Goal: Task Accomplishment & Management: Use online tool/utility

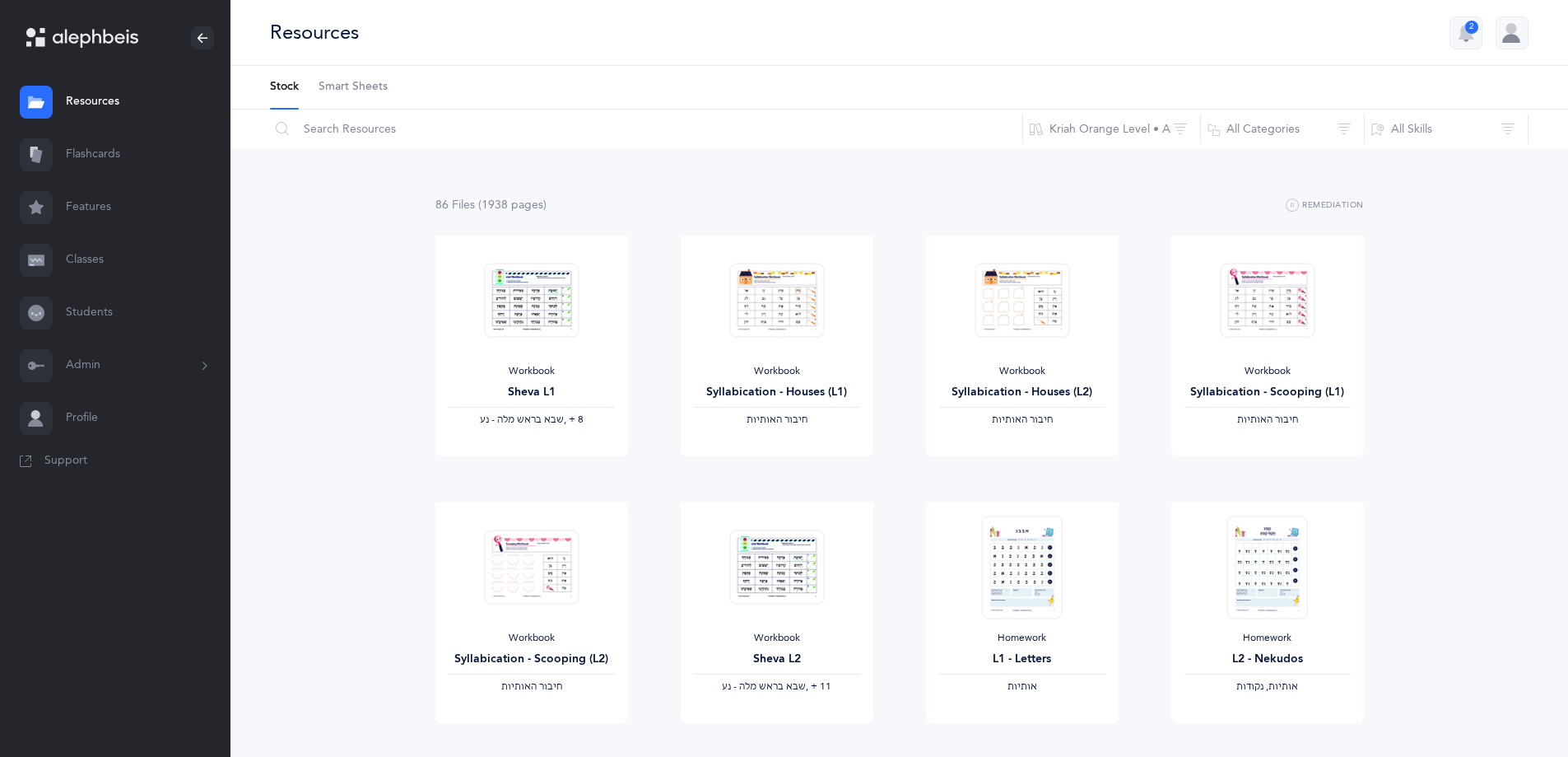
click at [83, 261] on link "Classes" at bounding box center [115, 261] width 231 height 53
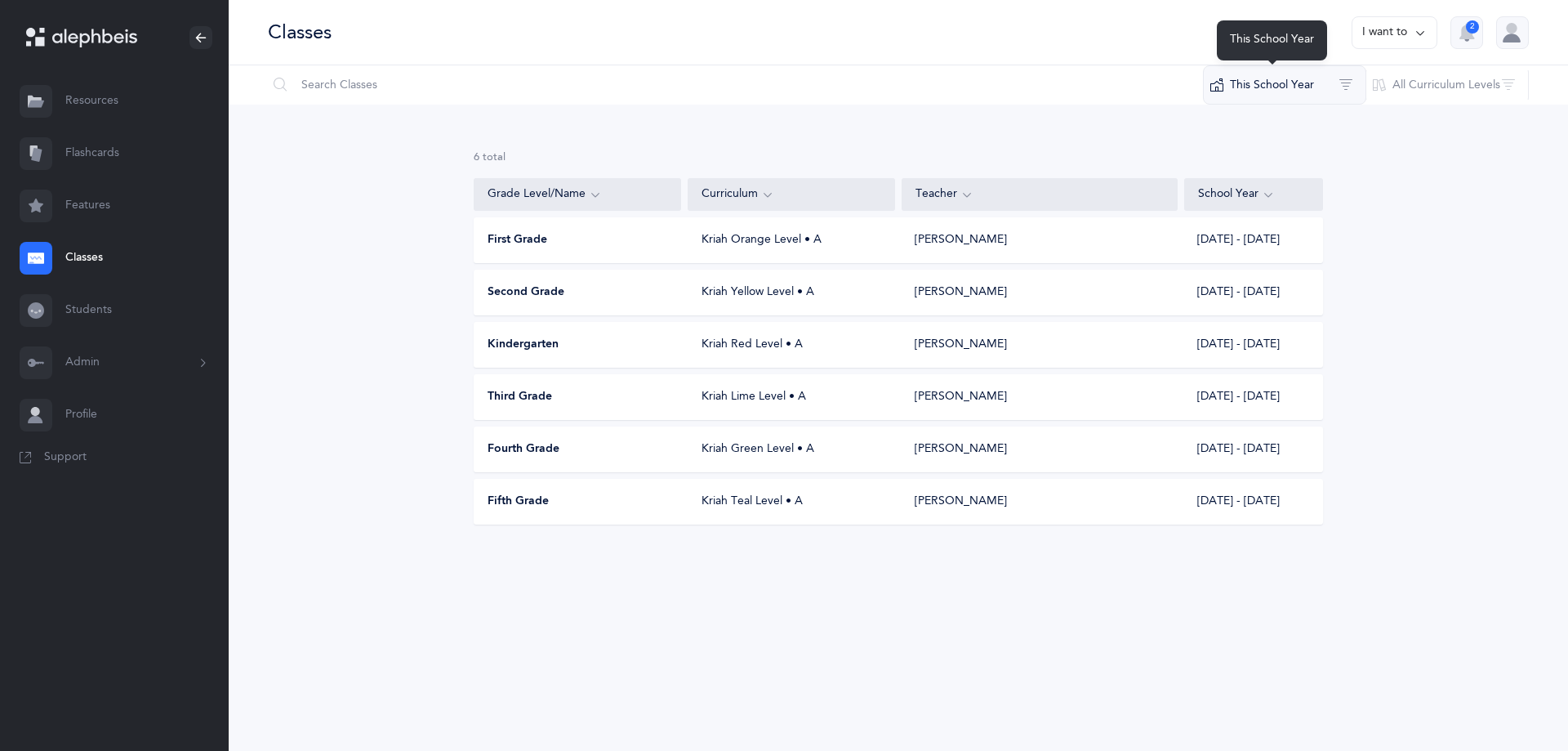
click at [1318, 81] on button "This School Year" at bounding box center [1284, 85] width 163 height 39
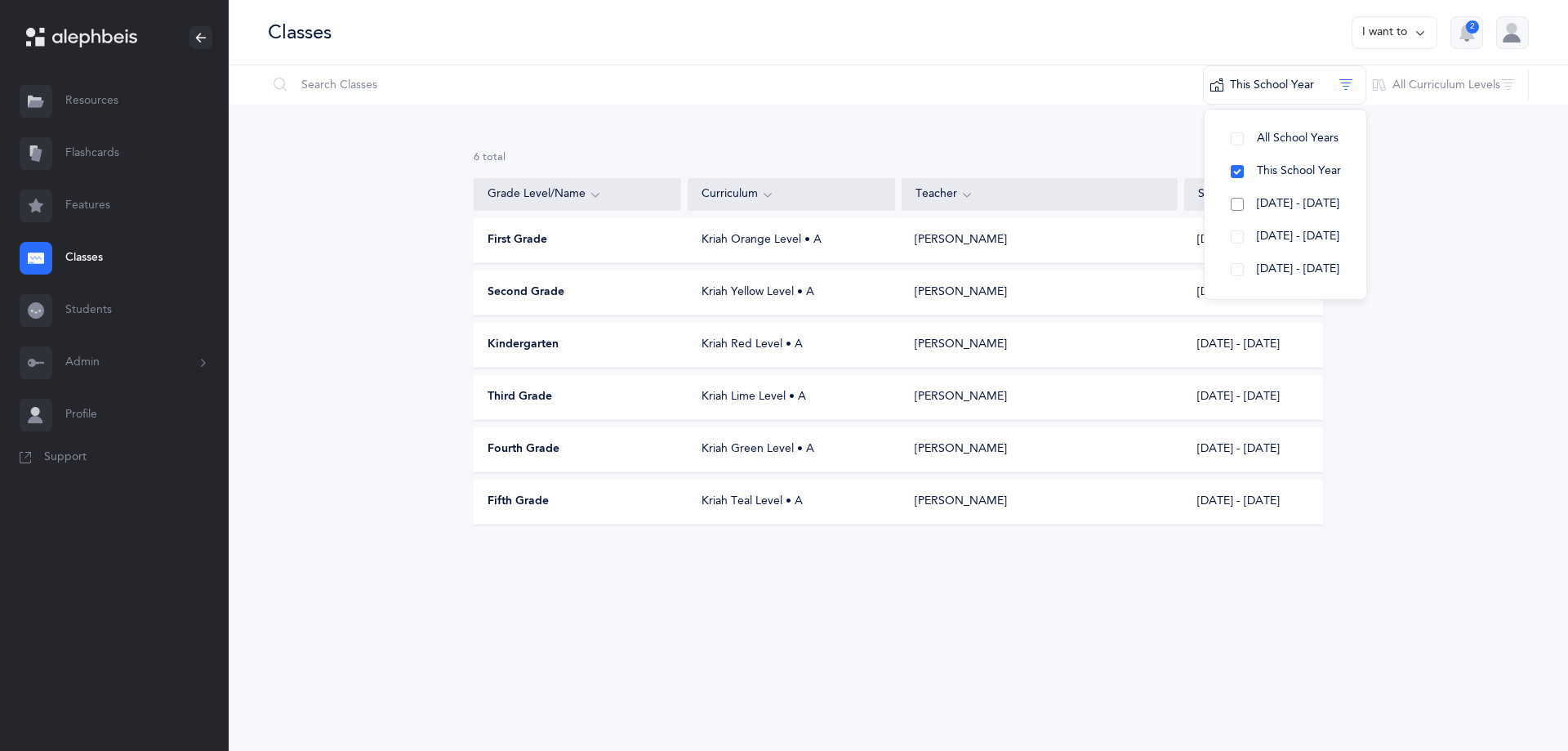
click at [1289, 197] on span "[DATE] - [DATE]" at bounding box center [1298, 203] width 82 height 13
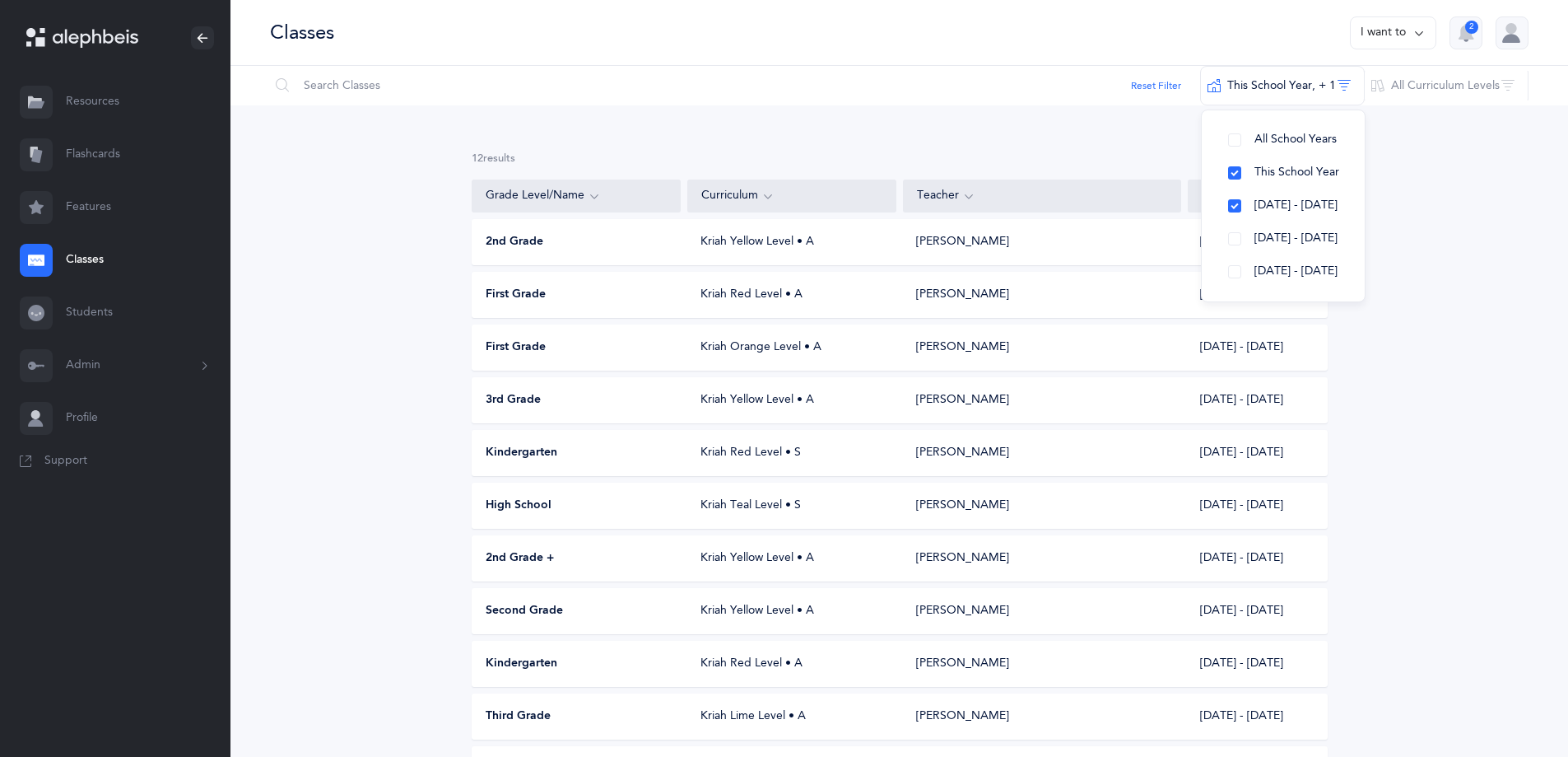
click at [1418, 389] on div "12 results total Grade Level/Name Curriculum Teacher School Year 2nd Grade Kria…" at bounding box center [899, 511] width 1337 height 812
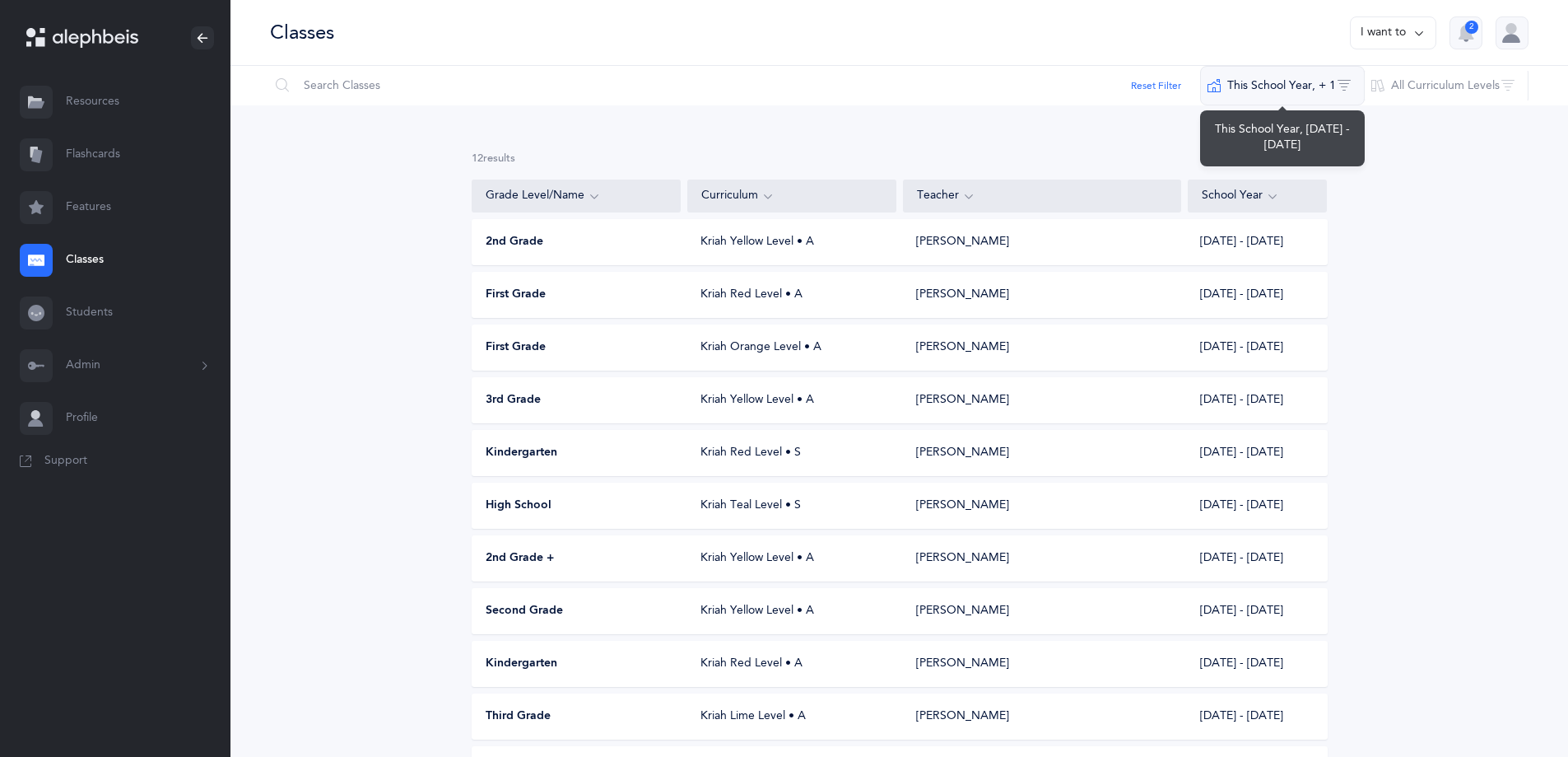
click at [1306, 76] on button "This School Year‪, + 1‬" at bounding box center [1282, 85] width 165 height 40
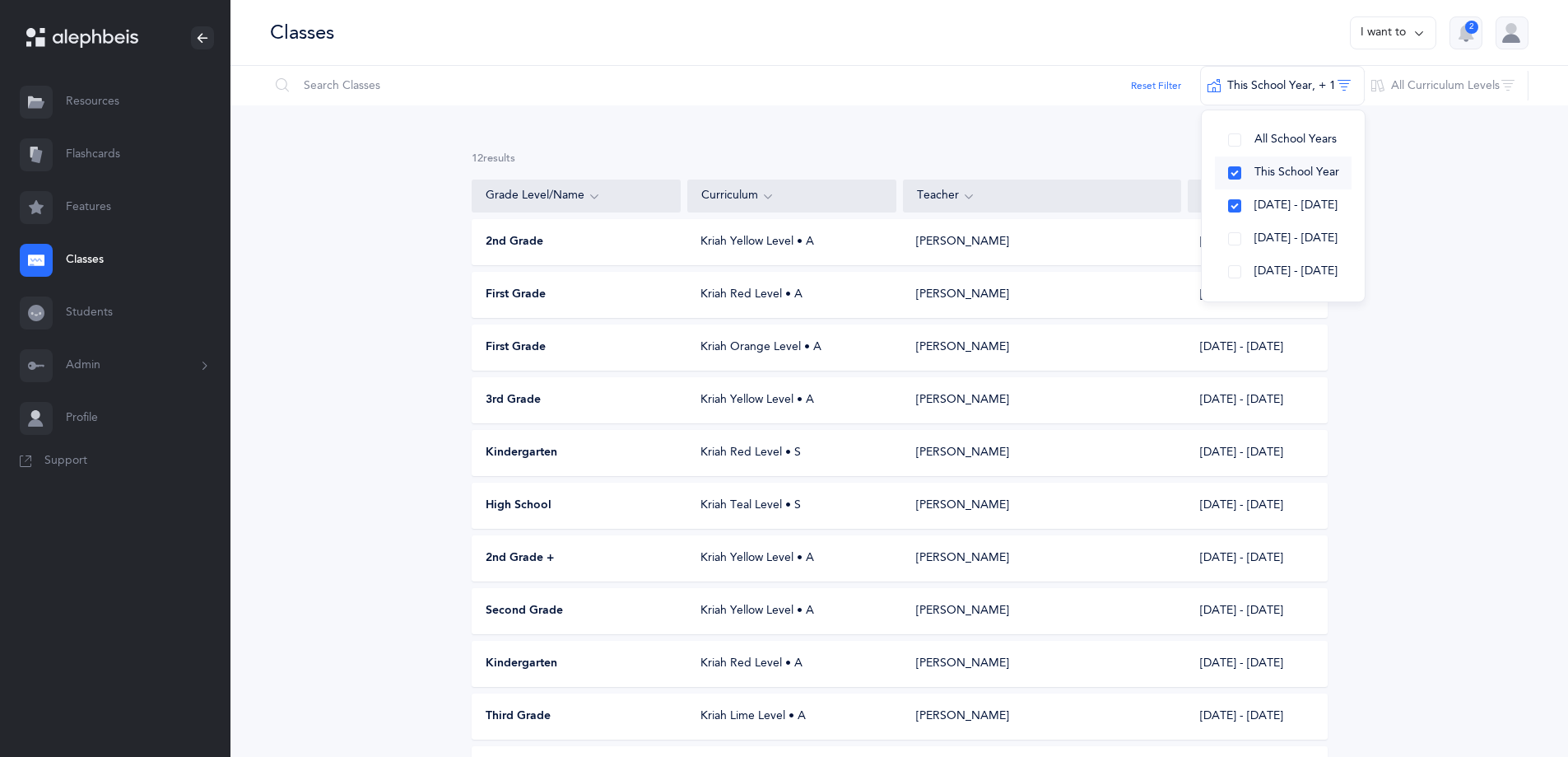
click at [1239, 162] on button "This School Year" at bounding box center [1283, 173] width 136 height 33
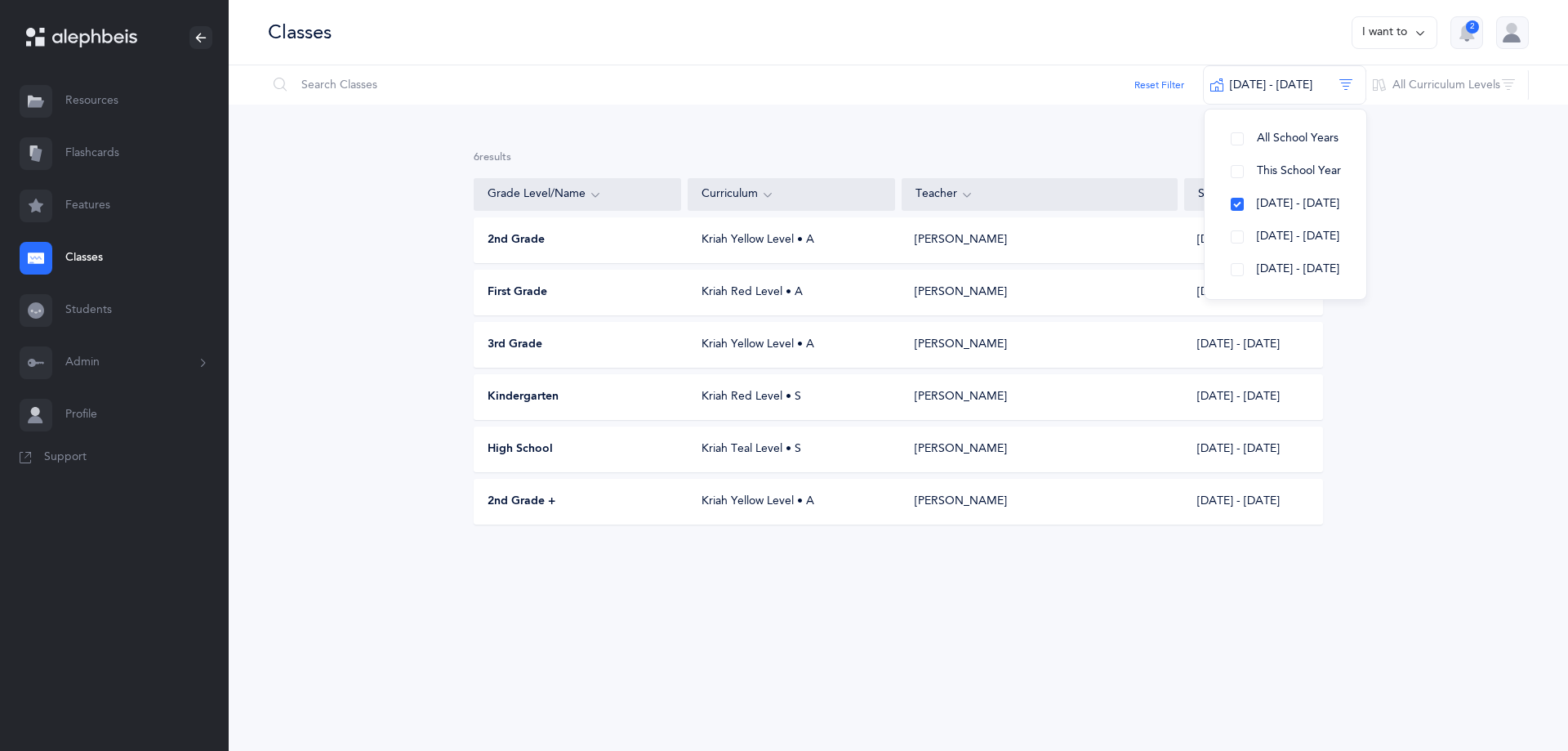
click at [934, 300] on div "[PERSON_NAME]" at bounding box center [961, 293] width 93 height 17
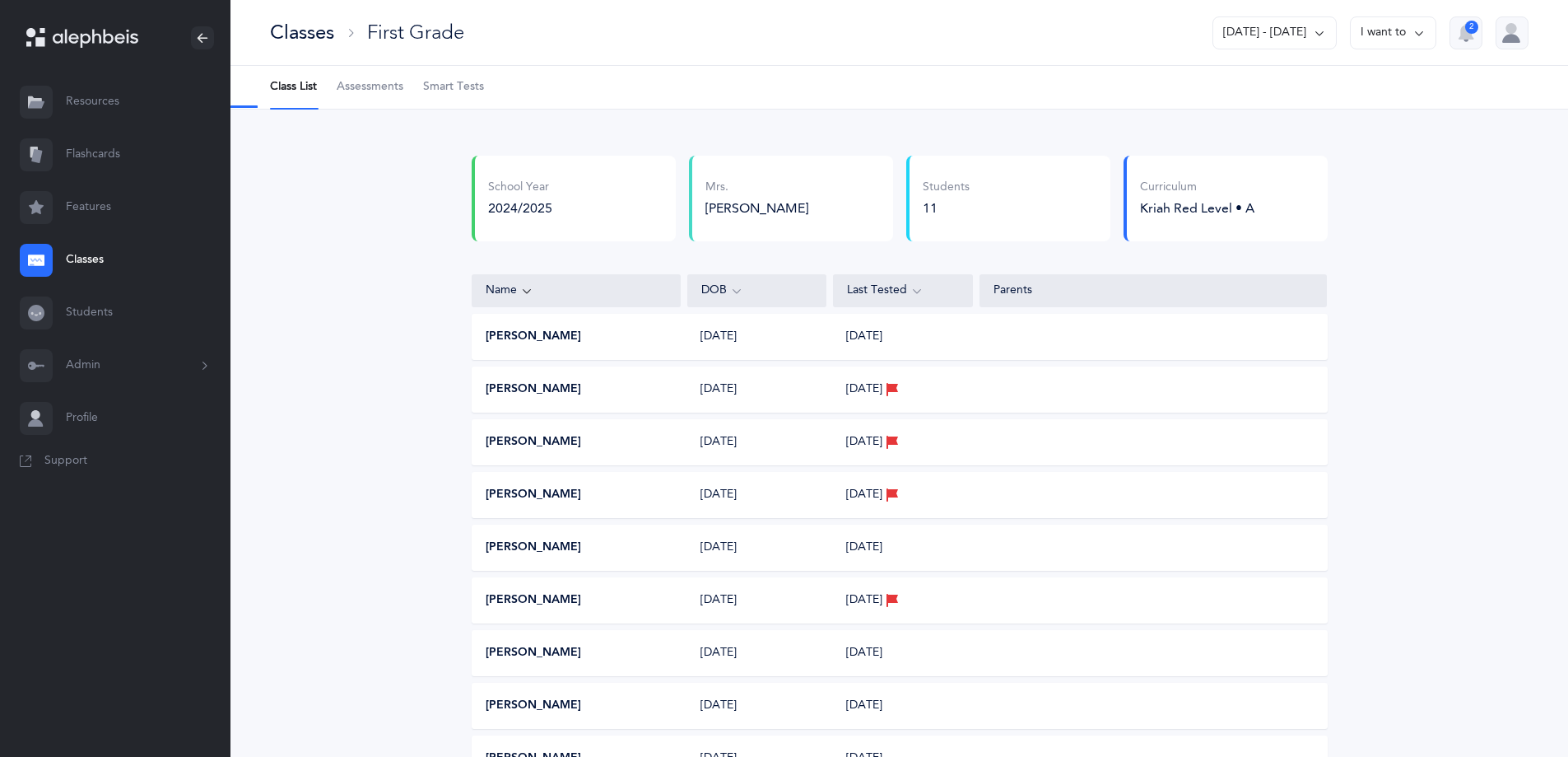
select select "3"
click at [374, 79] on link "Assessments" at bounding box center [370, 87] width 67 height 43
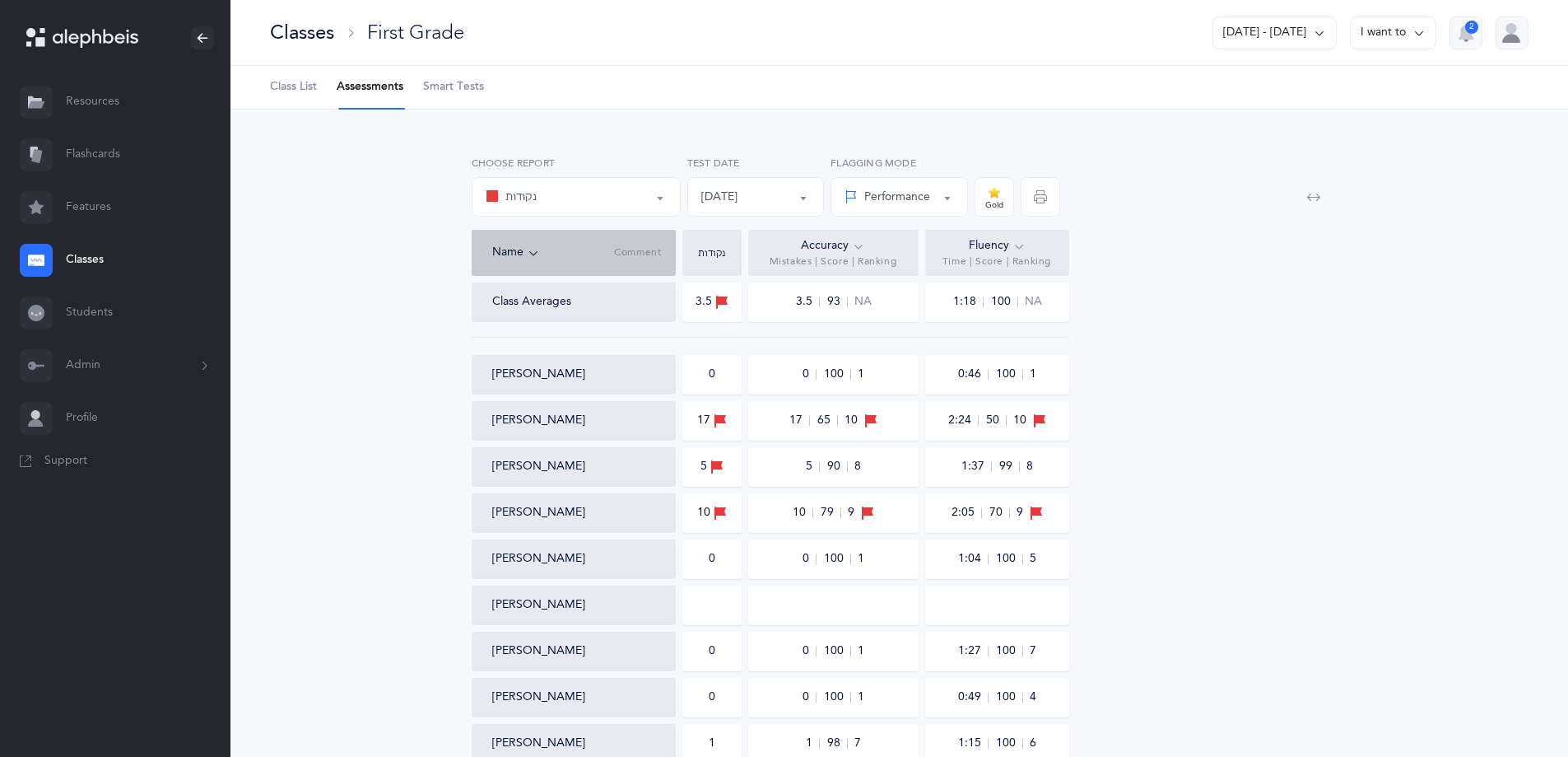
click at [1048, 200] on span "button" at bounding box center [1040, 196] width 40 height 40
click at [599, 187] on div "נקודות" at bounding box center [576, 197] width 181 height 28
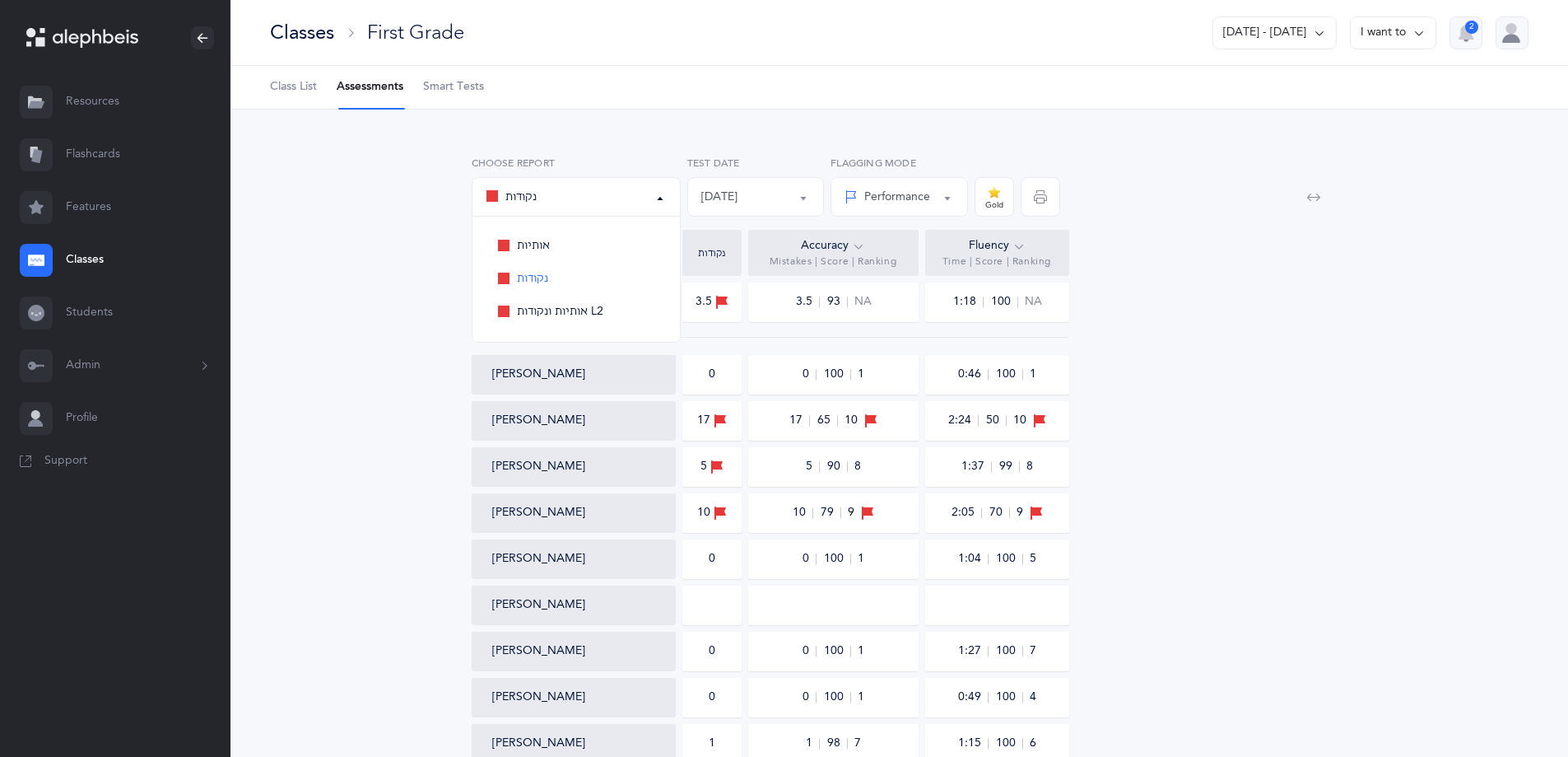
click at [633, 137] on div "אותיות נקודות אותיות ונקודות L2 נקודות אותיות נקודות אותיות ונקודות L2 Choose r…" at bounding box center [899, 521] width 1337 height 825
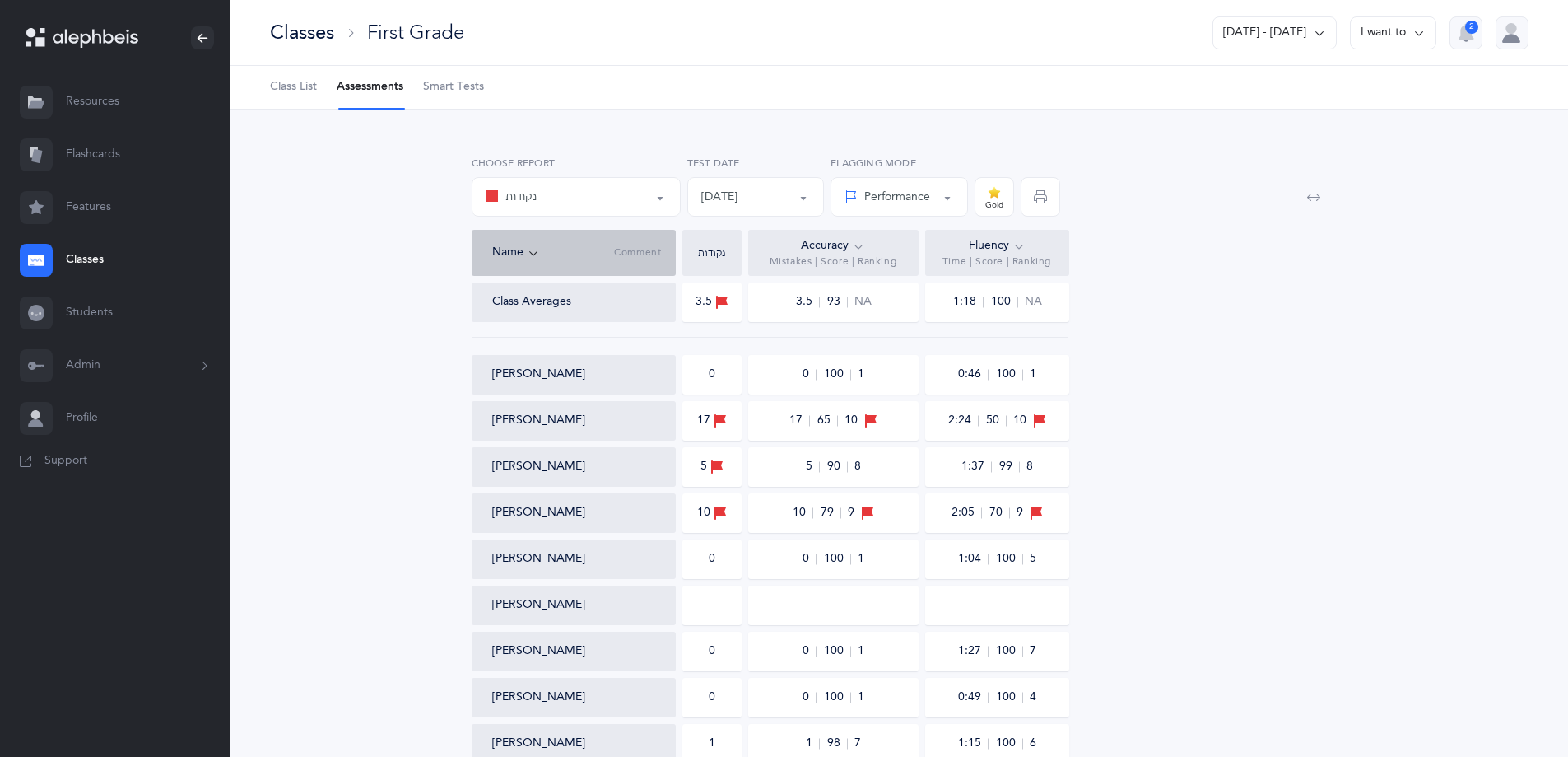
click at [85, 356] on button "Admin" at bounding box center [115, 365] width 231 height 53
click at [128, 477] on link "Classrooms" at bounding box center [148, 482] width 165 height 36
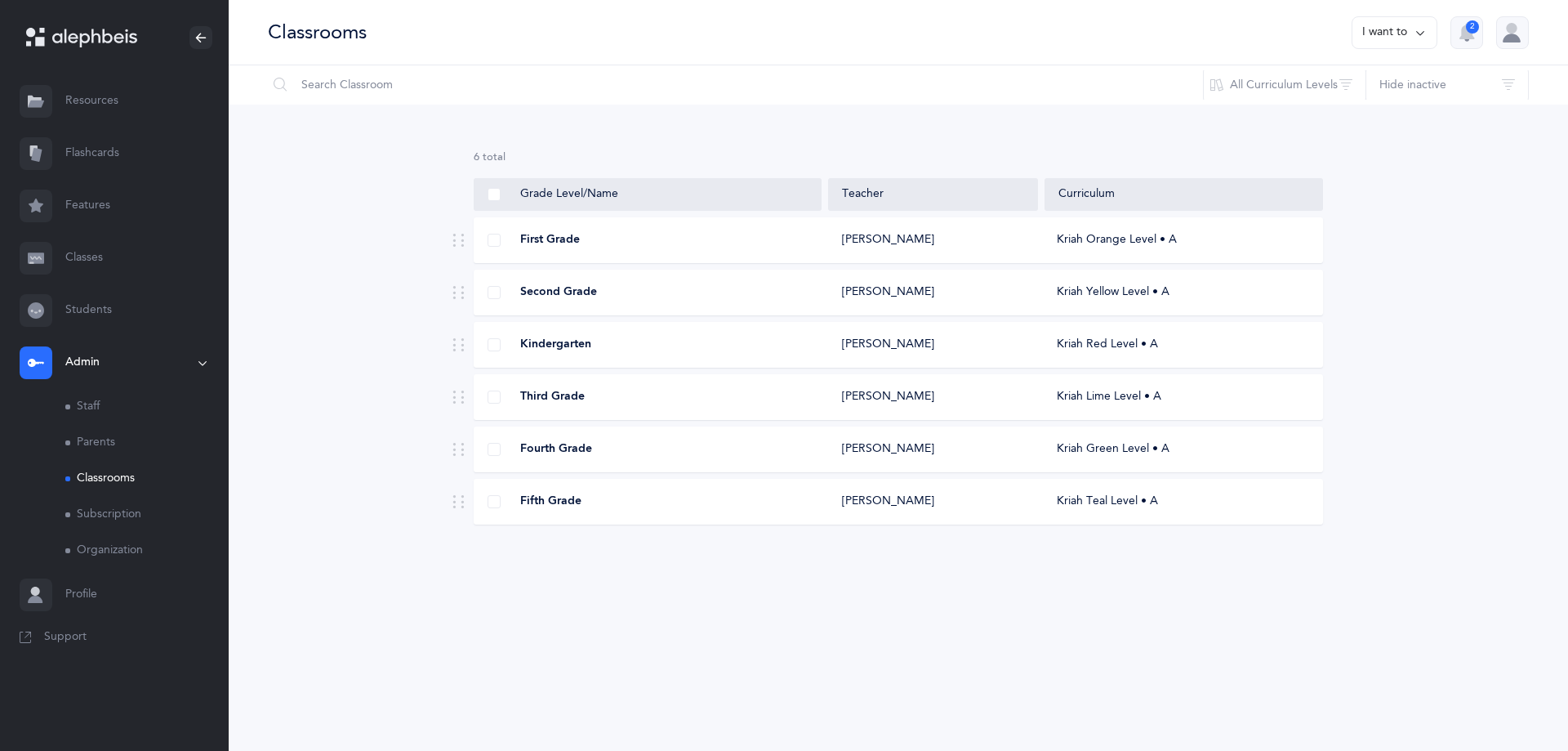
click at [1504, 27] on div at bounding box center [1512, 32] width 32 height 32
click at [923, 232] on div "[PERSON_NAME]" at bounding box center [934, 240] width 210 height 17
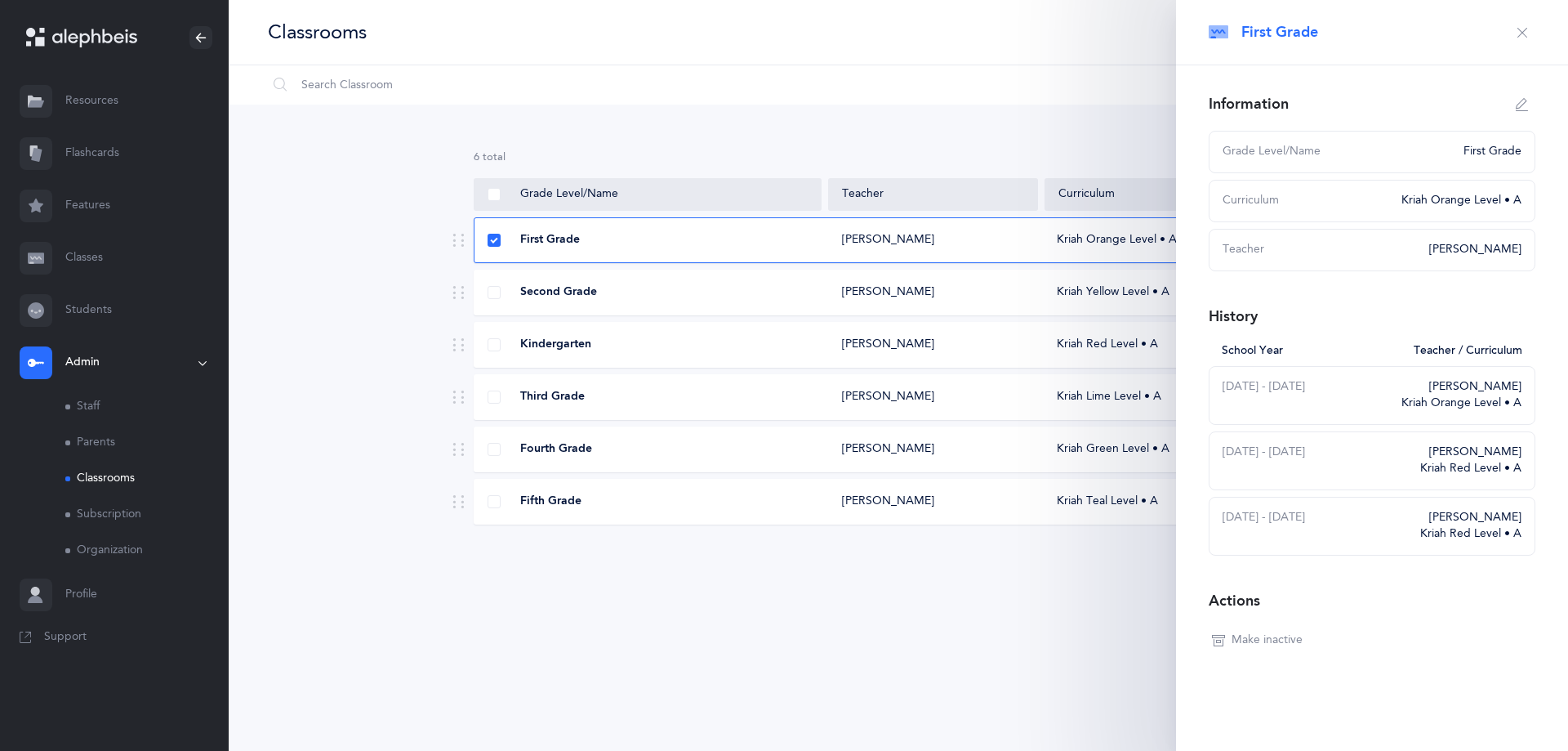
click at [1364, 458] on div "[DATE] - [DATE]" at bounding box center [1317, 460] width 188 height 32
click at [1351, 445] on div "[DATE] - [DATE]" at bounding box center [1317, 460] width 188 height 32
click at [1519, 29] on icon "button" at bounding box center [1522, 32] width 13 height 13
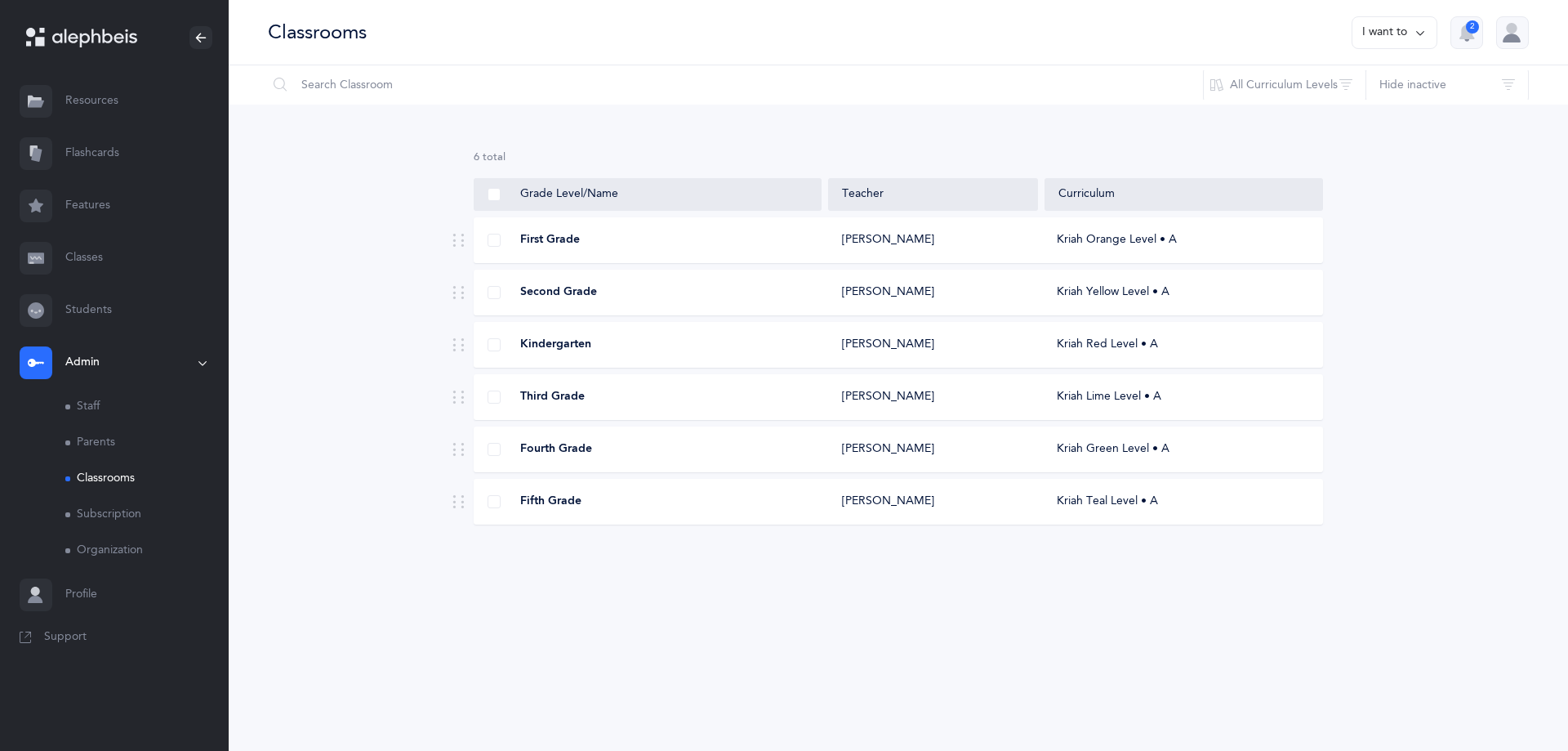
click at [89, 252] on link "Classes" at bounding box center [114, 258] width 229 height 52
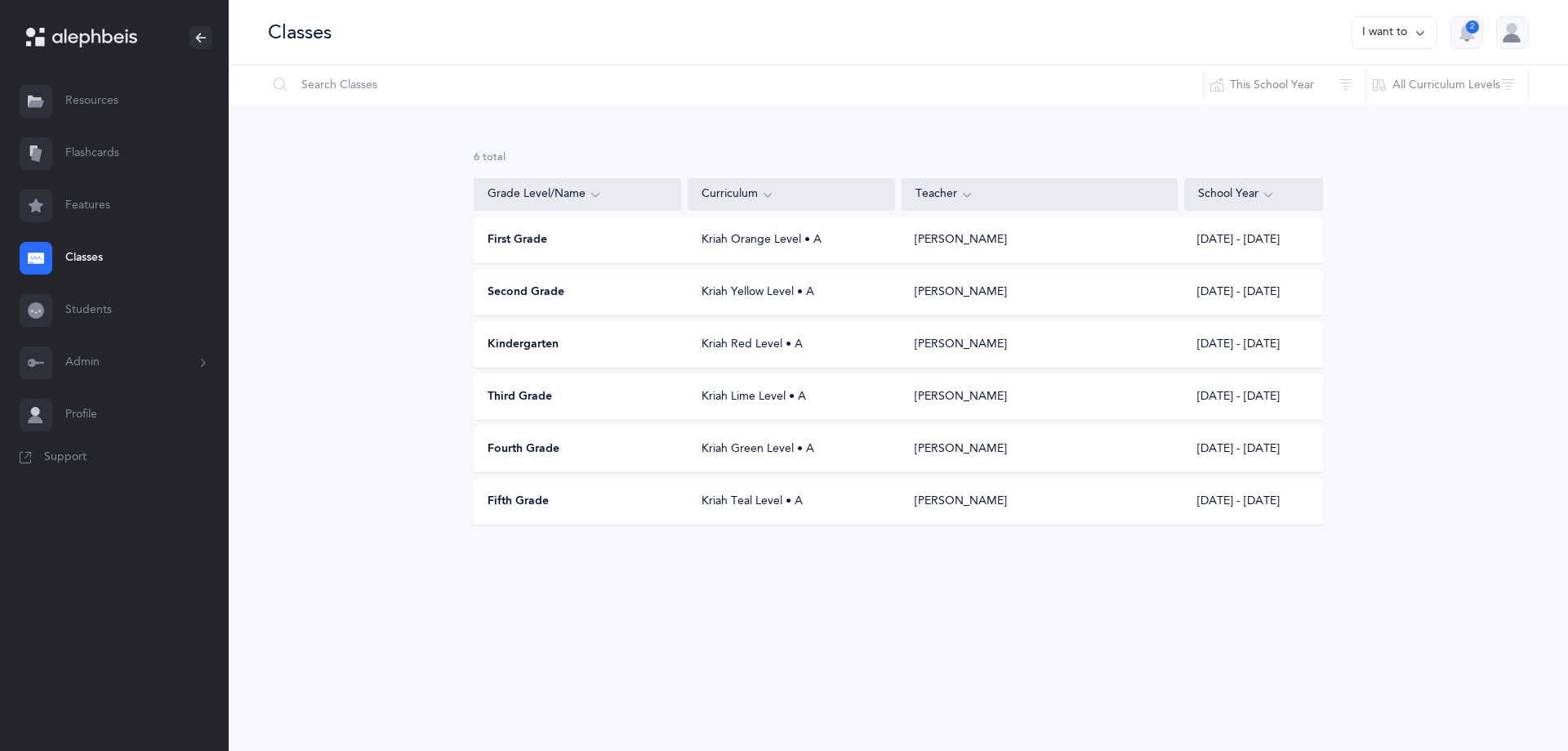
click at [1375, 37] on button "I want to" at bounding box center [1394, 32] width 86 height 32
click at [1380, 86] on button "Print reports" at bounding box center [1379, 85] width 91 height 30
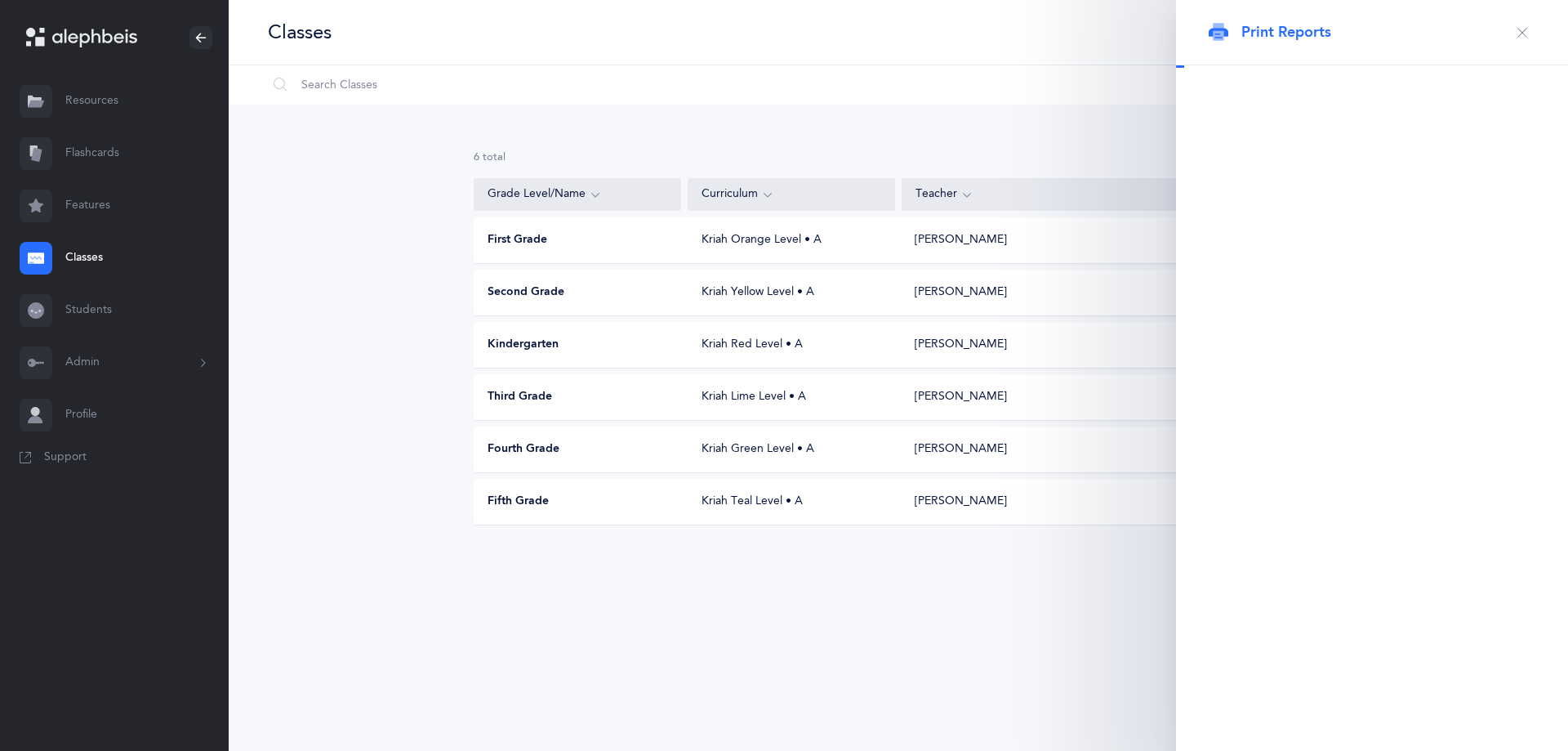
select select "3977"
select select
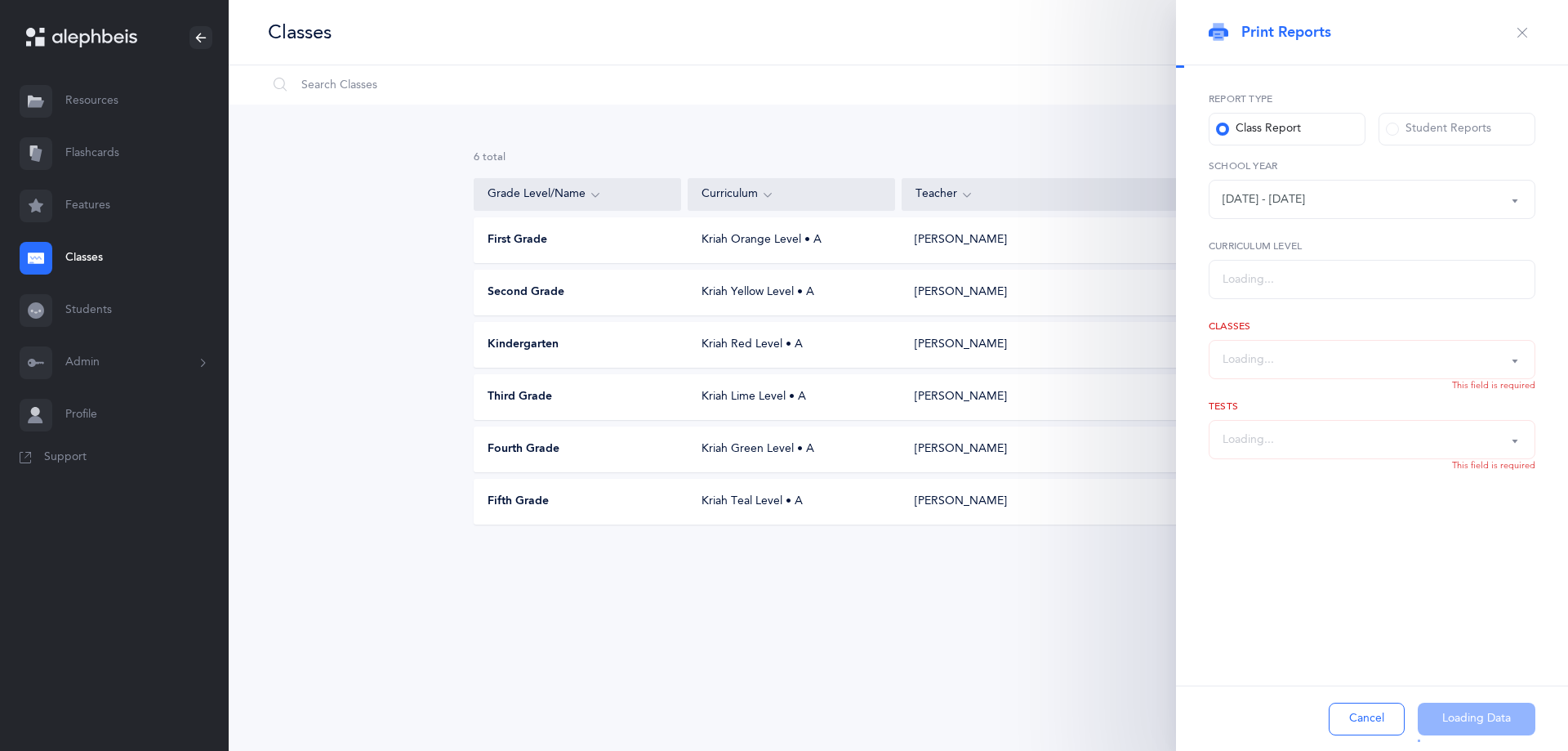
select select "3"
select select "all"
click at [1367, 200] on div "[DATE] - [DATE]" at bounding box center [1372, 199] width 299 height 28
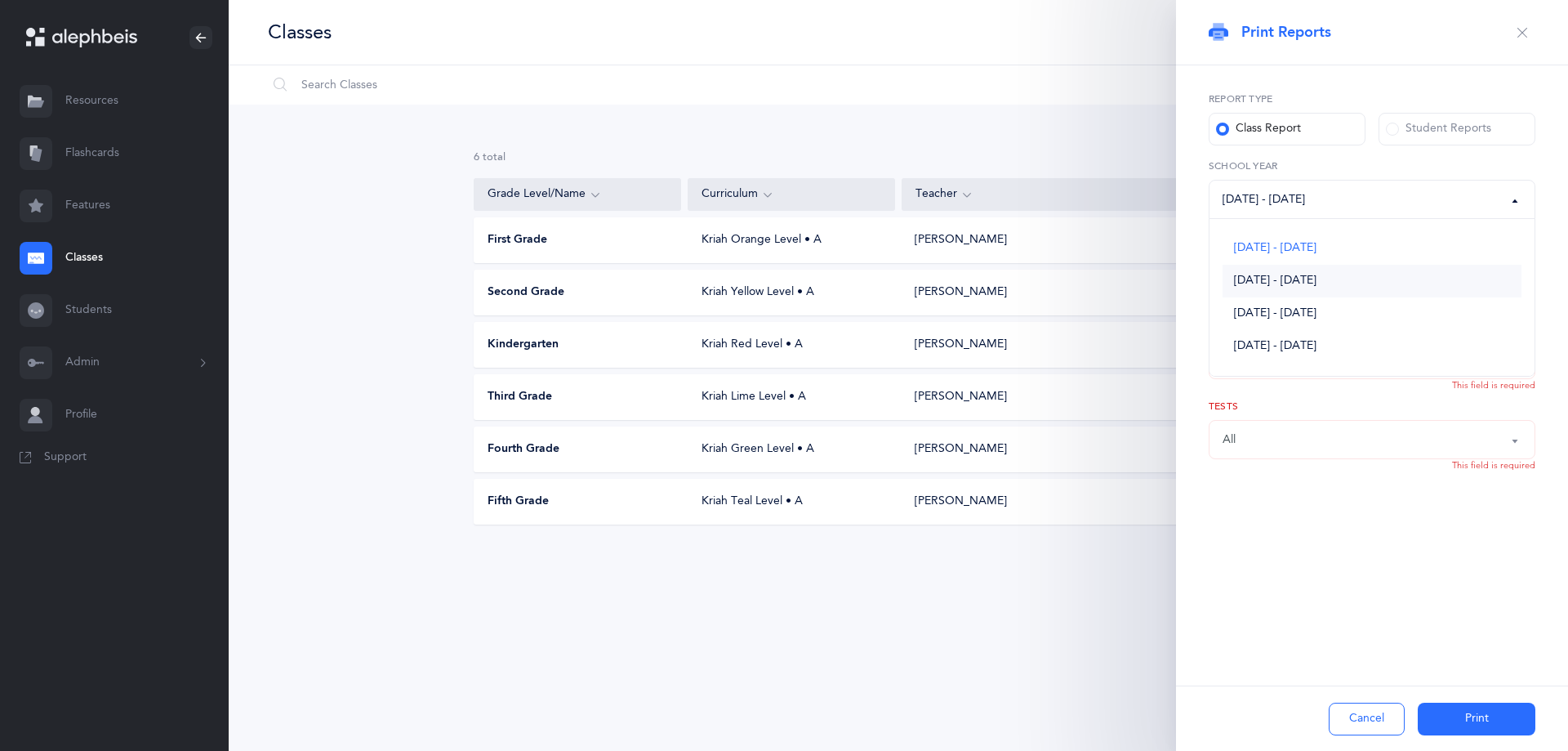
click at [1327, 280] on link "[DATE] - [DATE]" at bounding box center [1372, 280] width 299 height 32
select select "3113"
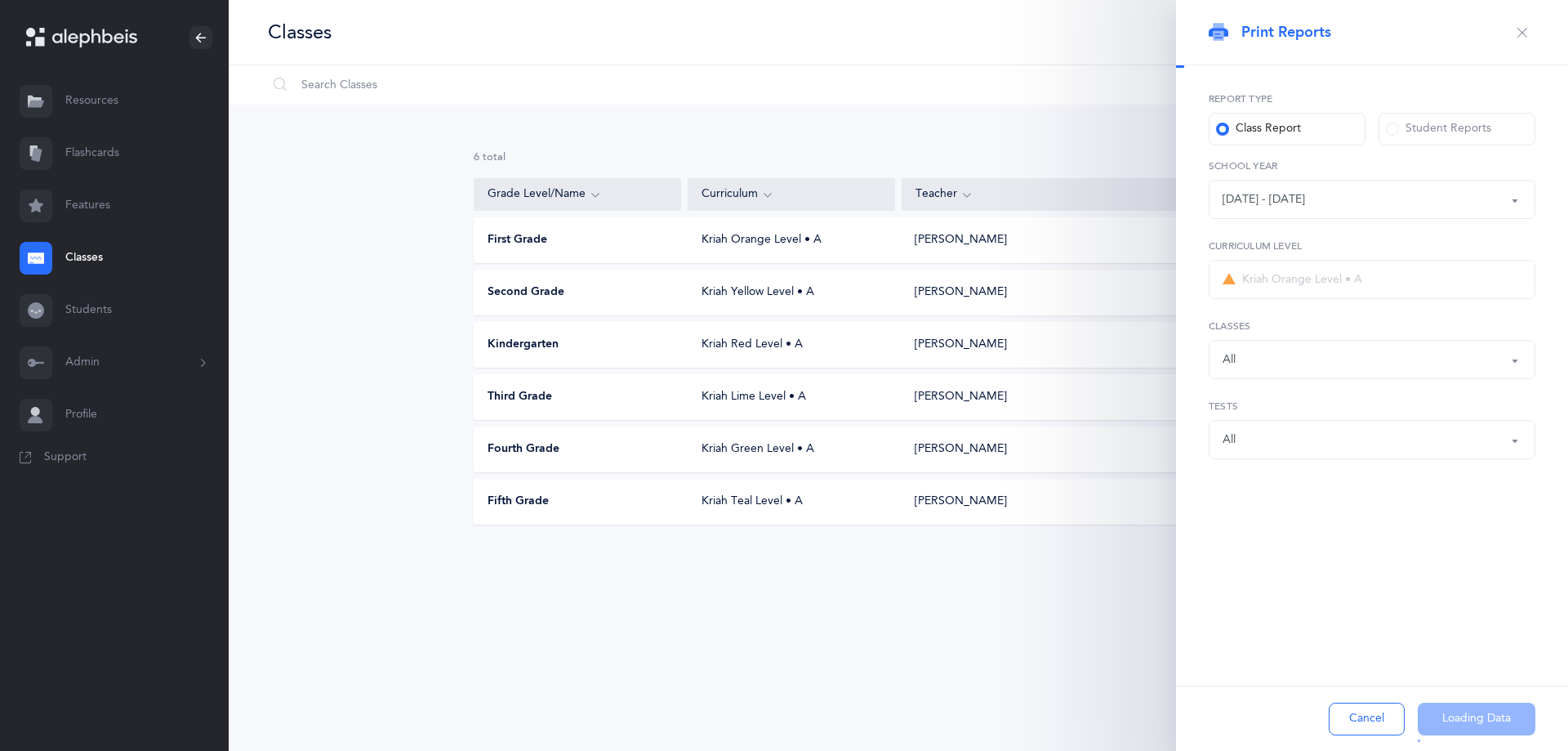
select select
select select "2"
select select "all"
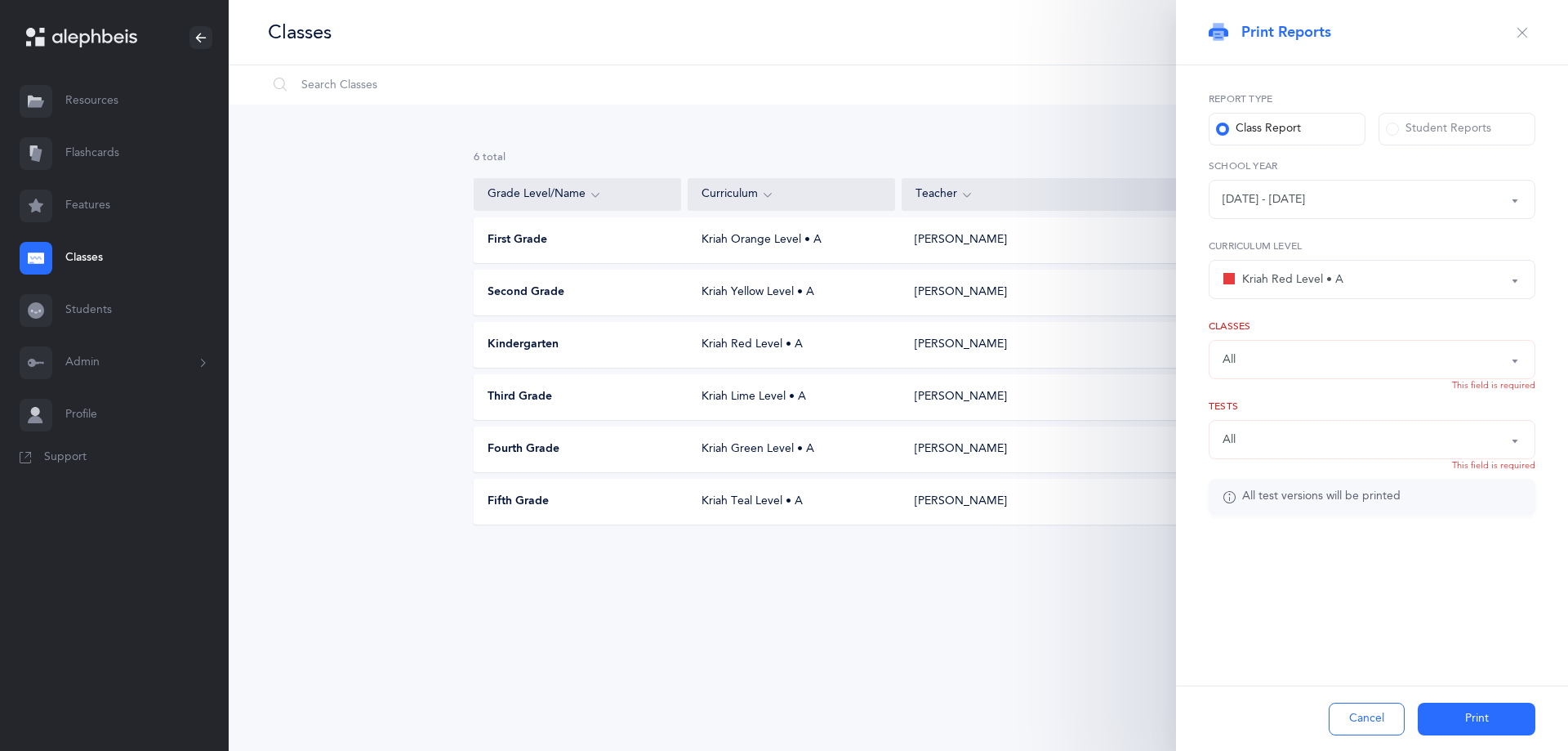
click at [1486, 361] on div "All" at bounding box center [1372, 360] width 299 height 28
click at [1248, 440] on link "First Grade [PERSON_NAME], Kriah Red Level • A" at bounding box center [1372, 441] width 299 height 32
select select "1335"
click at [1410, 540] on div "Report type Class Report Student Reports [DATE] - [DATE] [DATE] - [DATE] [DATE]…" at bounding box center [1372, 335] width 392 height 541
click at [1429, 438] on div "All" at bounding box center [1372, 439] width 299 height 28
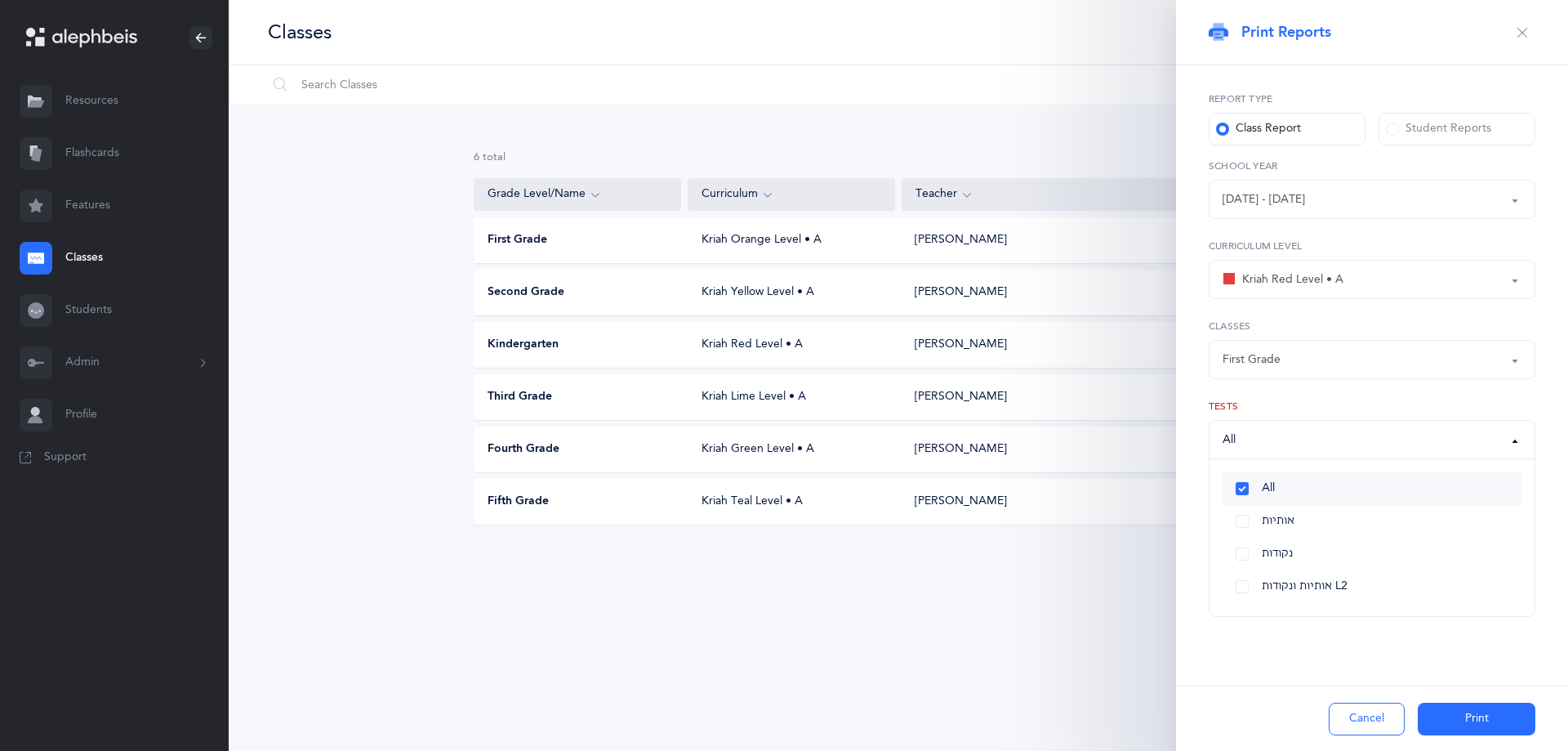
click at [1265, 491] on span "All" at bounding box center [1269, 488] width 13 height 15
select select "all"
click at [1186, 493] on div "Report type Class Report Student Reports [DATE] - [DATE] [DATE] - [DATE] [DATE]…" at bounding box center [1372, 335] width 392 height 541
click at [1502, 371] on div "First Grade" at bounding box center [1372, 360] width 299 height 28
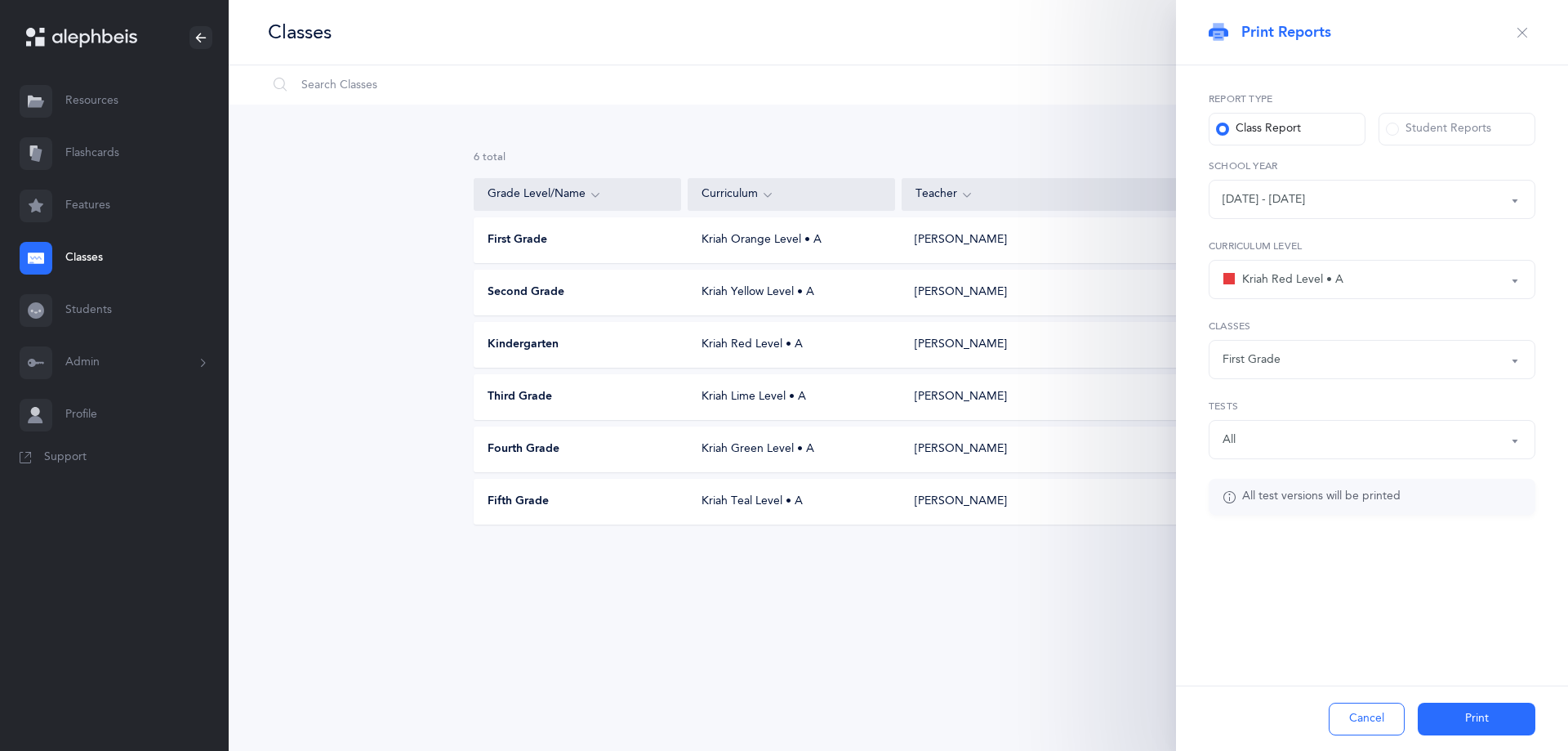
click at [1502, 371] on div "First Grade" at bounding box center [1372, 360] width 299 height 28
click at [1237, 412] on link "All" at bounding box center [1372, 408] width 299 height 32
select select "all"
click at [1303, 594] on div "Report type Class Report Student Reports [DATE] - [DATE] [DATE] - [DATE] [DATE]…" at bounding box center [1372, 335] width 392 height 541
click at [1455, 716] on button "Print" at bounding box center [1476, 719] width 118 height 32
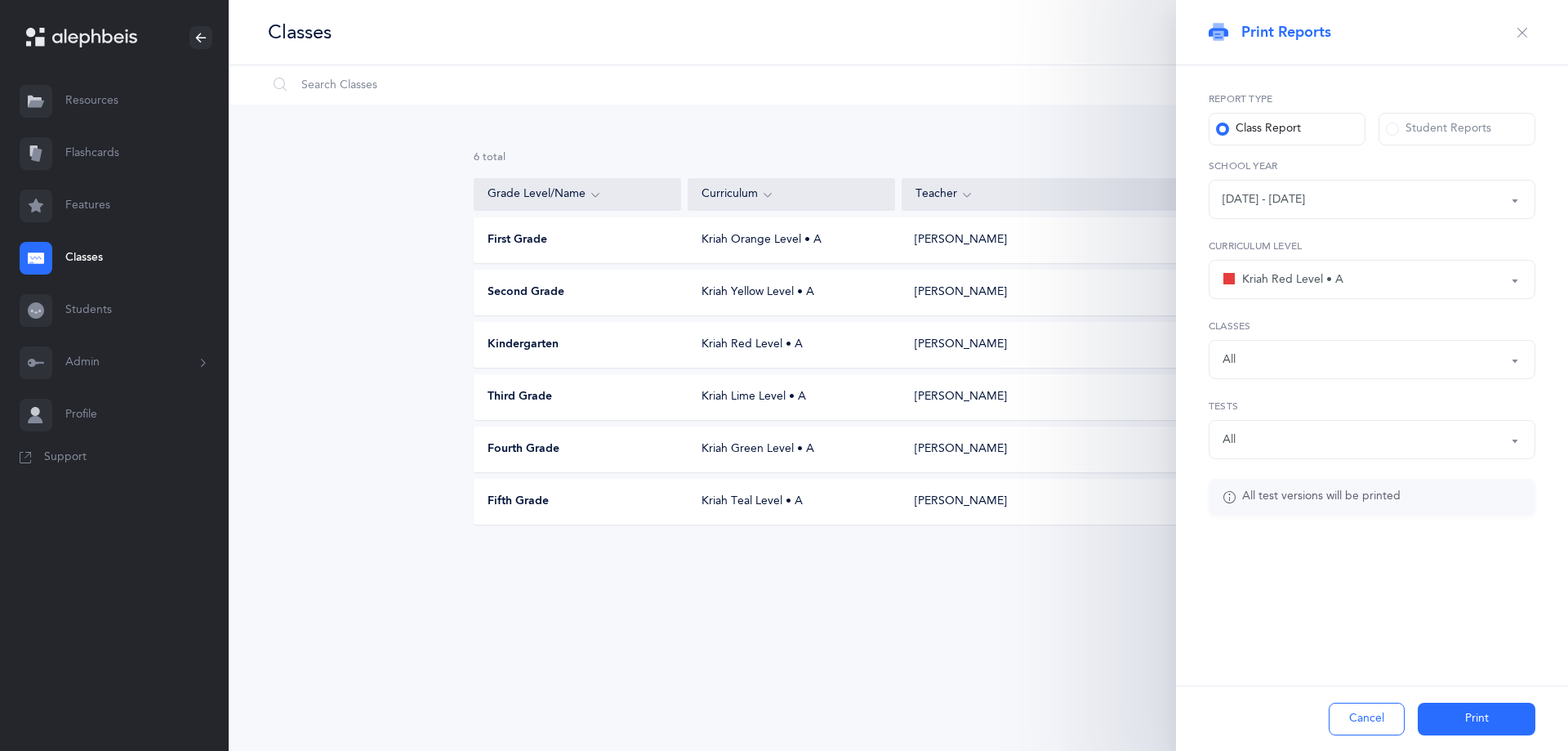
click at [664, 289] on div "Second Grade" at bounding box center [579, 293] width 208 height 17
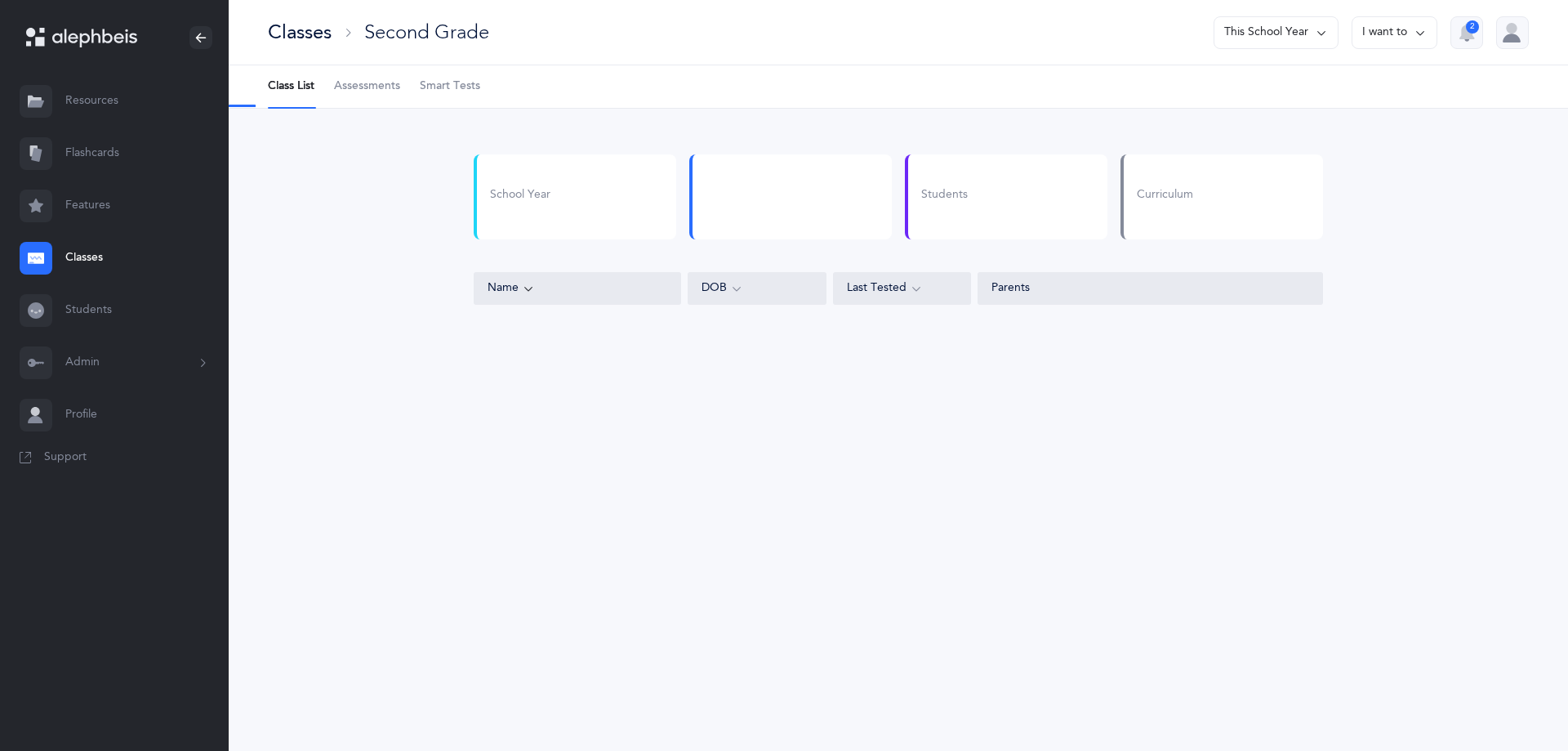
click at [1406, 8] on div "Classes Second Grade This School Year I want to 2" at bounding box center [898, 32] width 1339 height 65
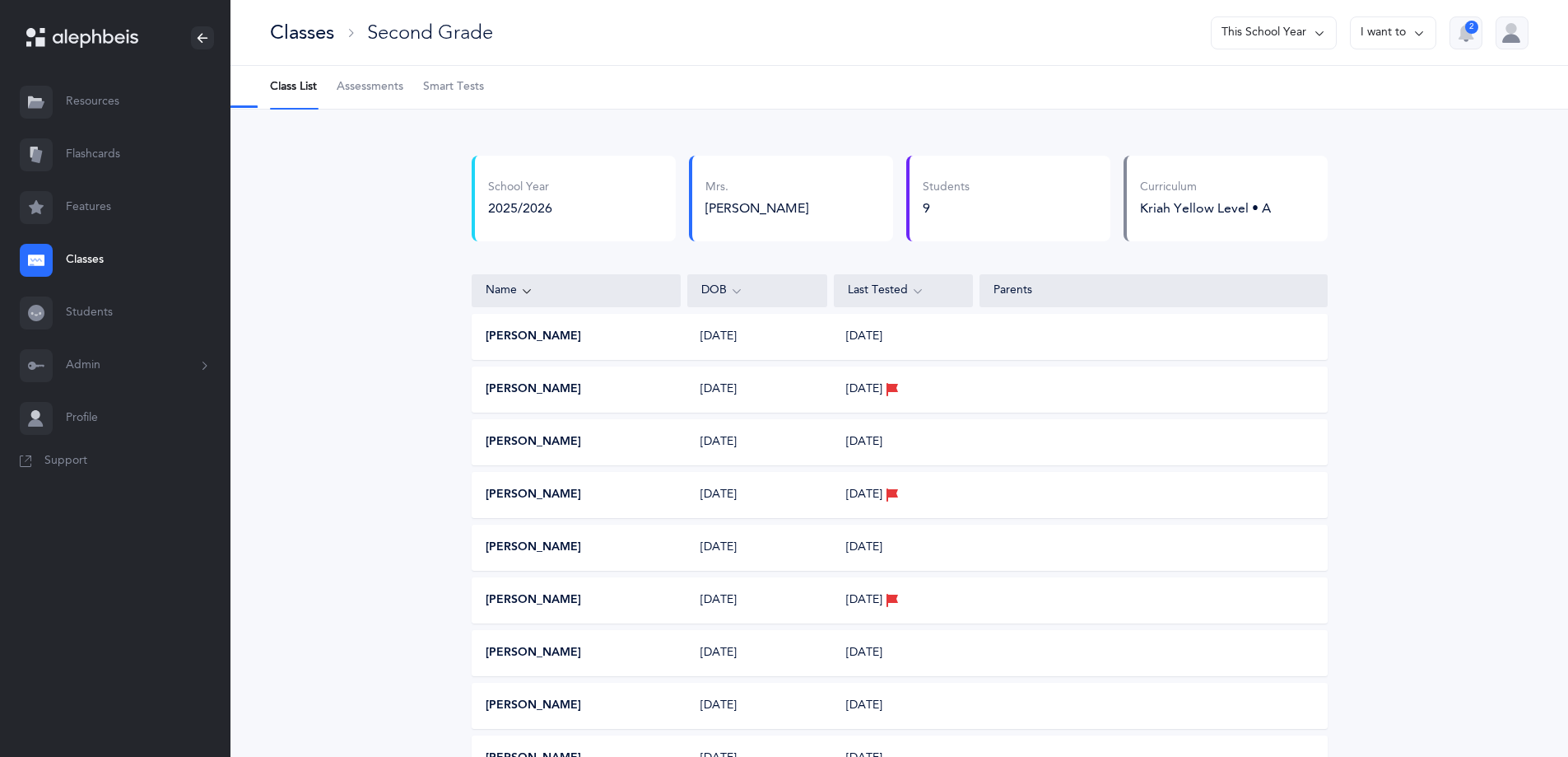
click at [1413, 18] on button "I want to" at bounding box center [1393, 33] width 86 height 33
click at [1367, 85] on button "Print reports" at bounding box center [1364, 85] width 118 height 30
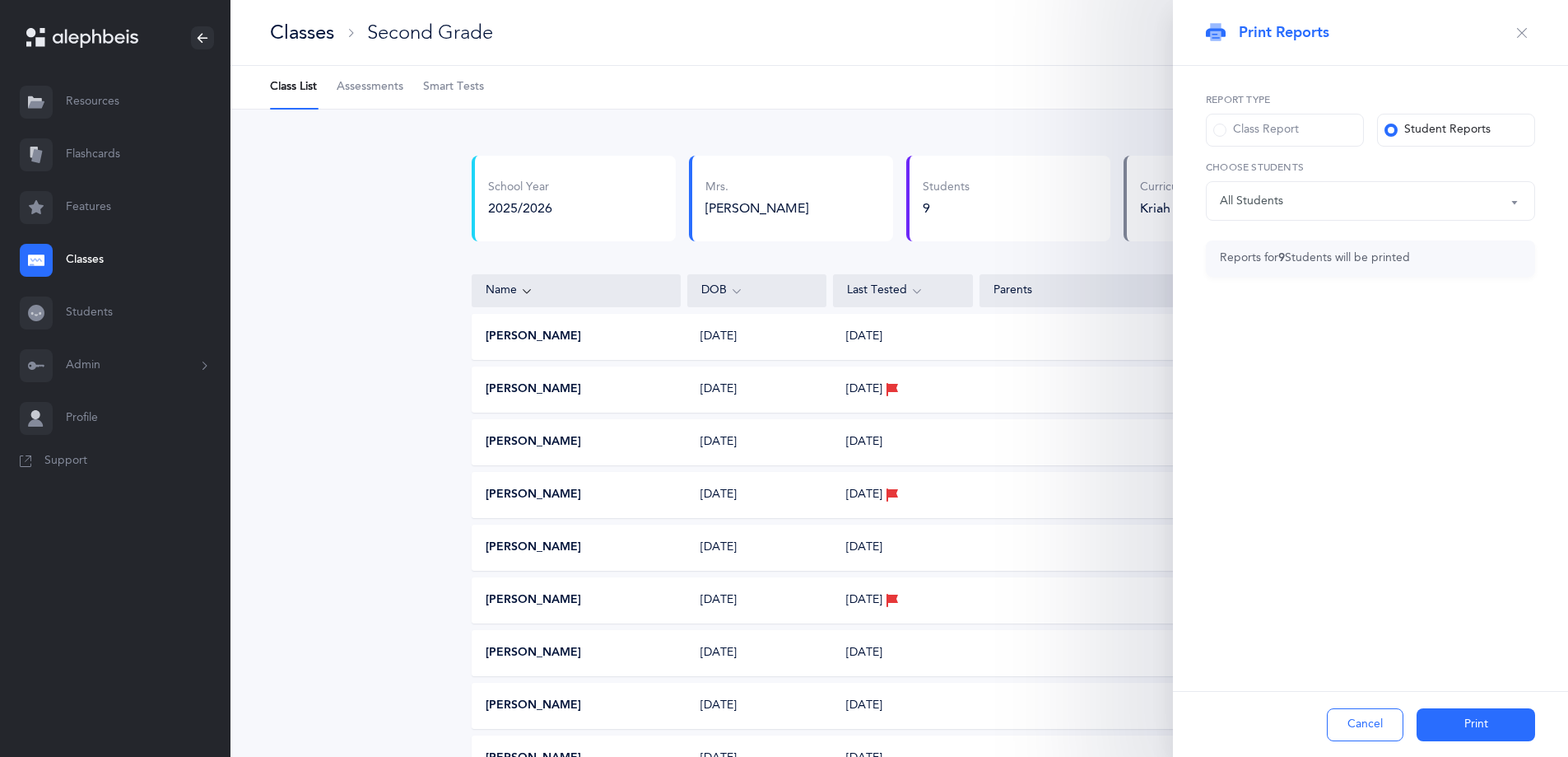
click at [1257, 129] on div "Class Report" at bounding box center [1256, 129] width 85 height 17
click at [0, 0] on input "Class Report" at bounding box center [0, 0] width 0 height 0
click at [1285, 200] on div "אותיות" at bounding box center [1371, 201] width 301 height 28
click at [1290, 281] on div "All" at bounding box center [1371, 282] width 301 height 28
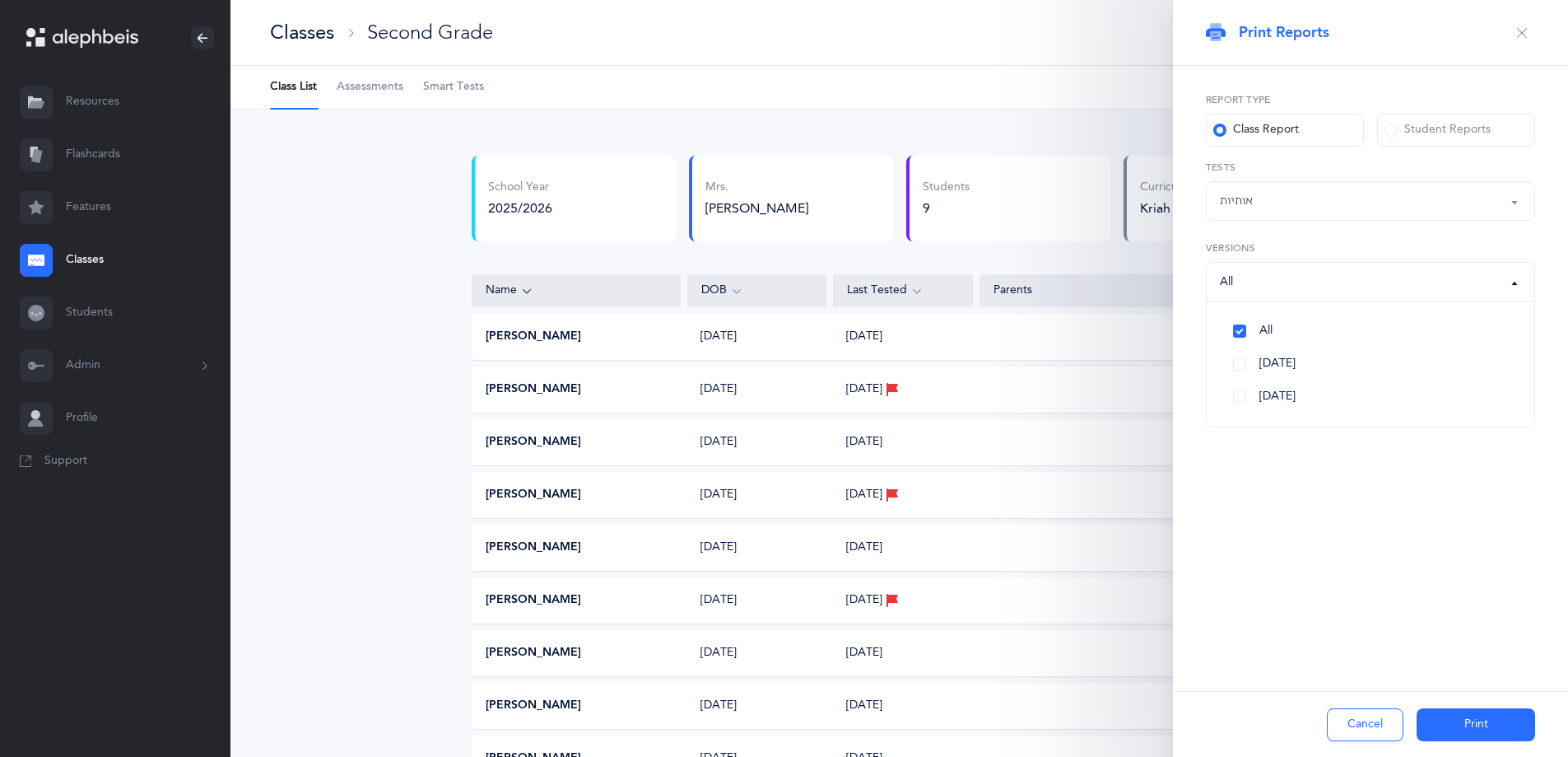
click at [1290, 281] on div "All" at bounding box center [1371, 282] width 301 height 28
click at [1530, 29] on button "button" at bounding box center [1522, 33] width 26 height 26
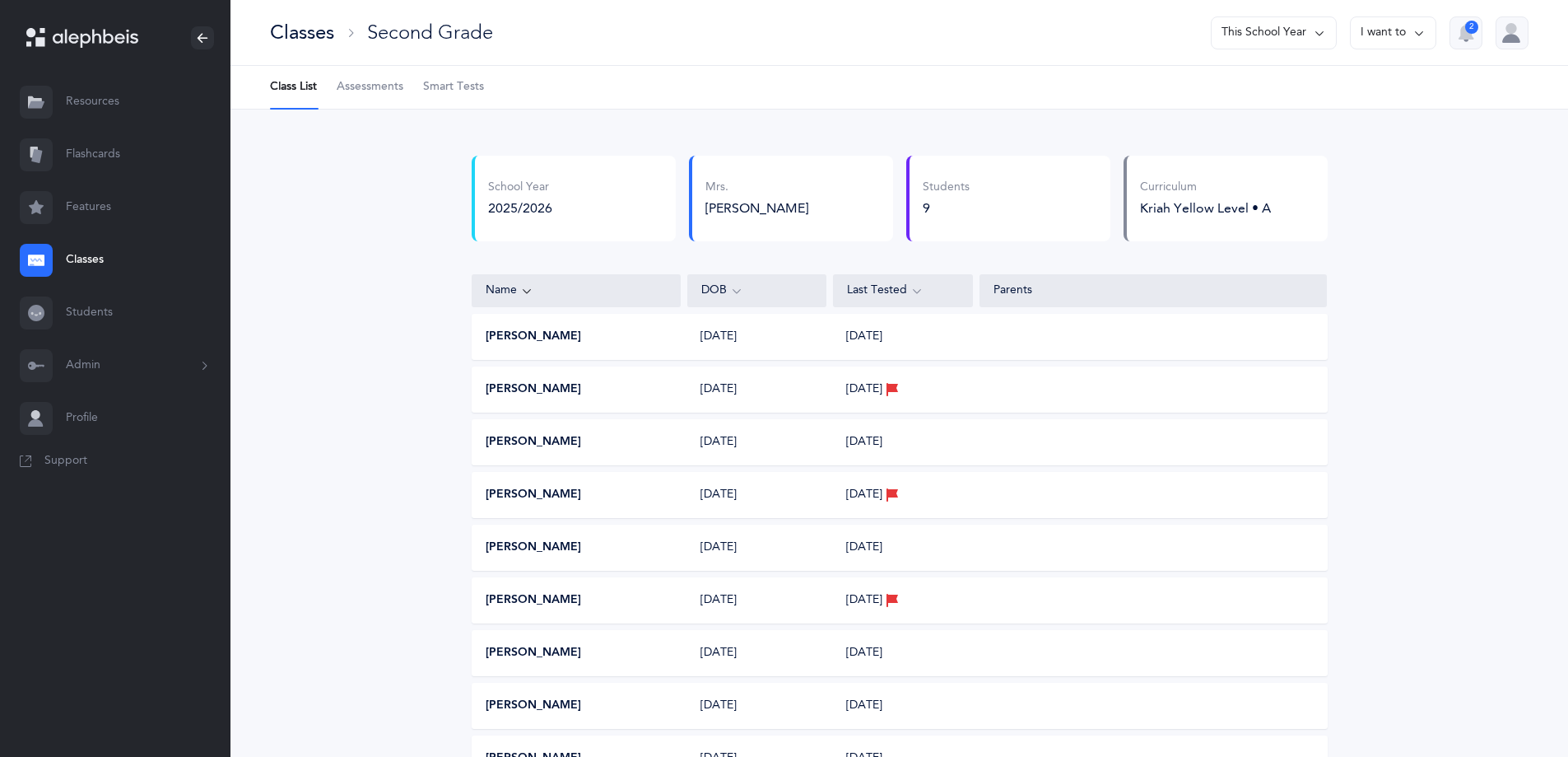
click at [1264, 38] on button "This School Year" at bounding box center [1273, 33] width 126 height 33
click at [1315, 36] on icon at bounding box center [1319, 33] width 13 height 18
click at [1381, 64] on div "Classes Second Grade This School Year This School Year I want to 2" at bounding box center [899, 33] width 1337 height 66
click at [322, 38] on div "Classes" at bounding box center [302, 33] width 64 height 27
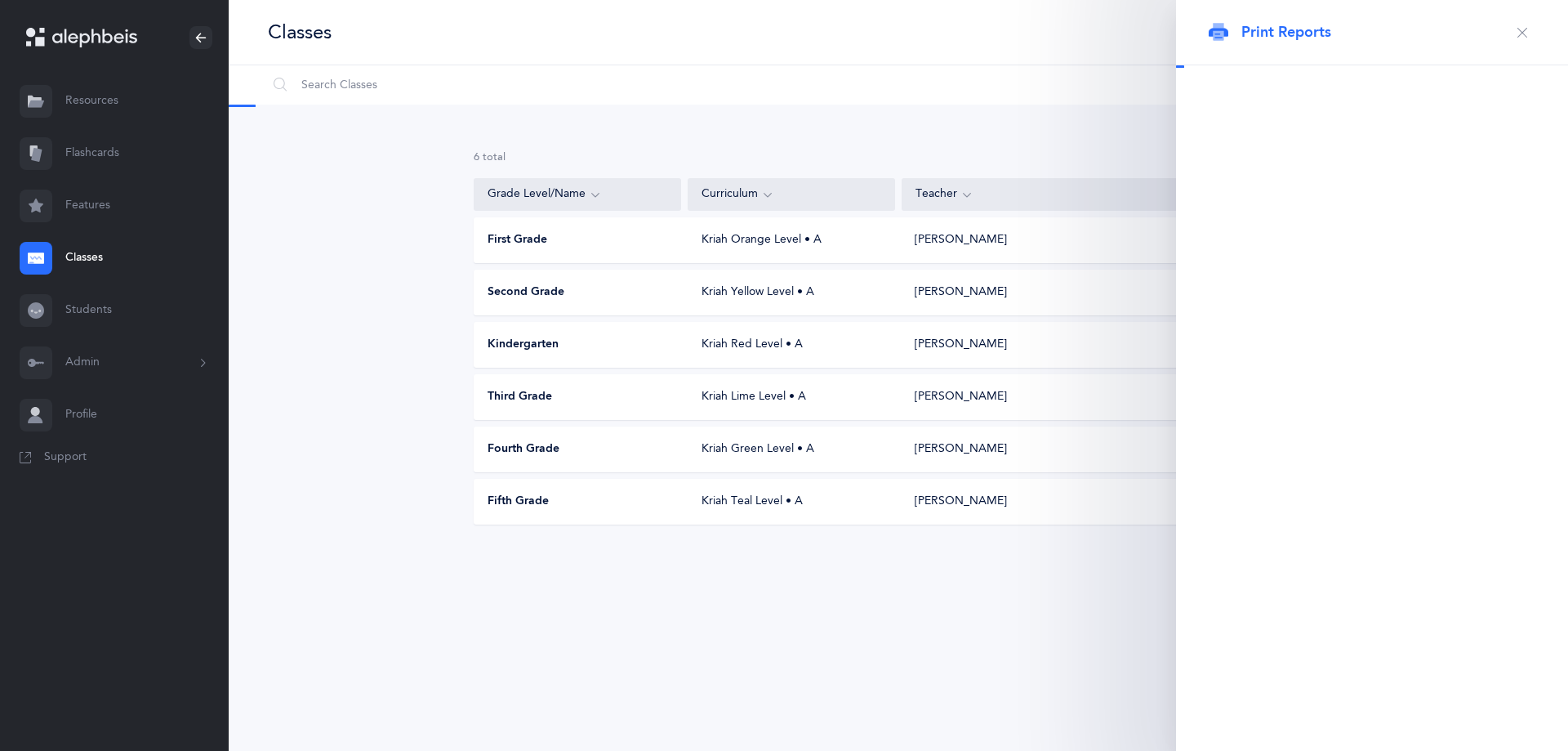
select select "3977"
select select
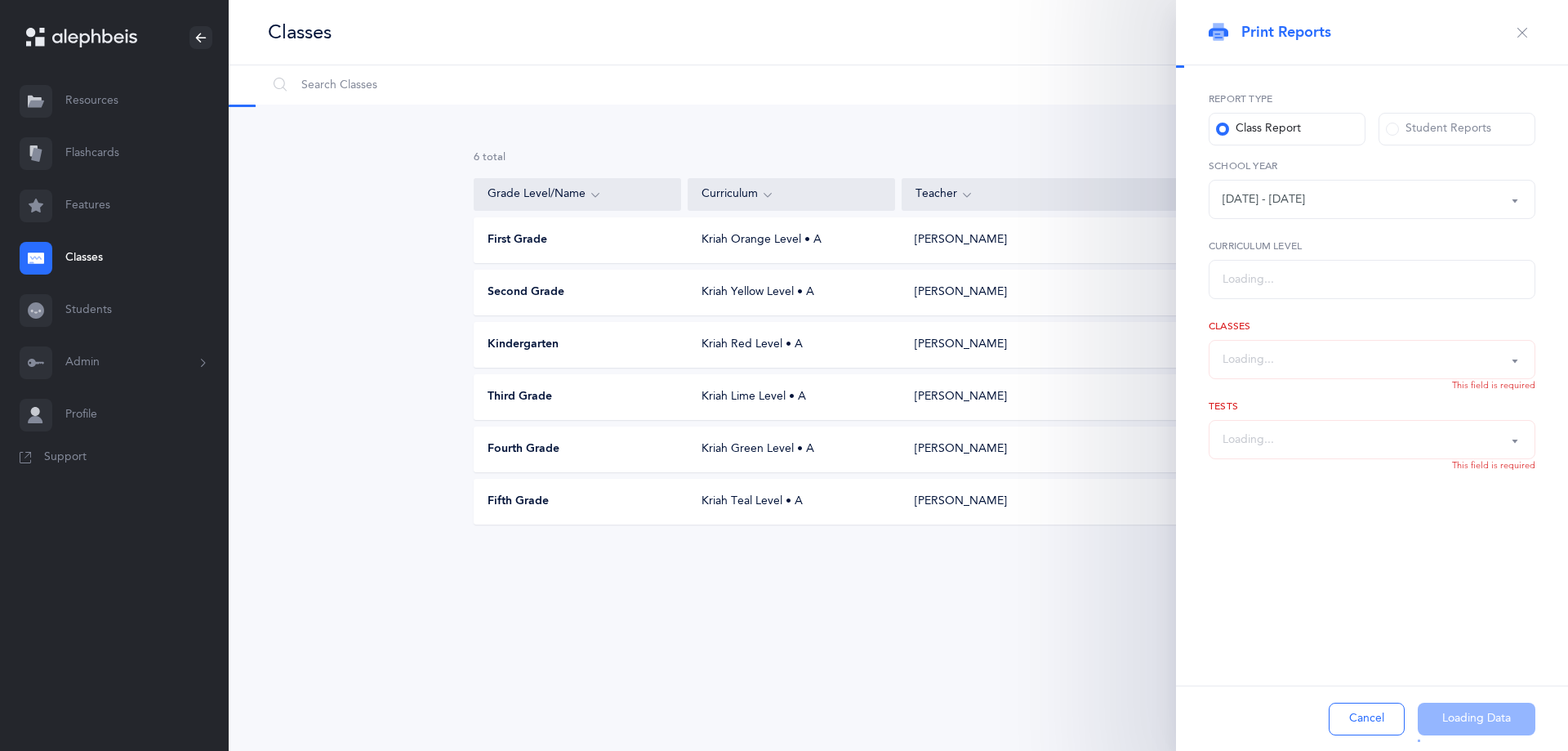
select select "3"
select select "all"
click at [1401, 196] on div "[DATE] - [DATE]" at bounding box center [1372, 199] width 299 height 28
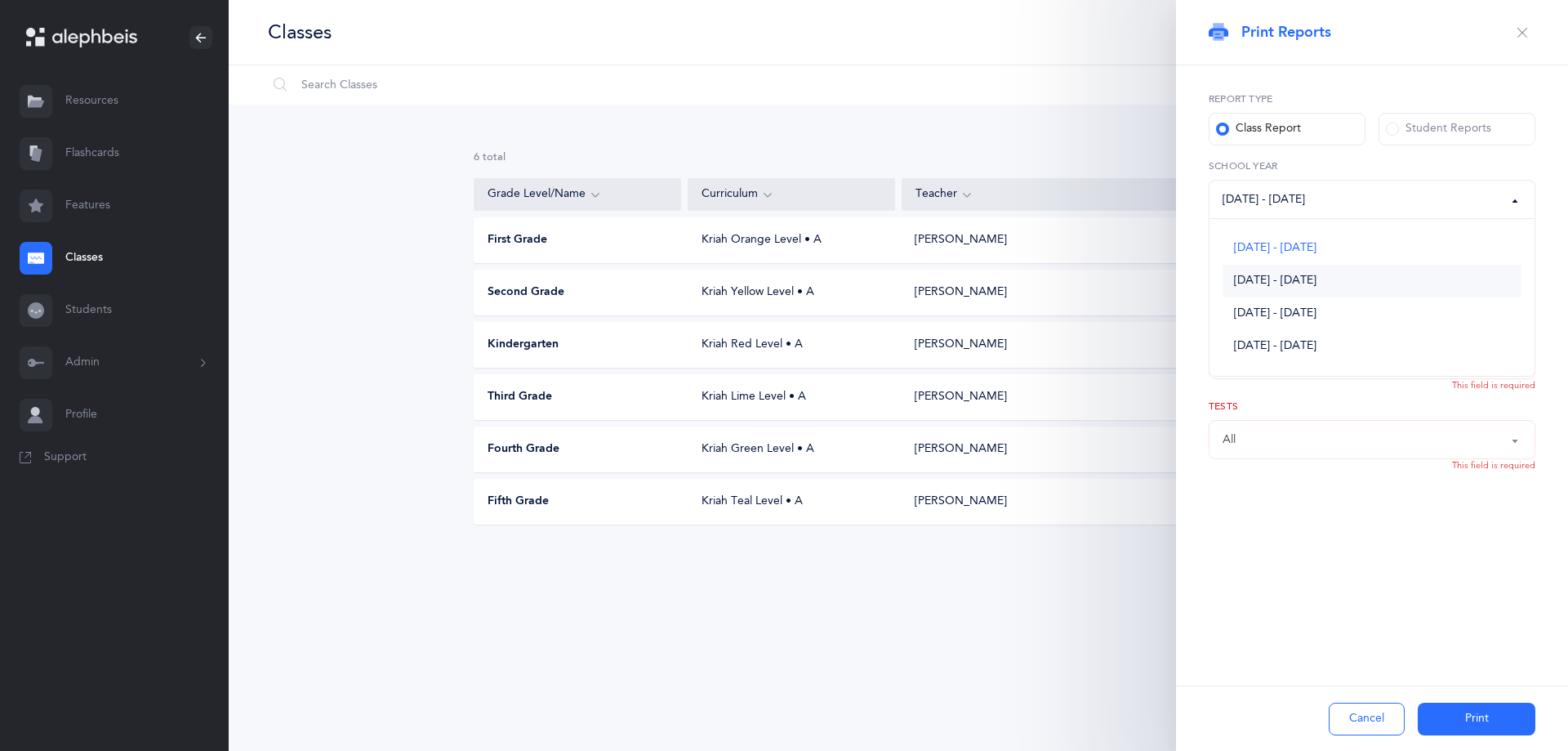
click at [1303, 273] on link "[DATE] - [DATE]" at bounding box center [1372, 280] width 299 height 32
select select "3113"
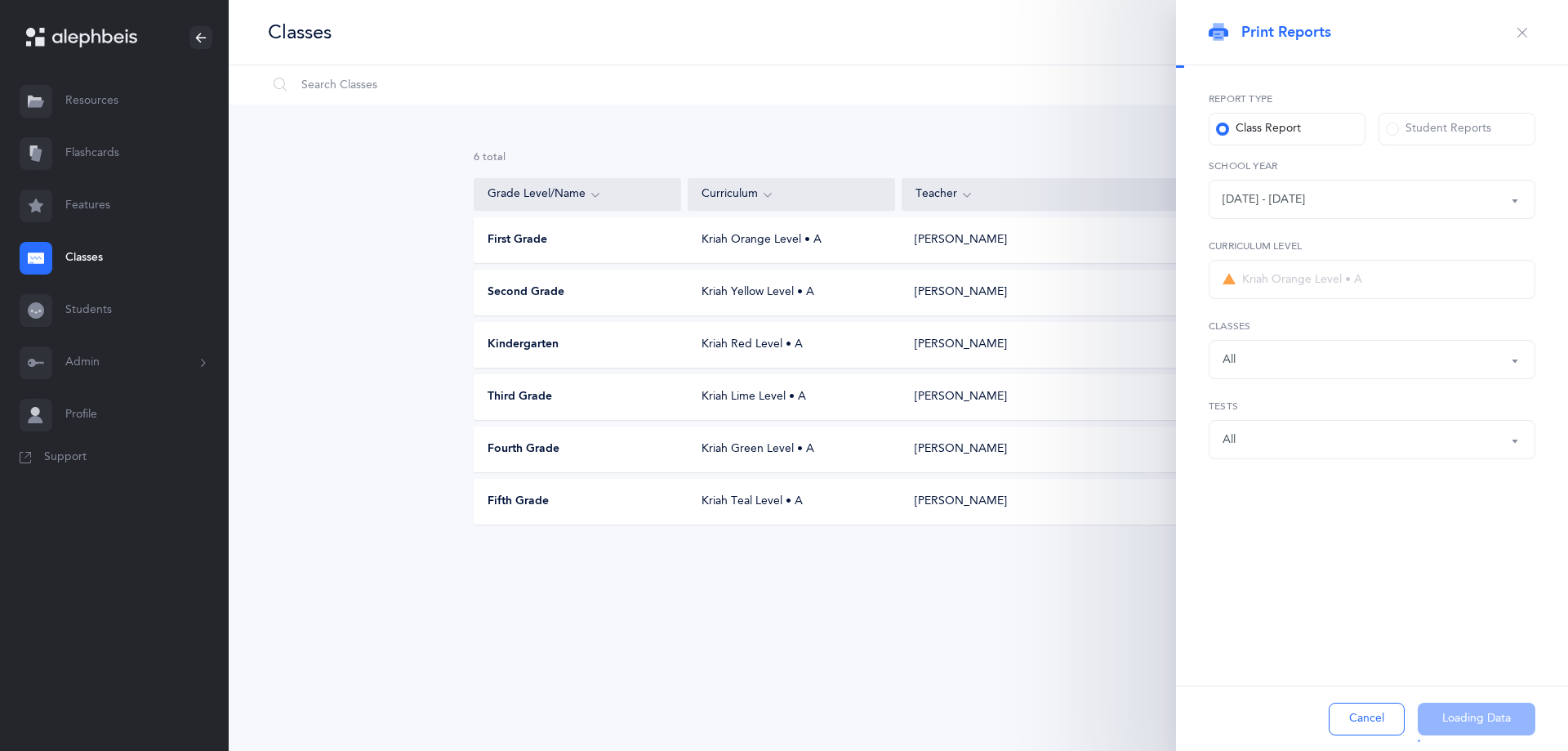
select select
select select "2"
select select "all"
click at [1371, 281] on div "Kriah Red Level • A" at bounding box center [1372, 279] width 299 height 28
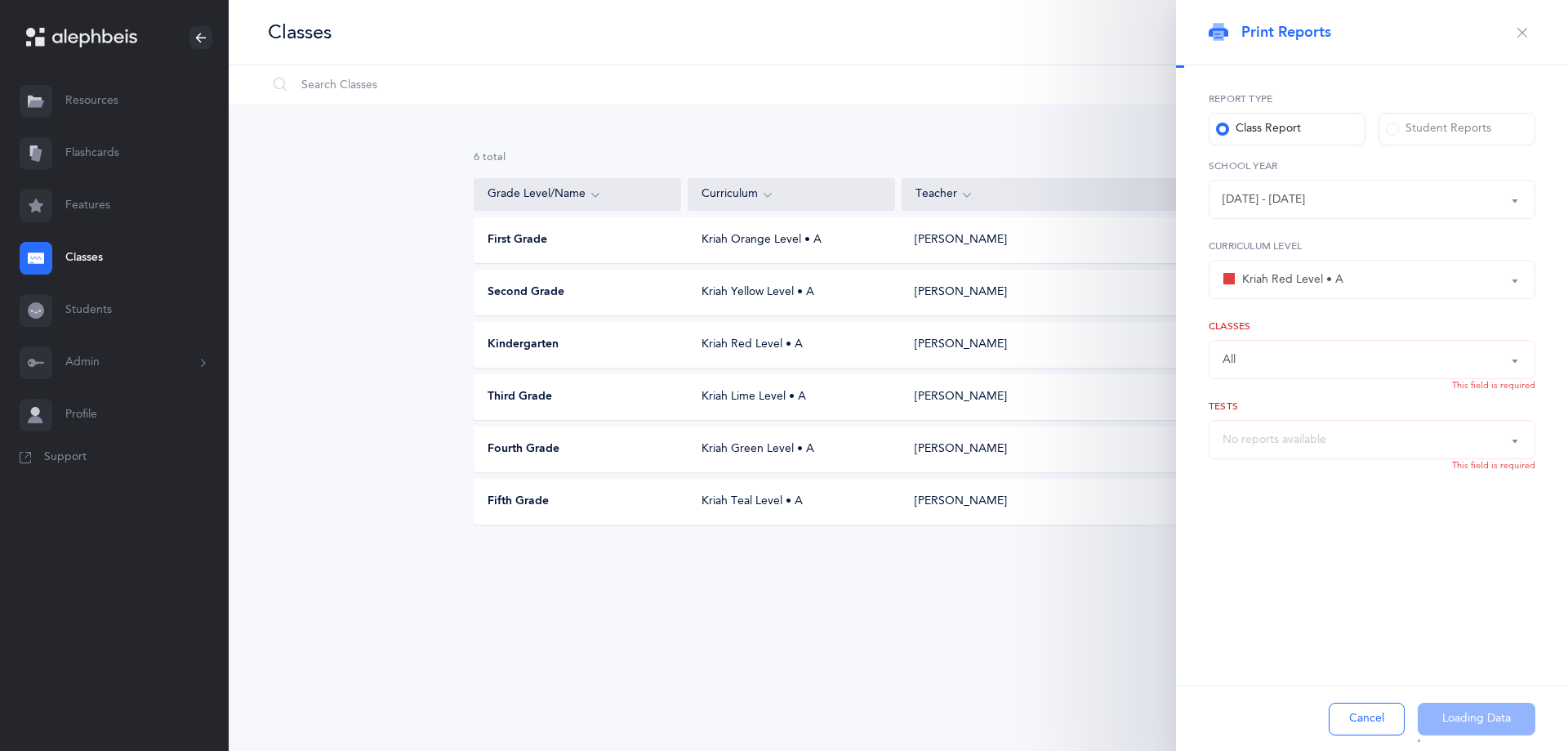
select select "all"
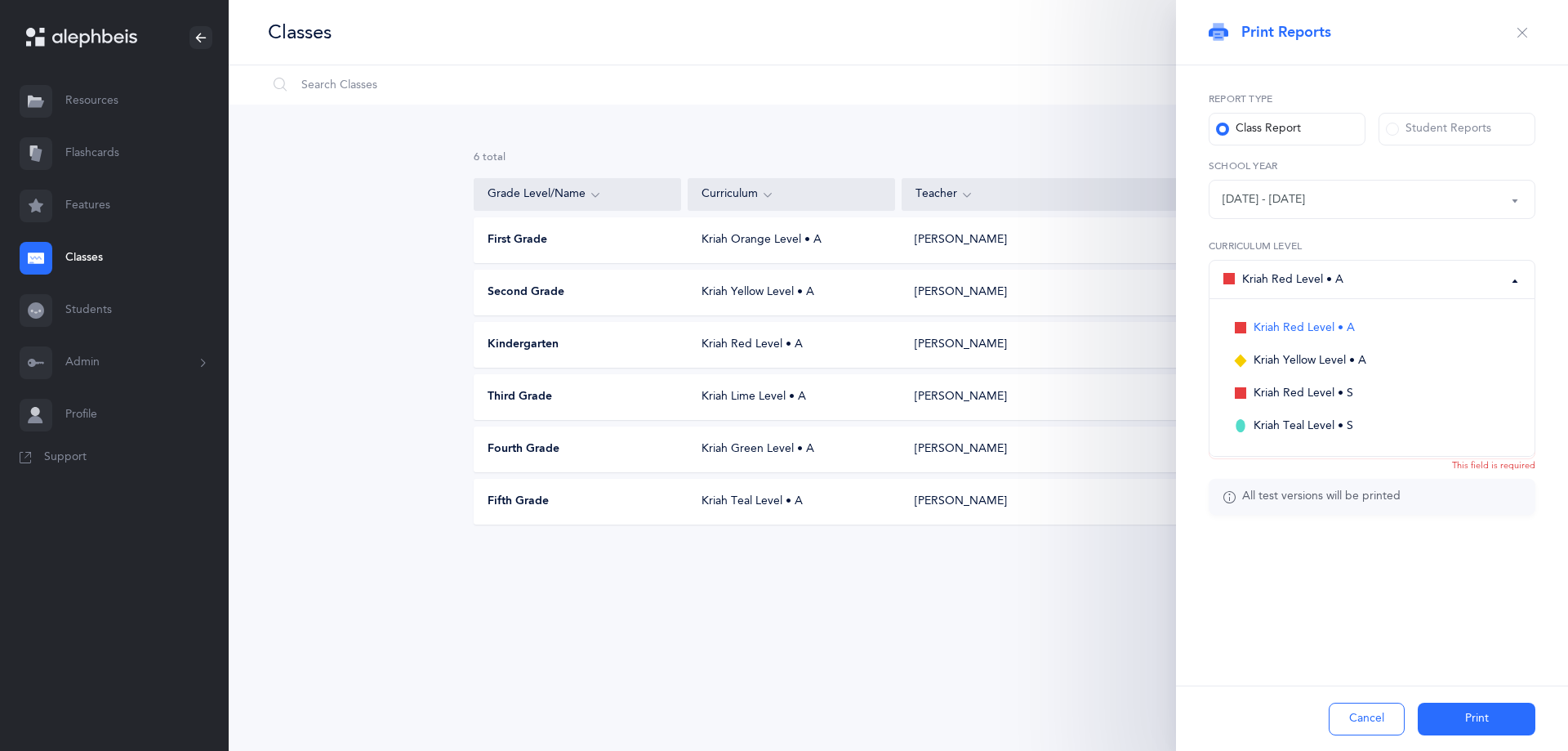
click at [1371, 281] on div "Kriah Red Level • A" at bounding box center [1372, 279] width 299 height 28
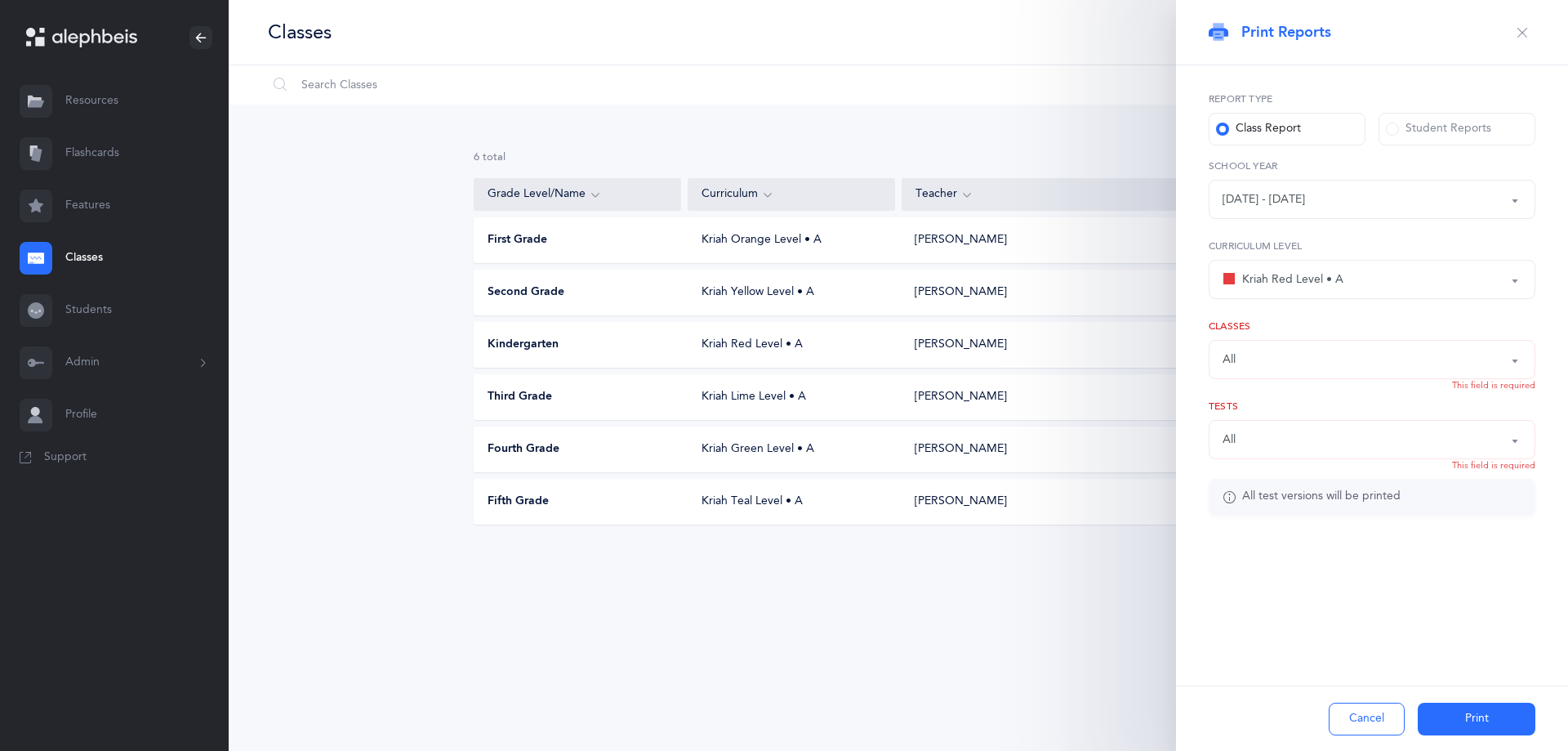
click at [1371, 281] on div "Kriah Red Level • A" at bounding box center [1372, 279] width 299 height 28
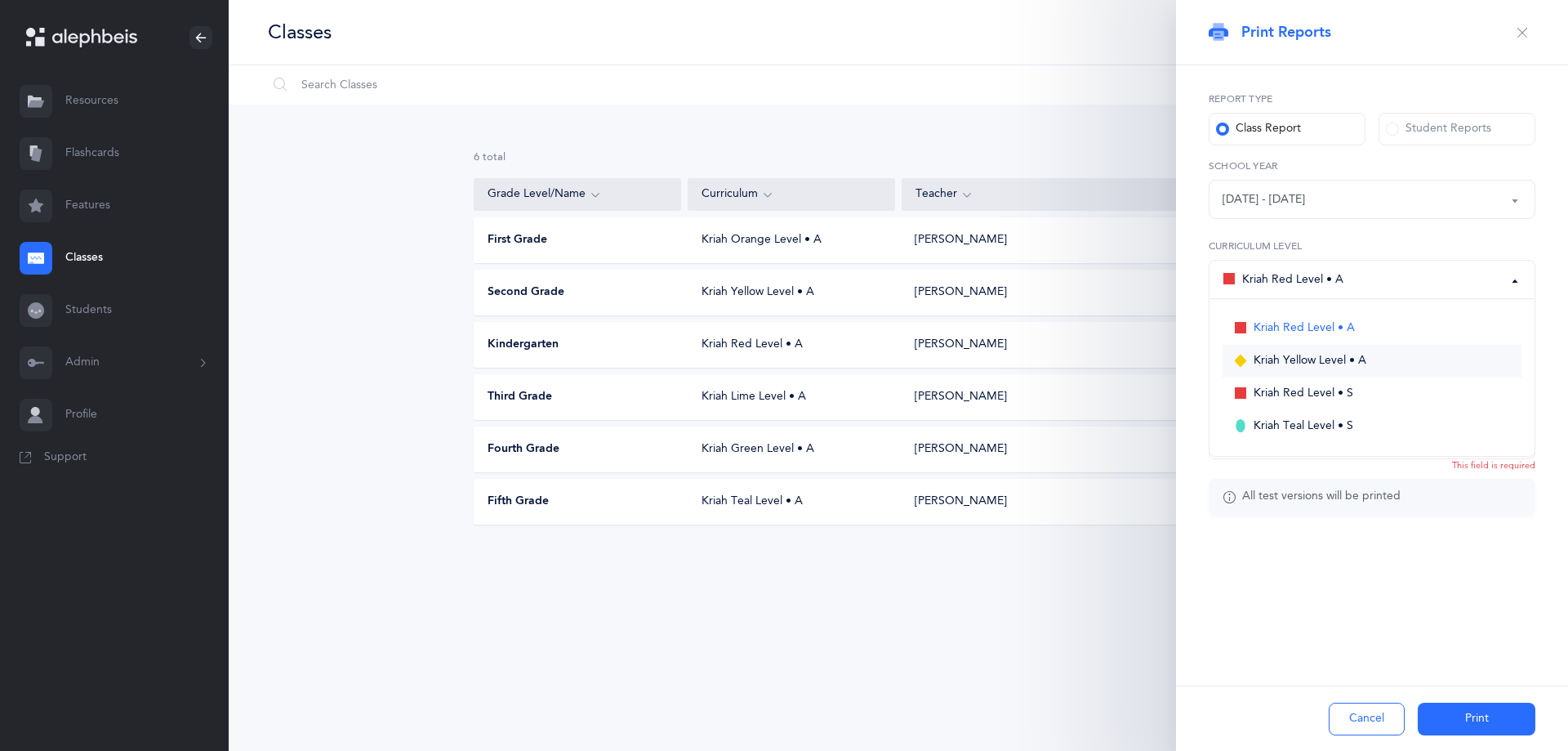
click at [1327, 355] on span "Kriah Yellow Level • A" at bounding box center [1310, 361] width 113 height 15
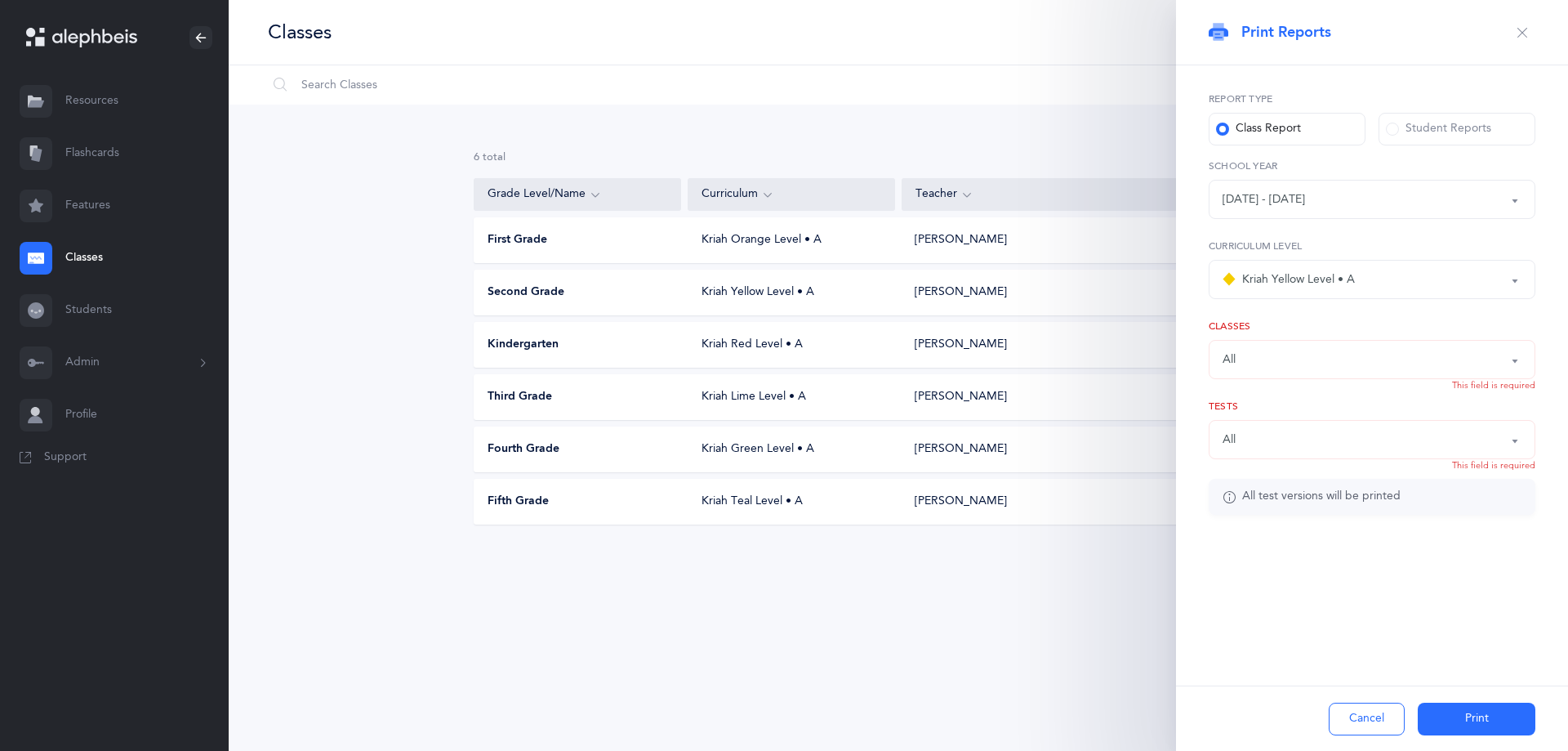
click at [1303, 362] on div "All" at bounding box center [1372, 360] width 299 height 28
click at [1333, 279] on div "Kriah Yellow Level • A" at bounding box center [1289, 279] width 133 height 19
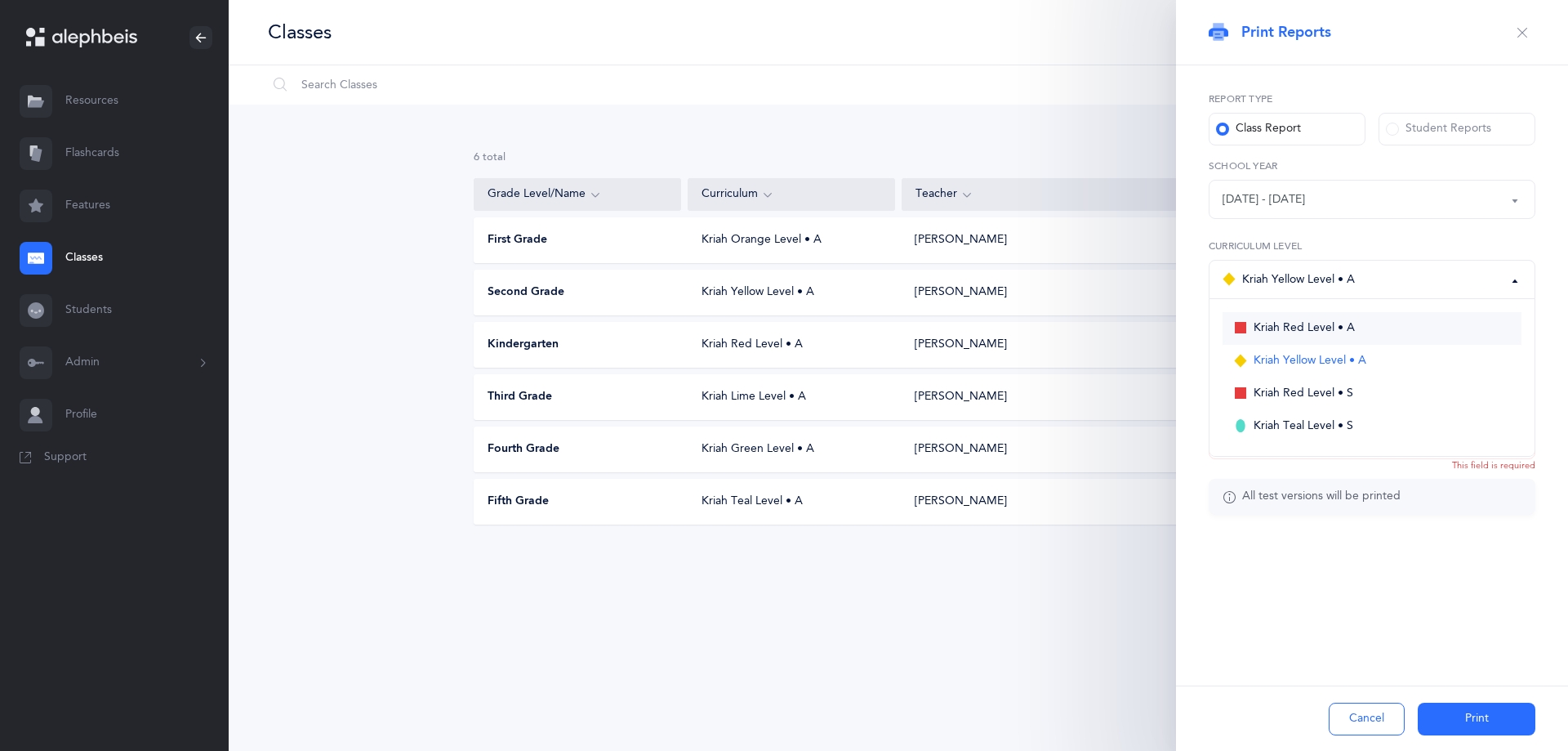
click at [1322, 330] on span "Kriah Red Level • A" at bounding box center [1304, 328] width 101 height 15
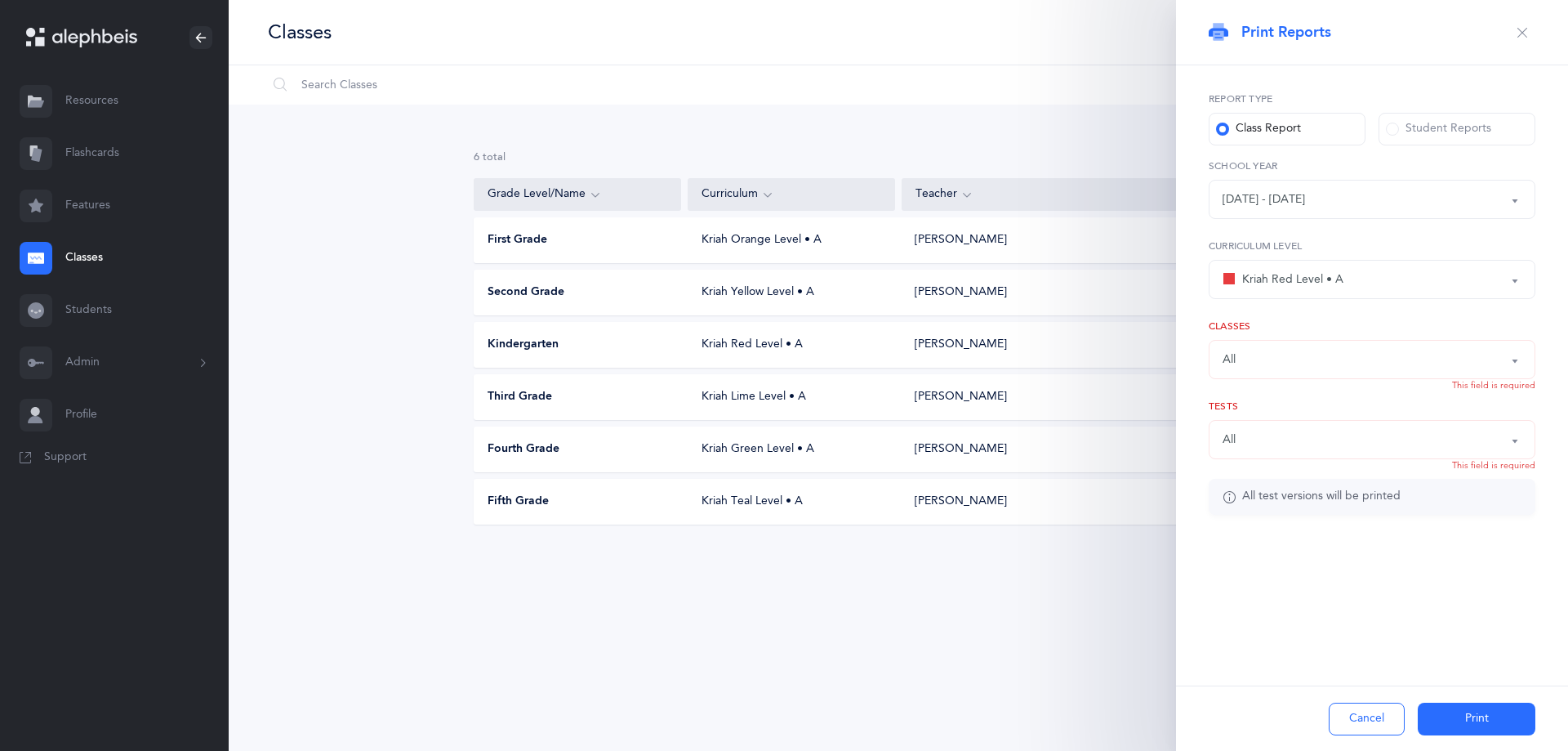
click at [1277, 366] on div "All" at bounding box center [1372, 360] width 299 height 28
click at [1322, 293] on button "Kriah Red Level • A" at bounding box center [1372, 279] width 327 height 39
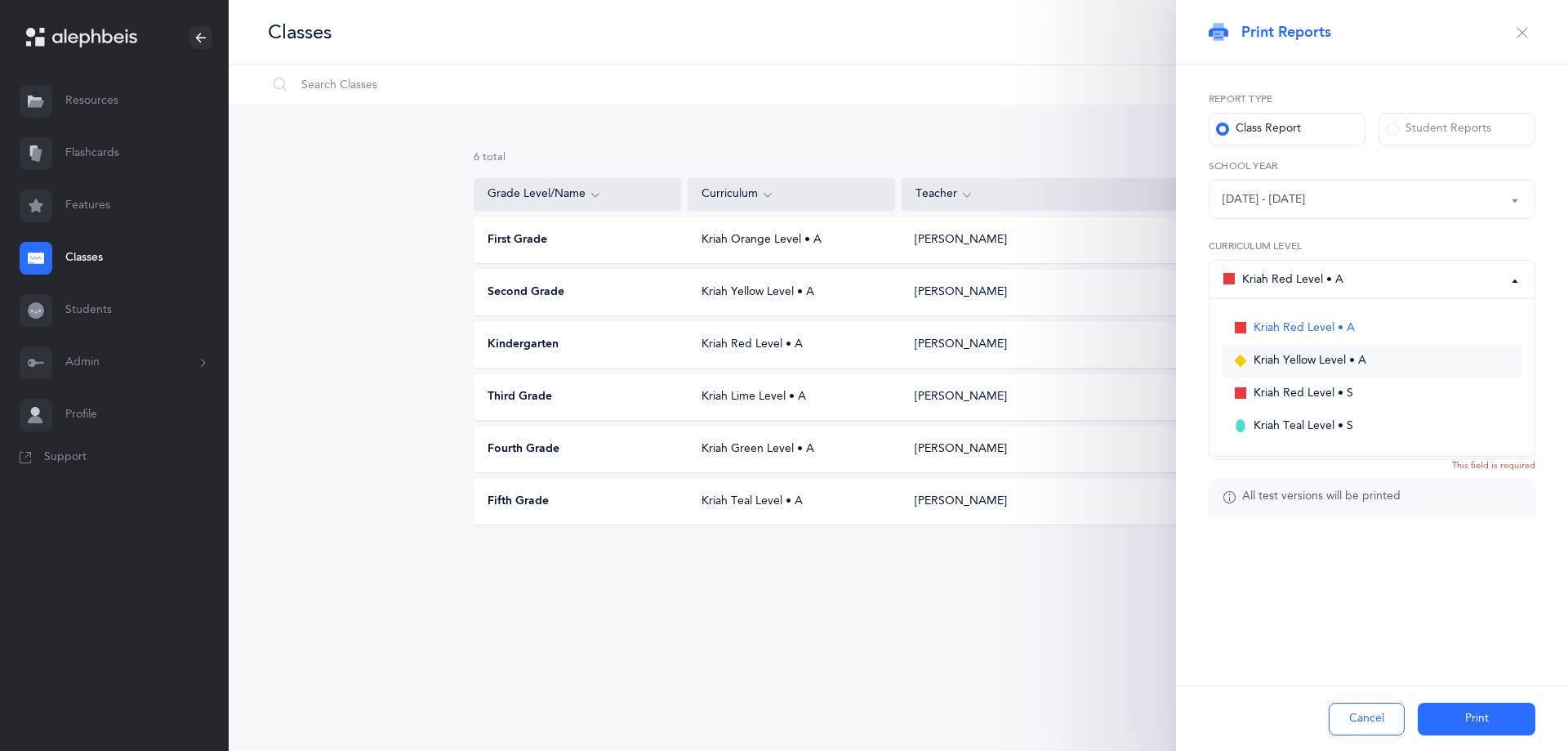
click at [1316, 363] on span "Kriah Yellow Level • A" at bounding box center [1310, 361] width 113 height 15
select select "11"
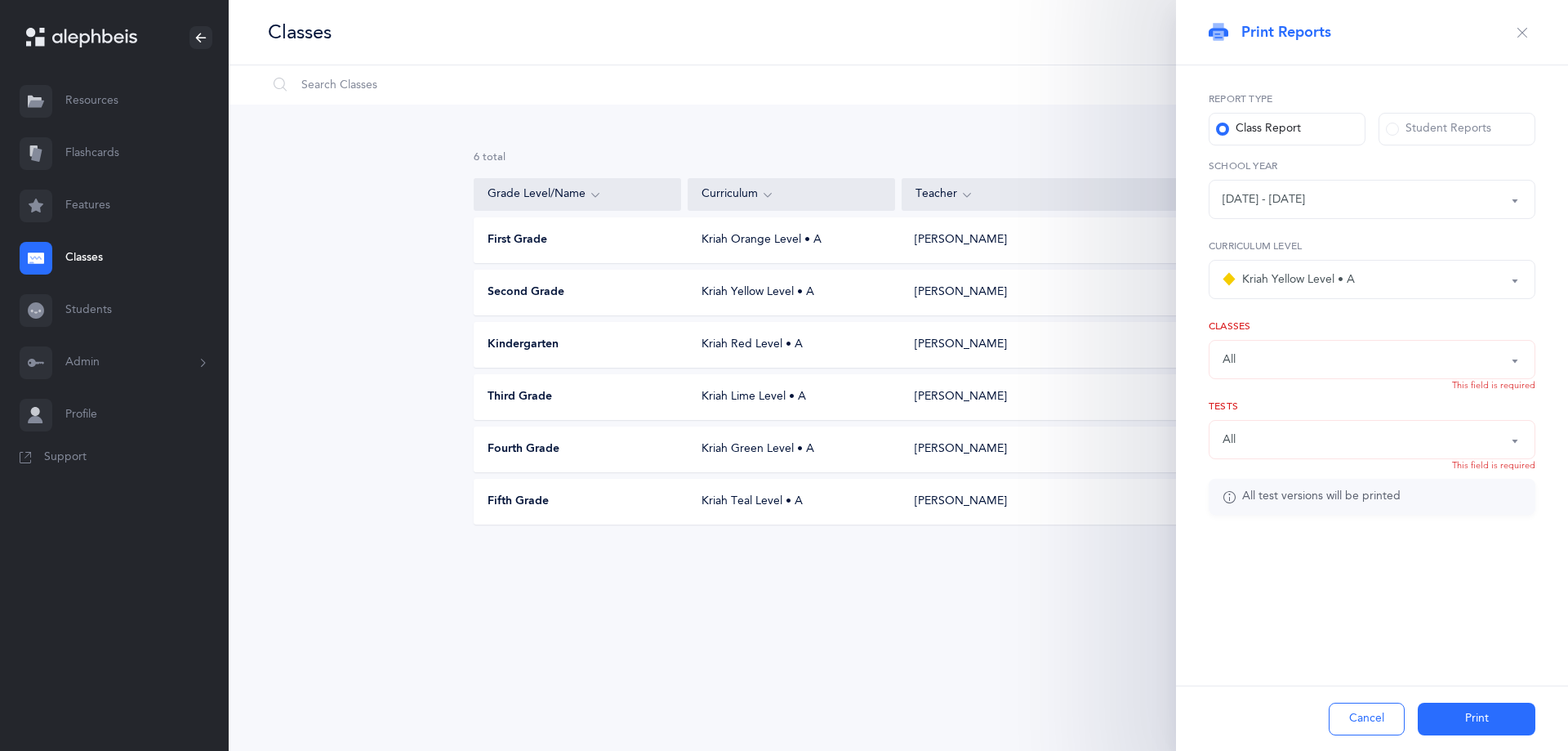
click at [1276, 359] on div "All" at bounding box center [1372, 360] width 299 height 28
click at [1256, 444] on div "All" at bounding box center [1372, 439] width 299 height 28
click at [1258, 337] on div "All 2nd Grade 2nd Grade + 3rd Grade All All 2nd Grade [PERSON_NAME], Kriah Yell…" at bounding box center [1372, 348] width 327 height 60
click at [1252, 361] on div "All" at bounding box center [1372, 360] width 299 height 28
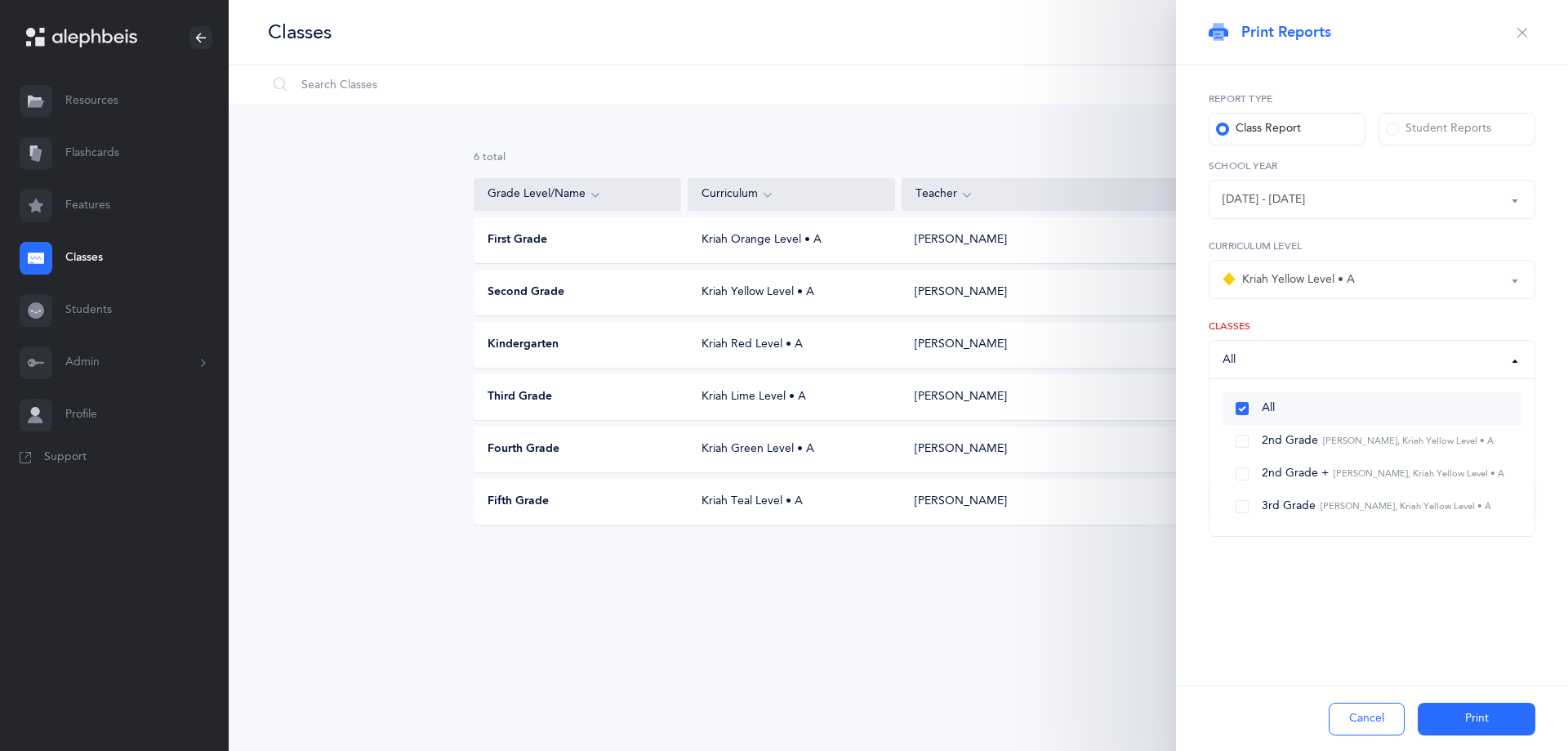
click at [1246, 410] on link "All" at bounding box center [1372, 408] width 299 height 32
select select "all"
click at [1194, 382] on div "Report type Class Report Student Reports [DATE] - [DATE] [DATE] - [DATE] [DATE]…" at bounding box center [1372, 335] width 392 height 541
click at [1248, 426] on div "All" at bounding box center [1372, 439] width 299 height 28
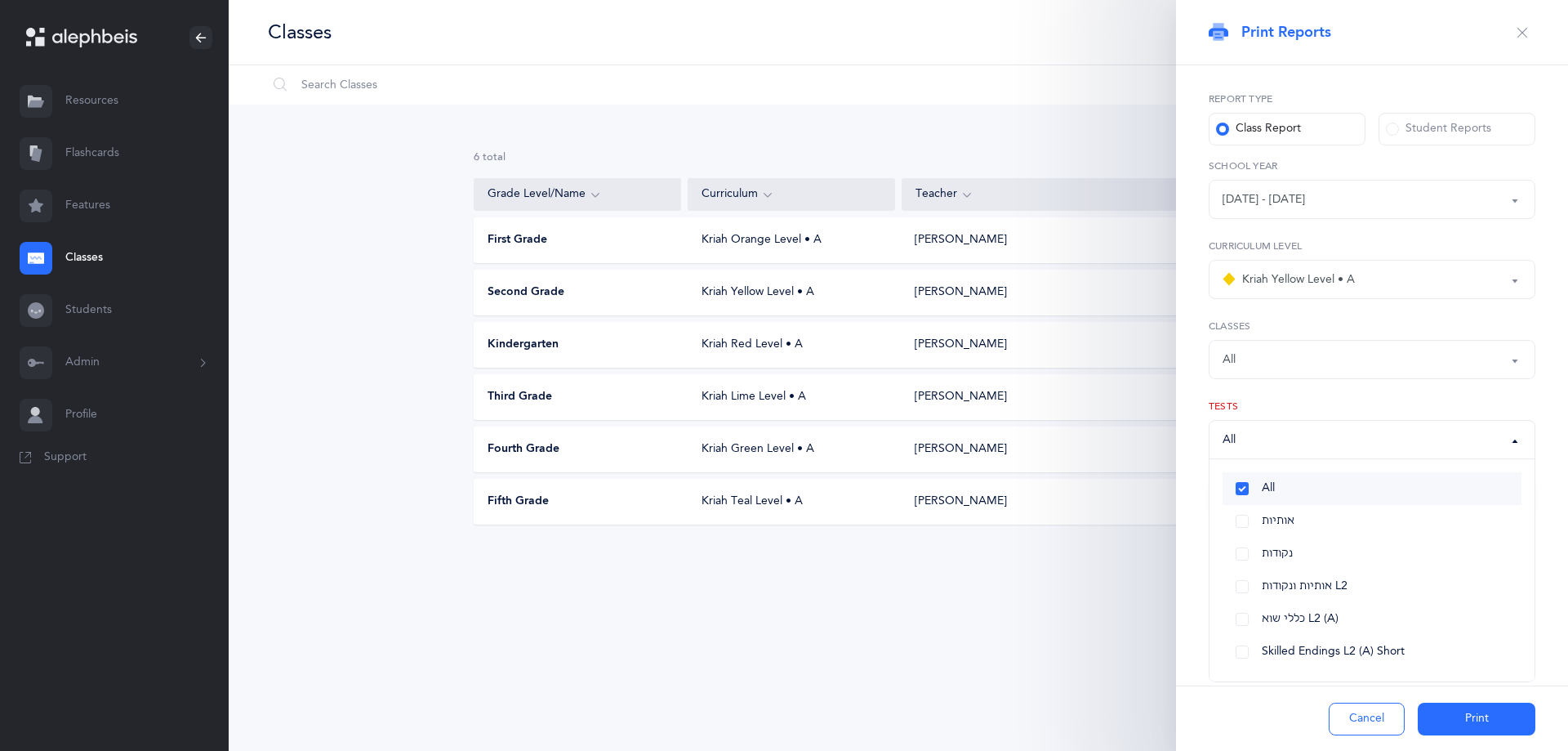
click at [1243, 487] on link "All" at bounding box center [1372, 488] width 299 height 32
select select "all"
click at [1184, 486] on div "Report type Class Report Student Reports [DATE] - [DATE] [DATE] - [DATE] [DATE]…" at bounding box center [1372, 335] width 392 height 541
click at [1450, 715] on button "Print" at bounding box center [1476, 719] width 118 height 32
click at [1281, 284] on div "Kriah Yellow Level • A" at bounding box center [1289, 279] width 133 height 19
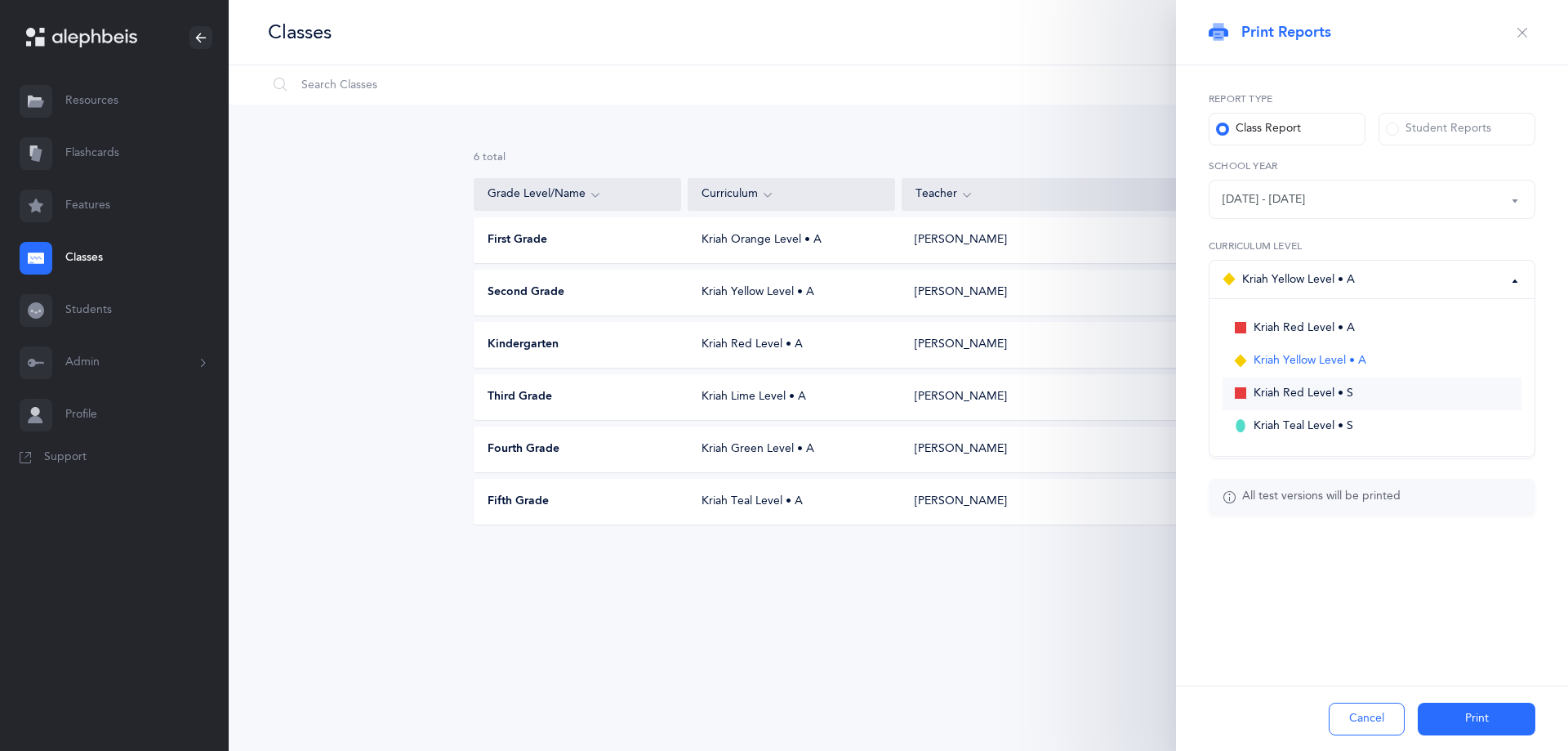
click at [1297, 394] on span "Kriah Red Level • S" at bounding box center [1303, 394] width 100 height 15
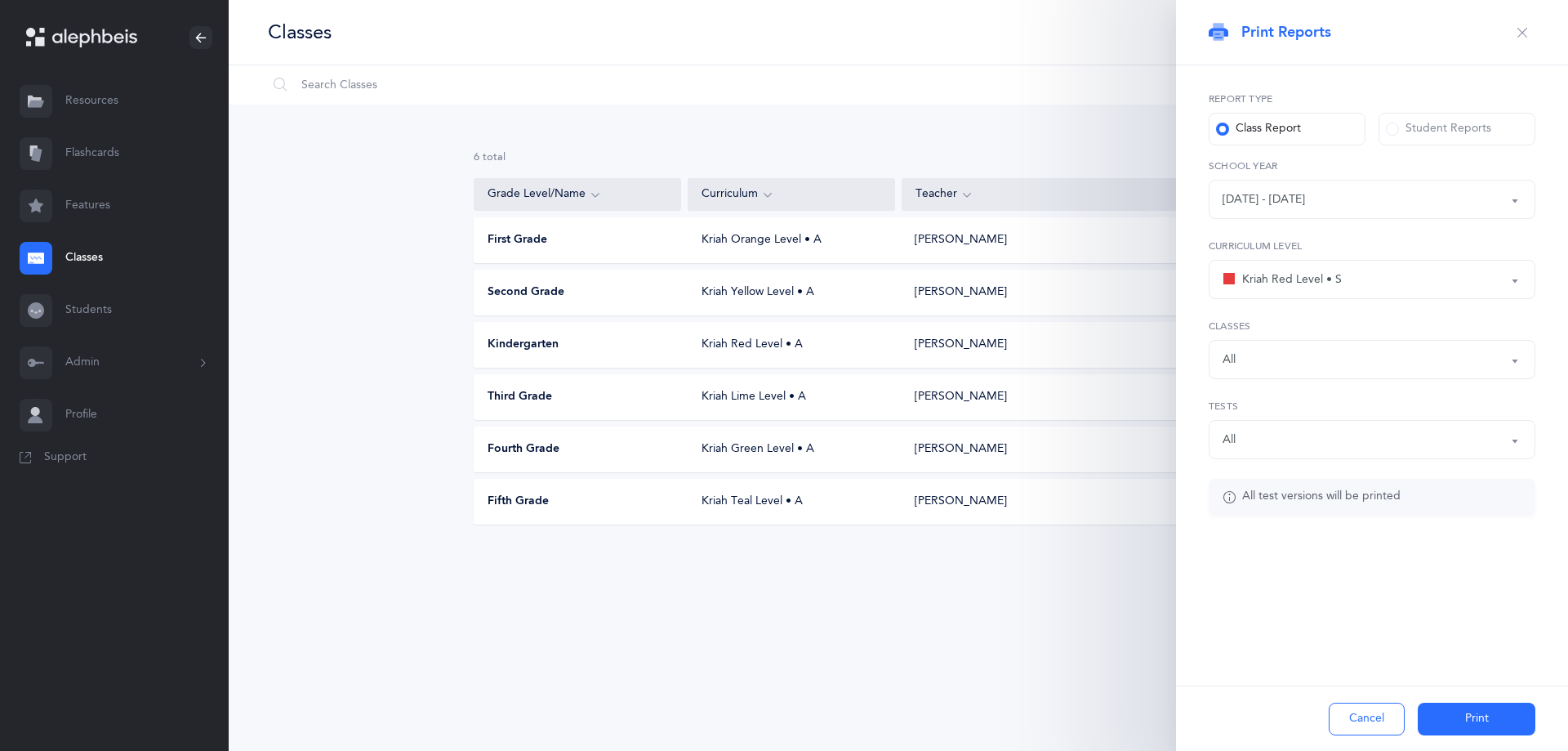
click at [1312, 355] on div "All" at bounding box center [1372, 360] width 299 height 28
click at [1448, 720] on button "Print" at bounding box center [1476, 719] width 118 height 32
click at [1300, 287] on div "Kriah Red Level • S" at bounding box center [1283, 279] width 120 height 19
click at [1287, 422] on span "Kriah Teal Level • S" at bounding box center [1303, 426] width 100 height 15
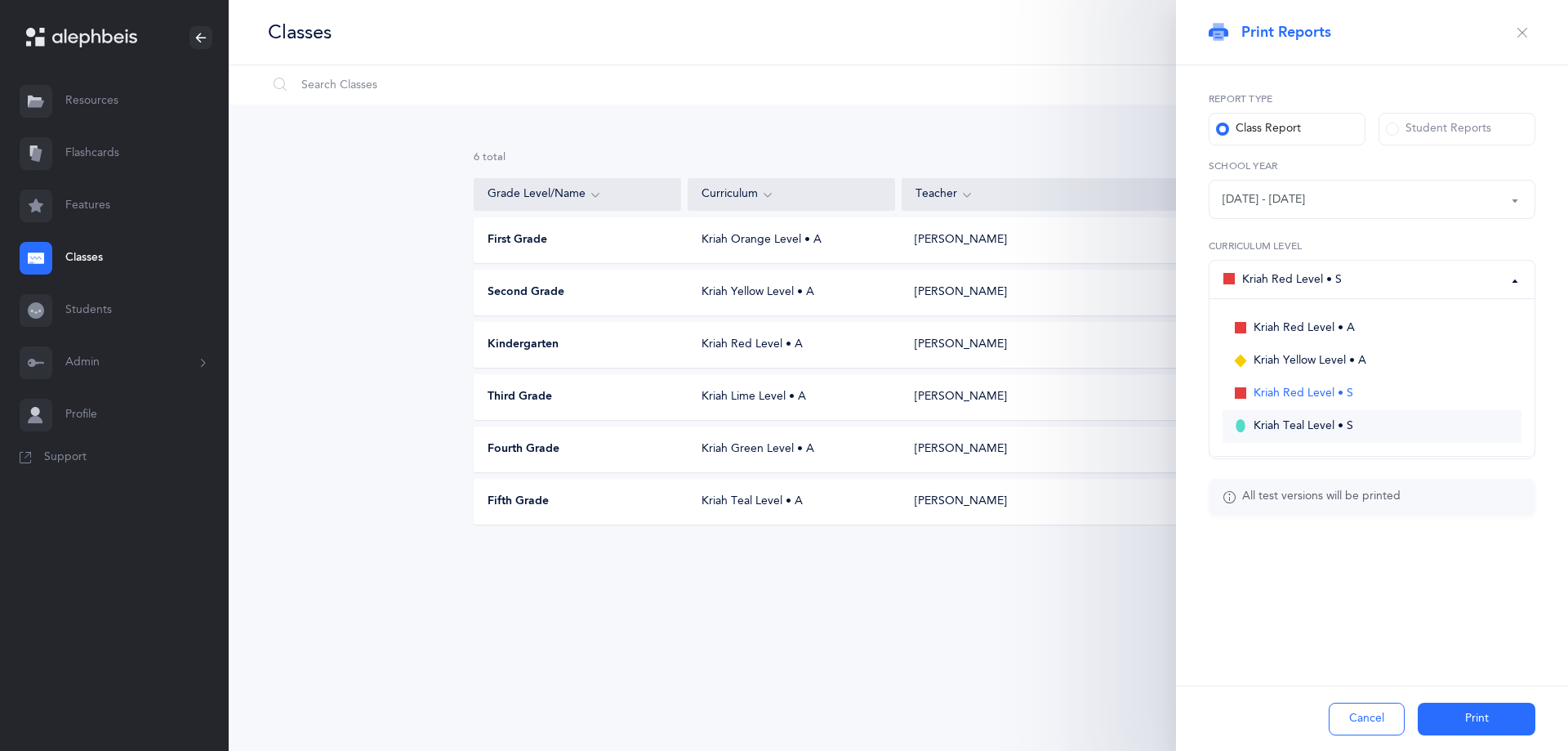
select select "17"
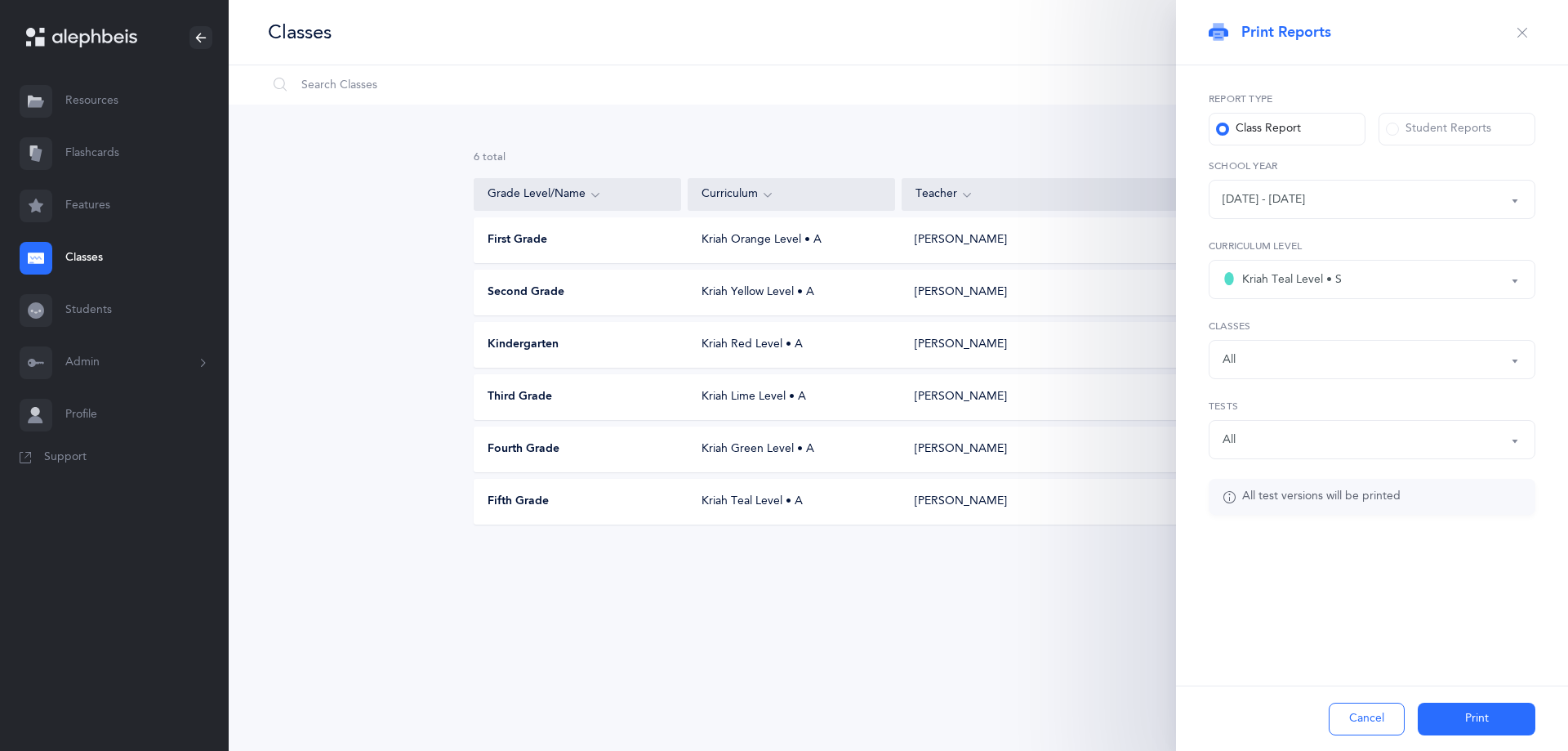
click at [1315, 337] on div "All High School All All High School [PERSON_NAME], Kriah Teal Level • S Classes" at bounding box center [1372, 348] width 327 height 60
click at [1307, 359] on div "All" at bounding box center [1372, 360] width 299 height 28
click at [1341, 203] on div "[DATE] - [DATE]" at bounding box center [1372, 199] width 299 height 28
click at [1317, 250] on link "[DATE] - [DATE]" at bounding box center [1372, 248] width 299 height 32
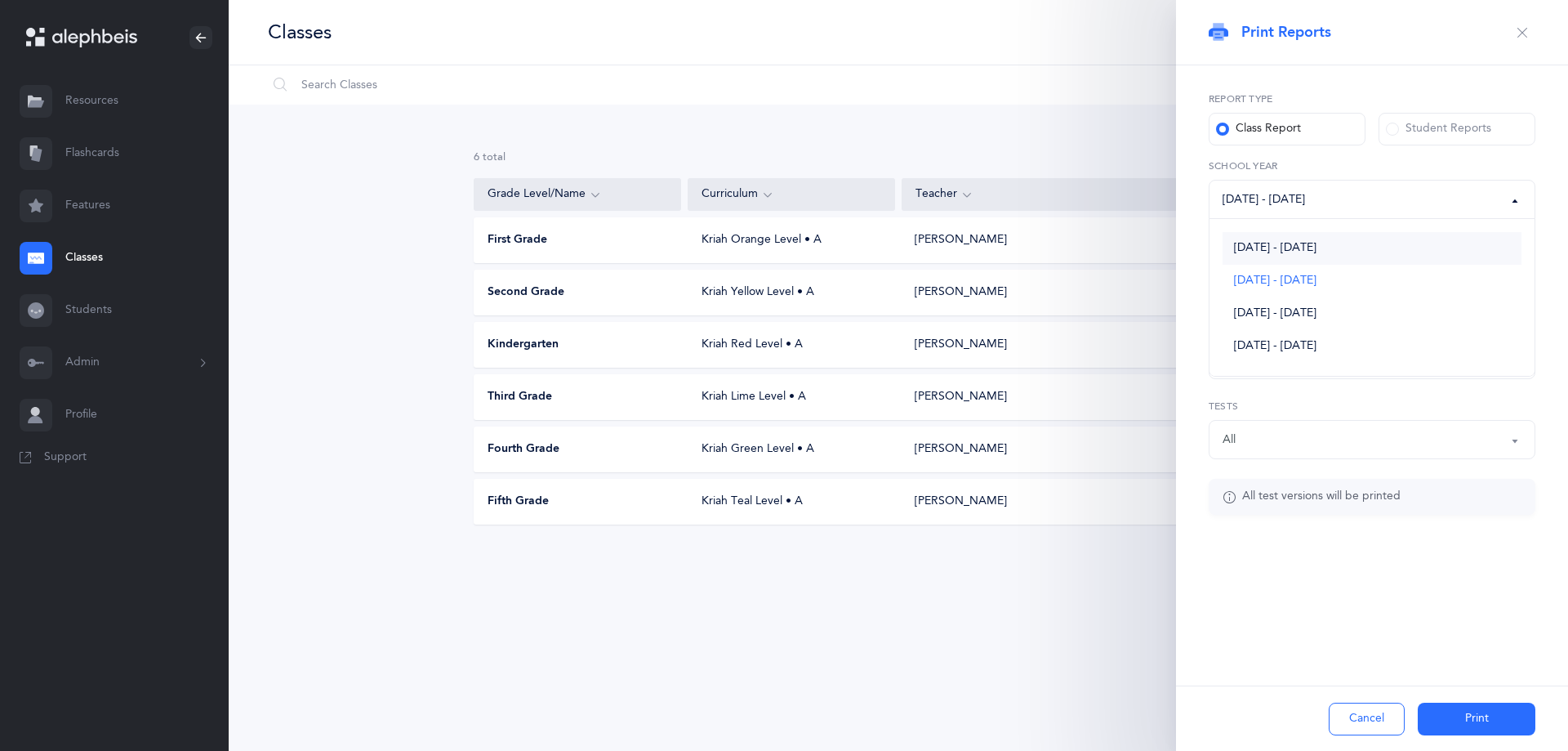
select select "3977"
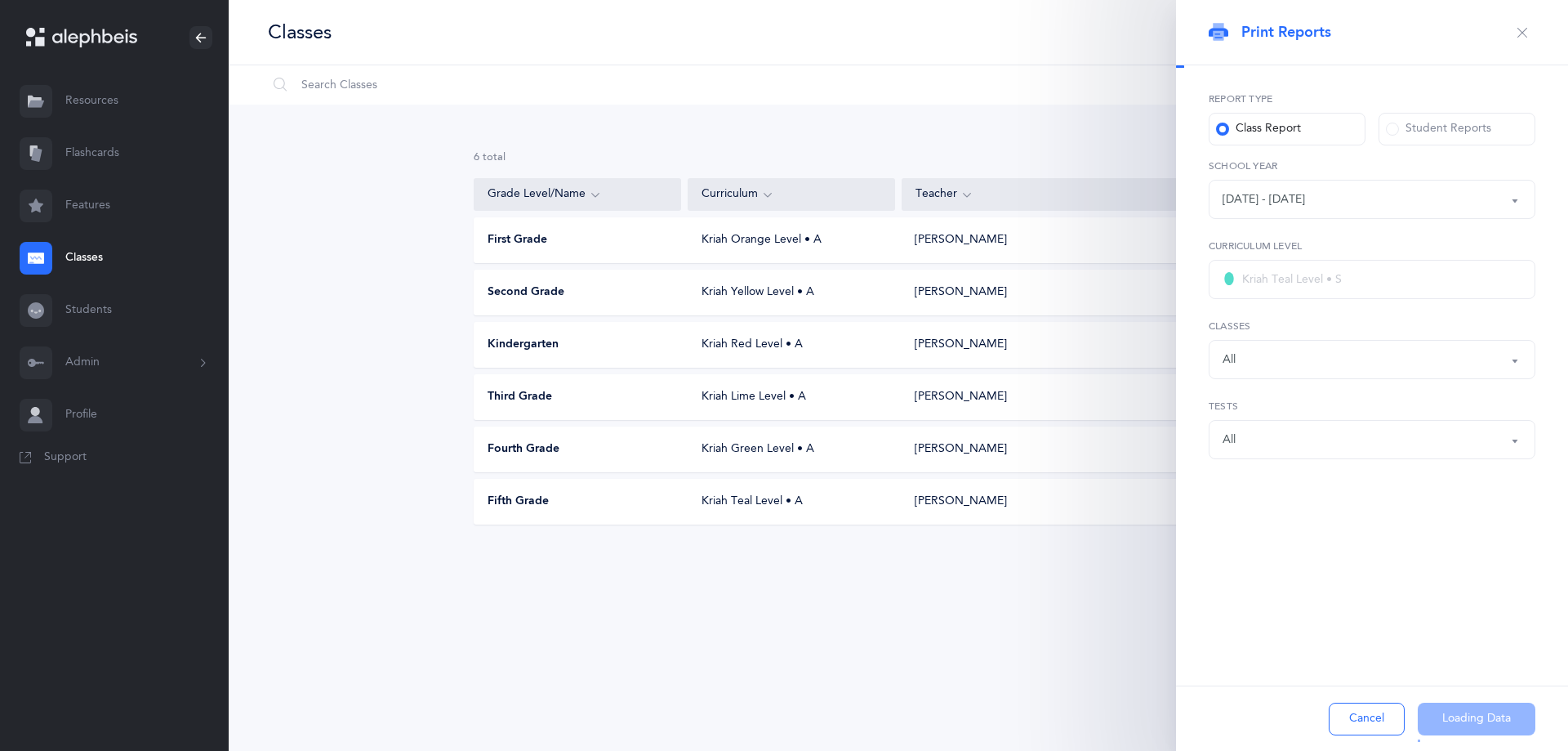
select select
select select "3"
select select "all"
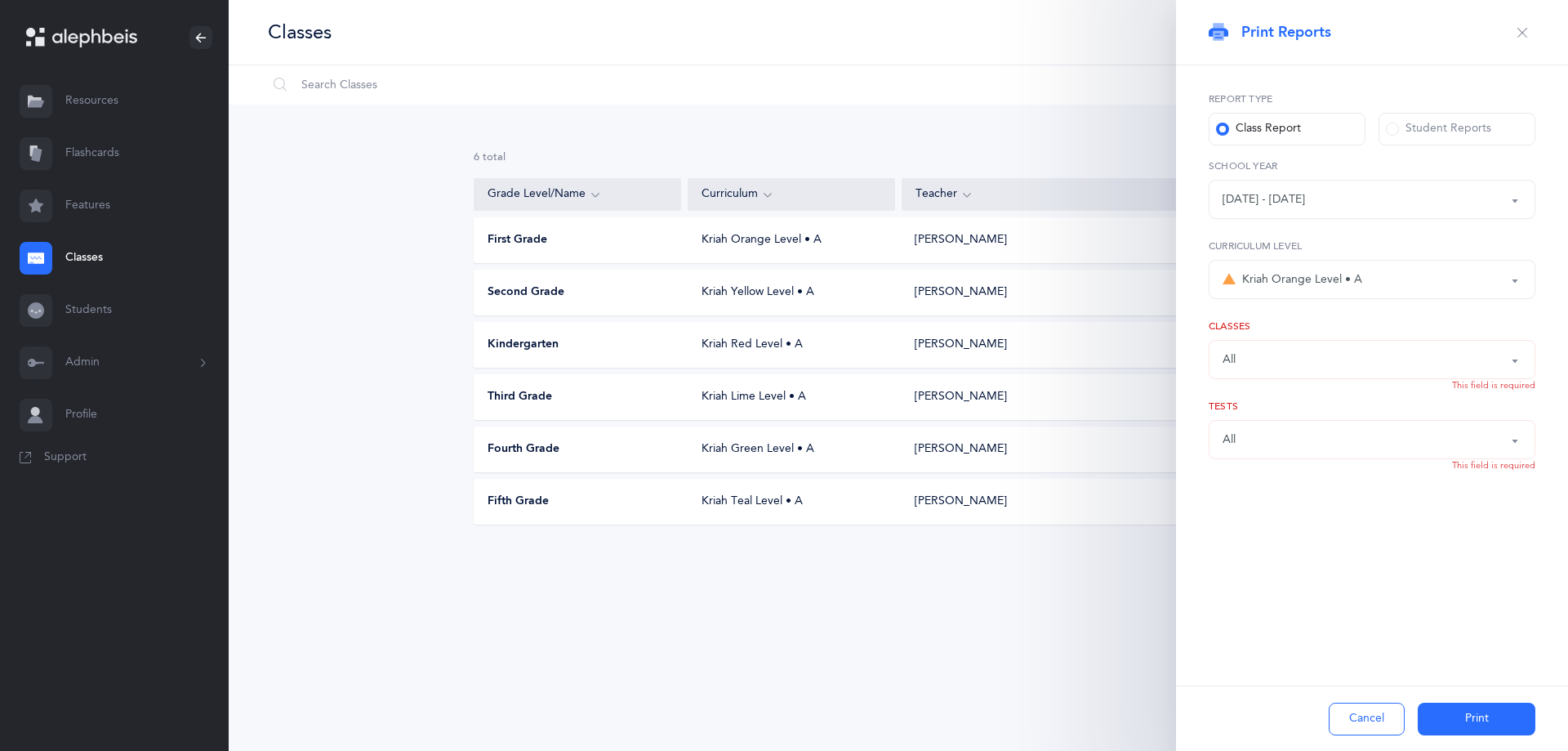
click at [1319, 275] on div "Kriah Orange Level • A" at bounding box center [1293, 279] width 140 height 19
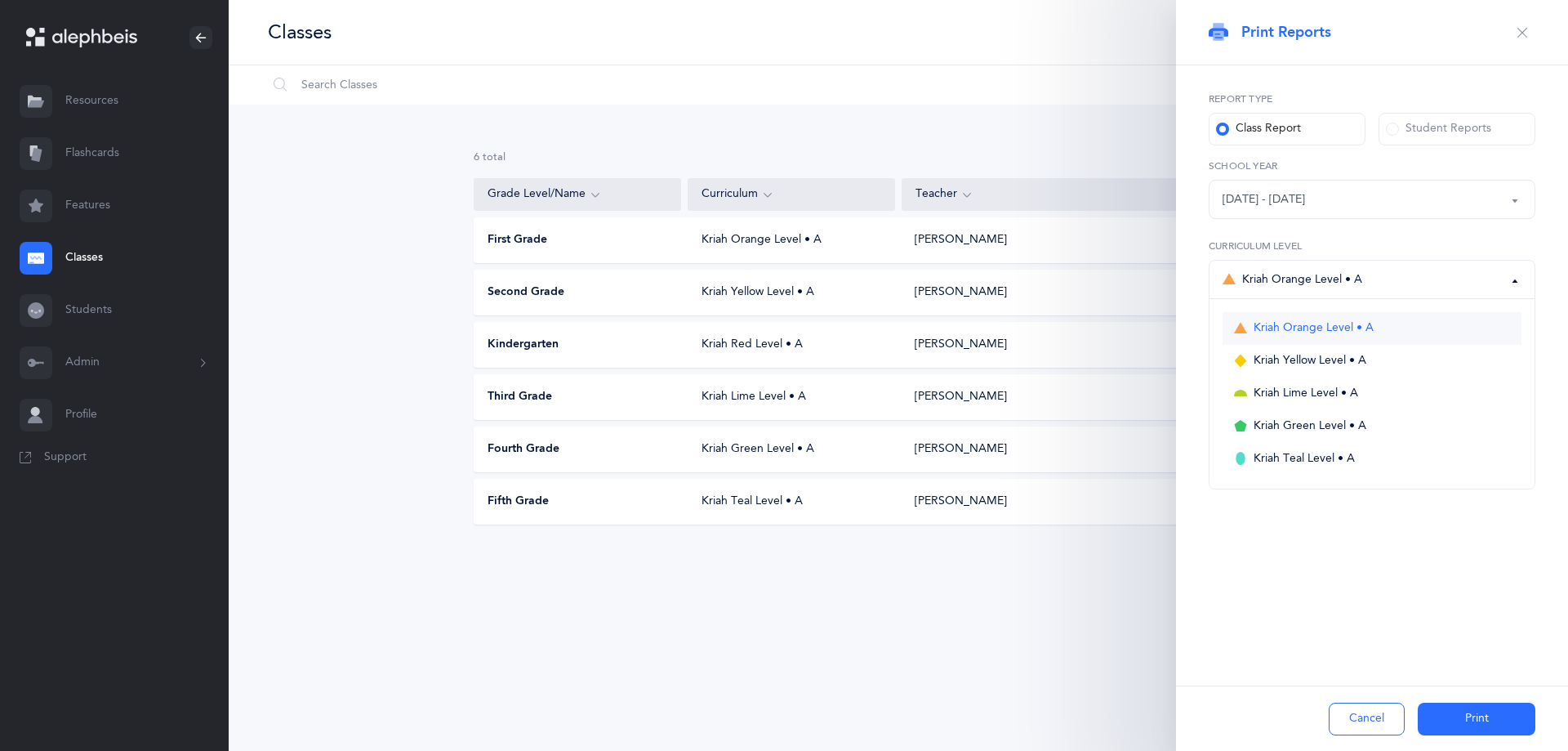
click at [1309, 331] on span "Kriah Orange Level • A" at bounding box center [1314, 328] width 120 height 15
select select "3"
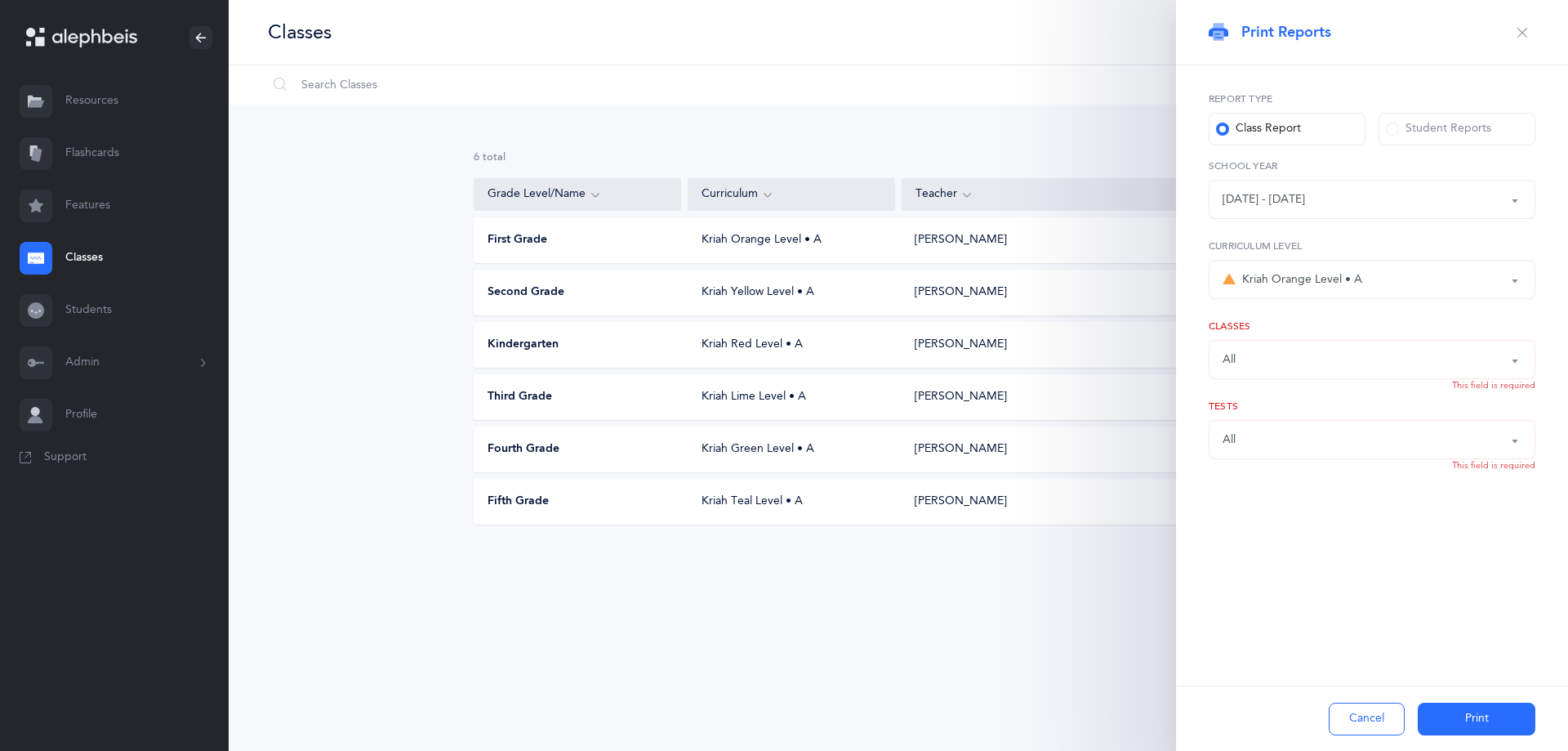
click at [1297, 345] on button "All" at bounding box center [1372, 359] width 327 height 39
click at [1249, 360] on div "All" at bounding box center [1372, 360] width 299 height 28
drag, startPoint x: 1256, startPoint y: 380, endPoint x: 1255, endPoint y: 390, distance: 10.0
click at [1256, 382] on ul "All First Grade [PERSON_NAME], Kriah Orange Level • A" at bounding box center [1372, 424] width 325 height 92
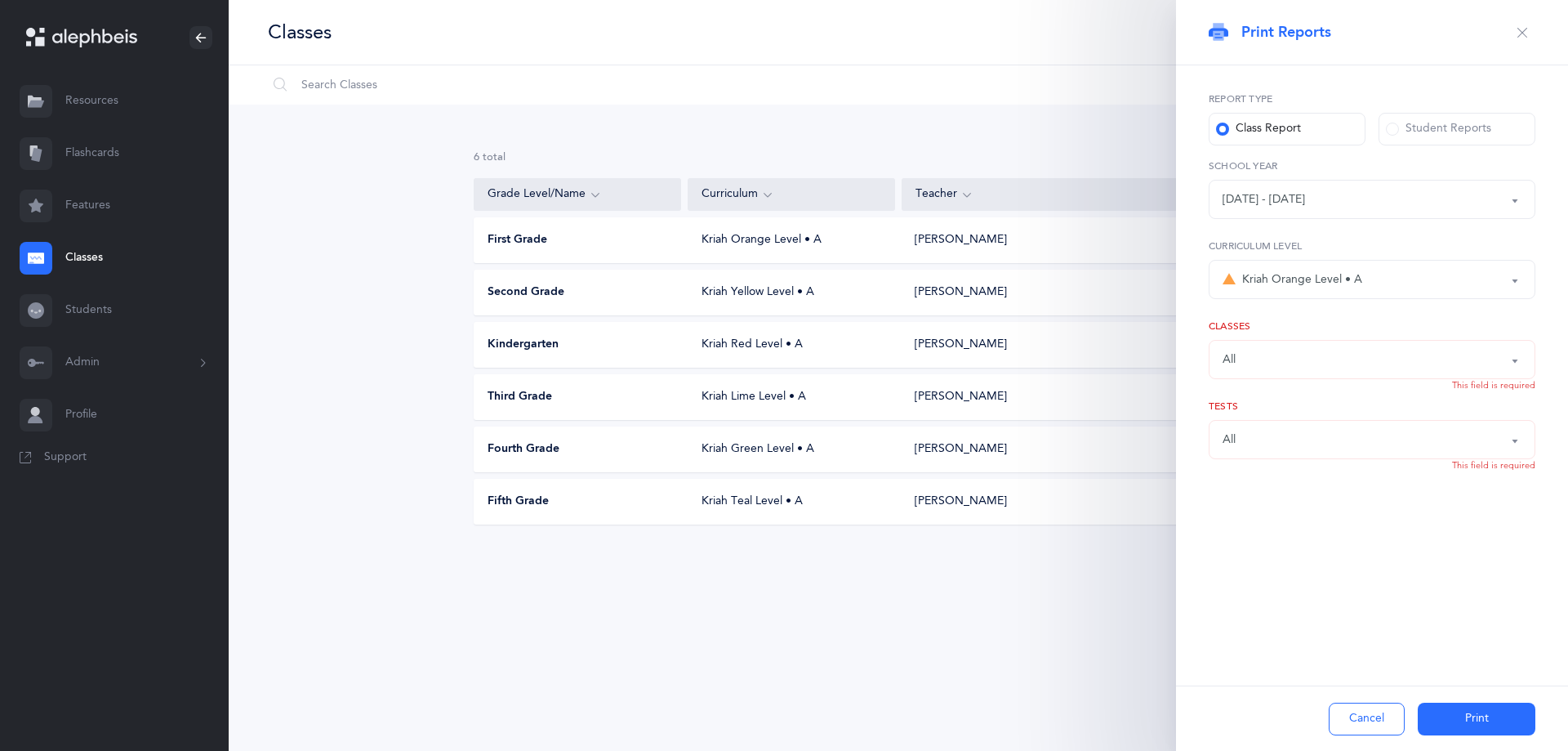
click at [1255, 399] on label "Tests" at bounding box center [1372, 406] width 327 height 15
click at [1258, 367] on div "All" at bounding box center [1372, 360] width 299 height 28
click at [1266, 406] on span "All" at bounding box center [1269, 408] width 13 height 15
select select "all"
click at [1193, 411] on div "Report type Class Report Student Reports [DATE] - [DATE] [DATE] - [DATE] [DATE]…" at bounding box center [1372, 318] width 392 height 505
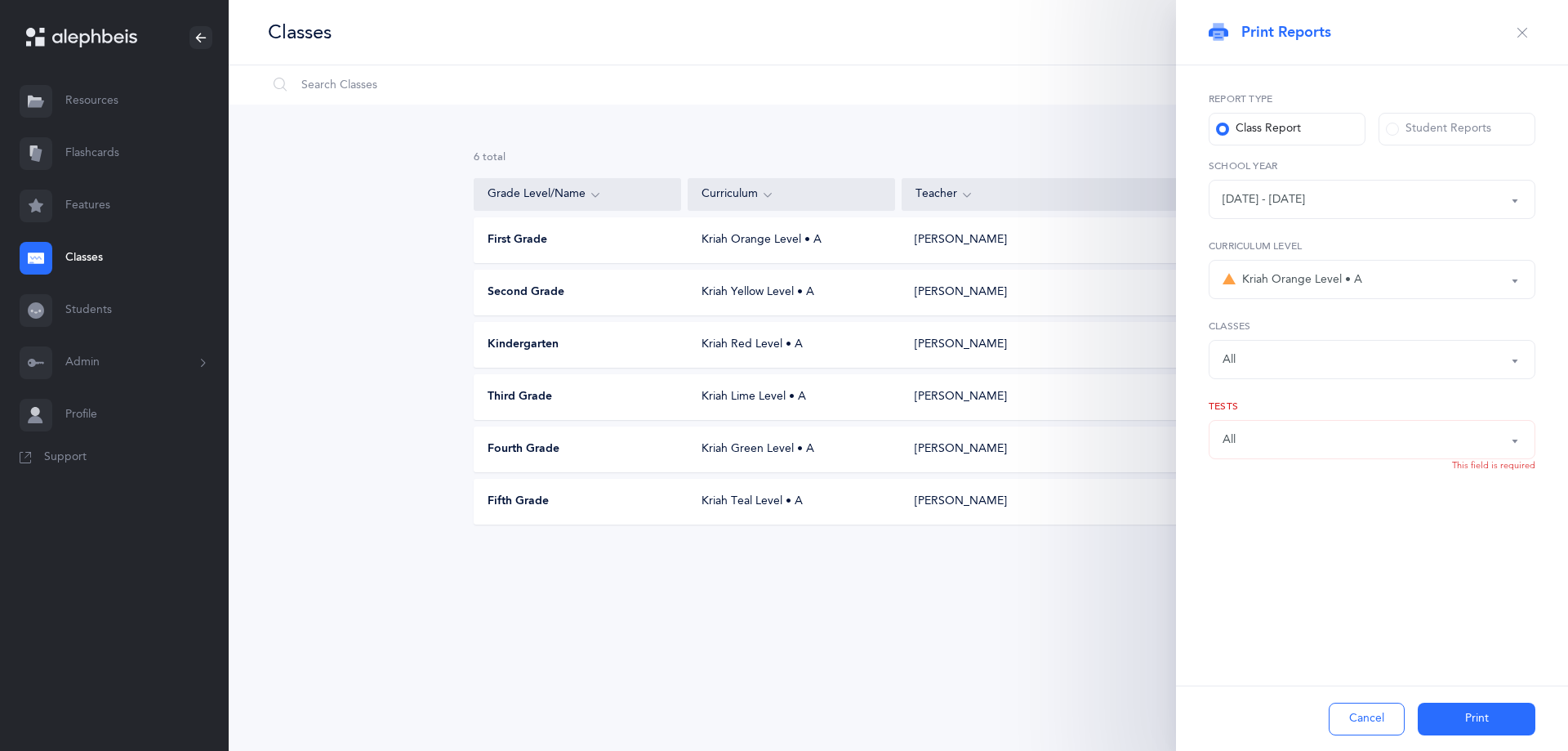
click at [1249, 439] on div "All" at bounding box center [1372, 439] width 299 height 28
click at [1244, 483] on link "All" at bounding box center [1372, 488] width 299 height 32
select select "all"
click at [1185, 469] on div "Report type Class Report Student Reports [DATE] - [DATE] [DATE] - [DATE] [DATE]…" at bounding box center [1372, 318] width 392 height 505
click at [1455, 717] on button "Print" at bounding box center [1476, 719] width 118 height 32
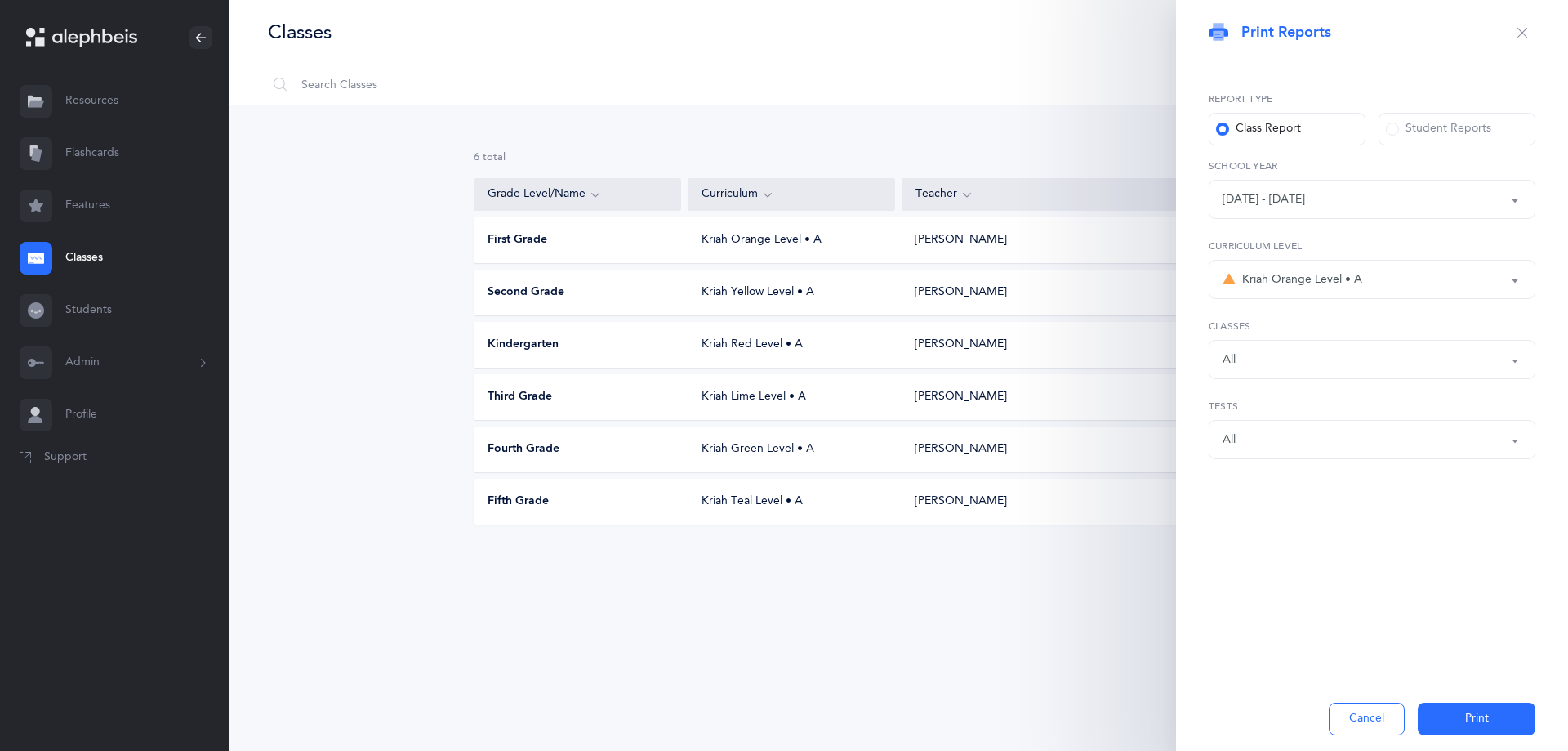
click at [1305, 261] on button "Kriah Orange Level • A" at bounding box center [1372, 279] width 327 height 39
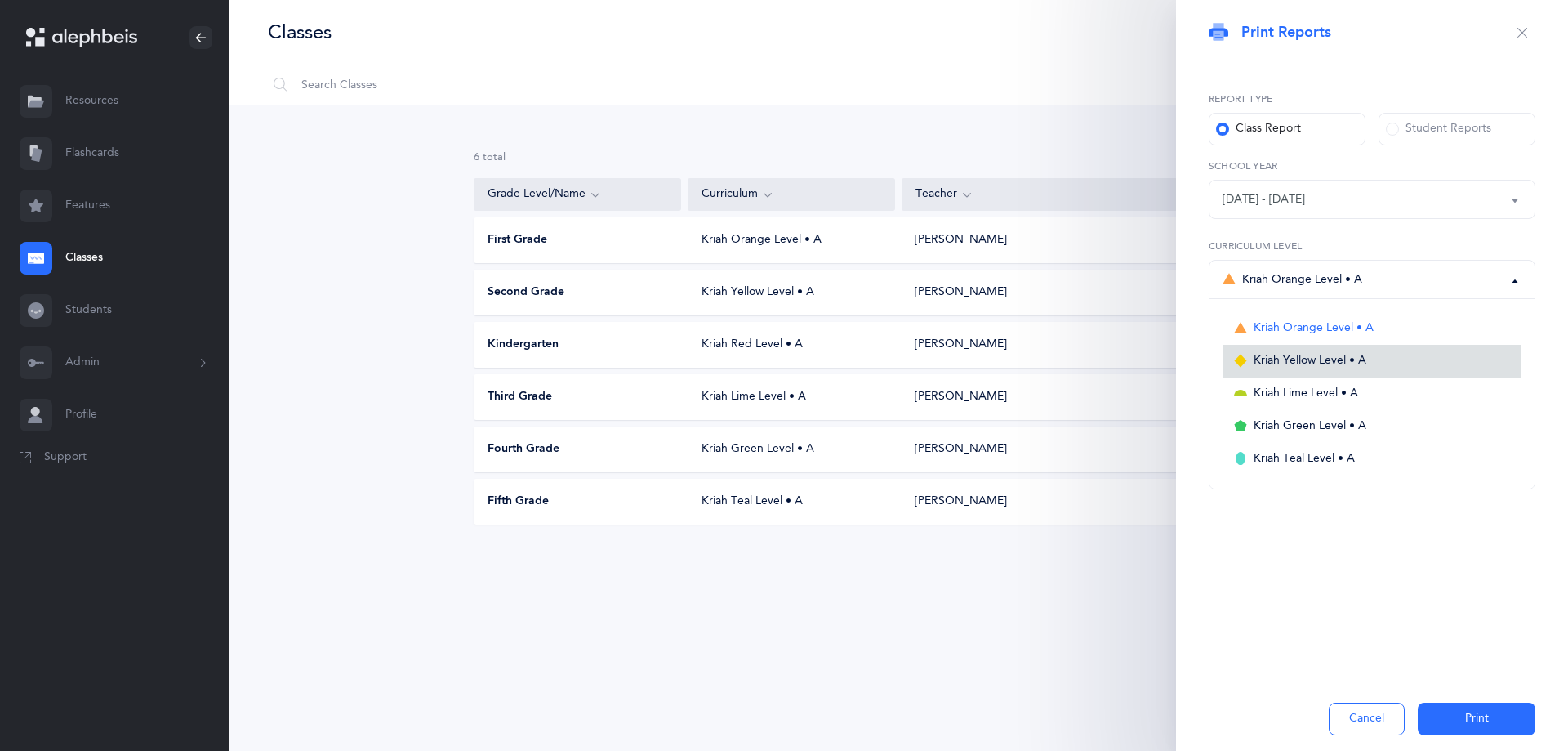
click at [1304, 362] on span "Kriah Yellow Level • A" at bounding box center [1310, 361] width 113 height 15
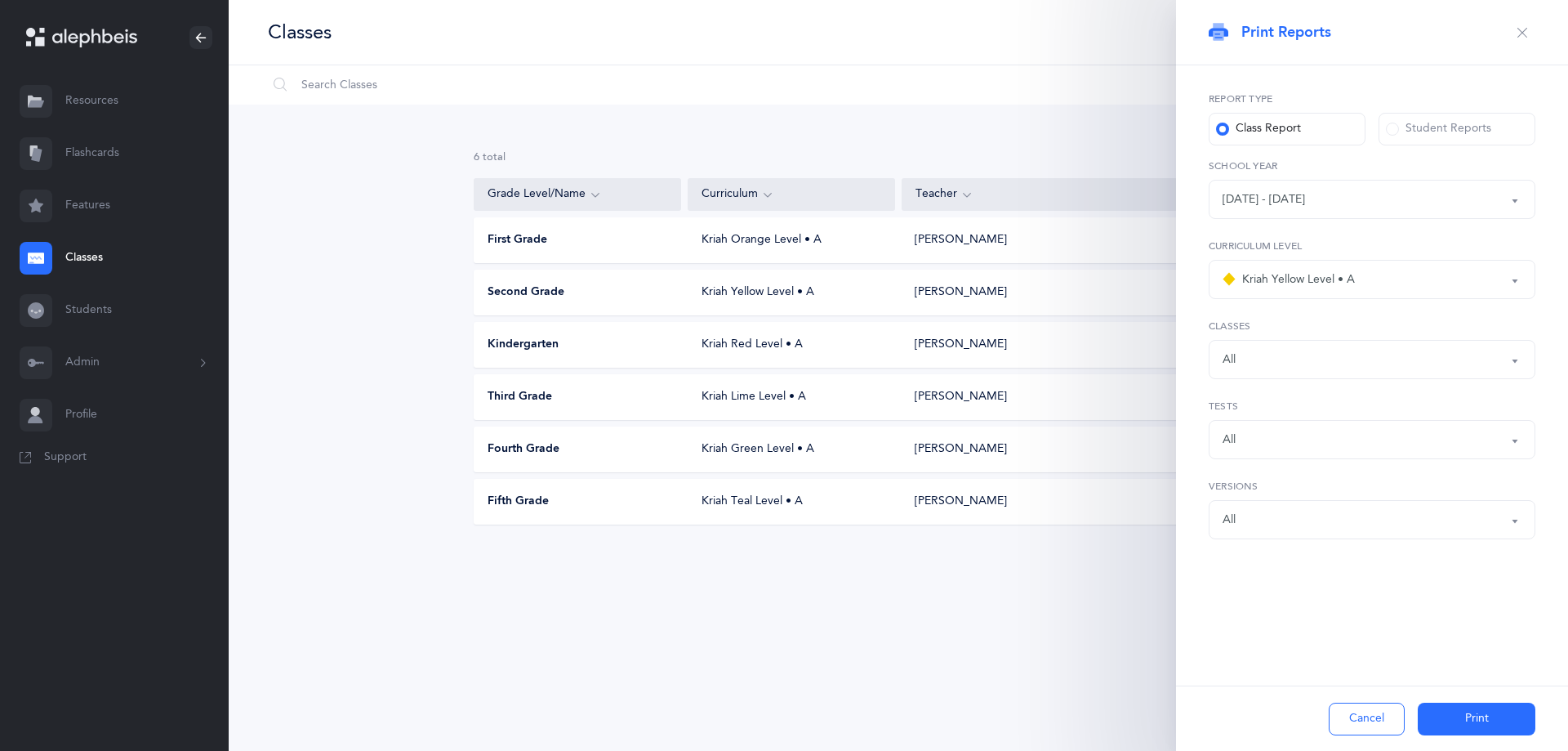
click at [1324, 354] on div "All" at bounding box center [1372, 360] width 299 height 28
click at [1461, 720] on button "Print" at bounding box center [1476, 719] width 118 height 32
click at [1294, 287] on div "Kriah Yellow Level • A" at bounding box center [1289, 279] width 133 height 19
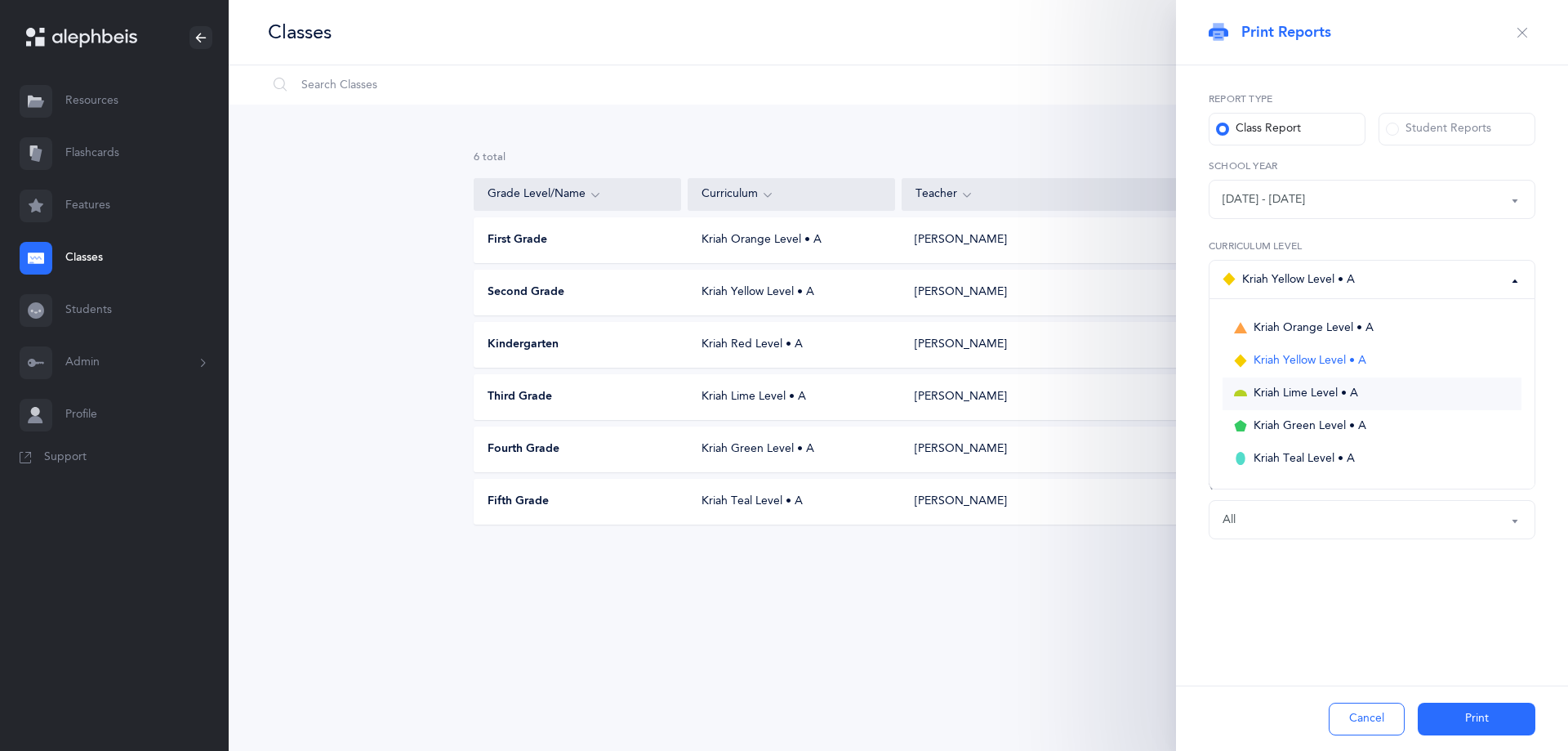
click at [1283, 387] on span "Kriah Lime Level • A" at bounding box center [1306, 394] width 105 height 15
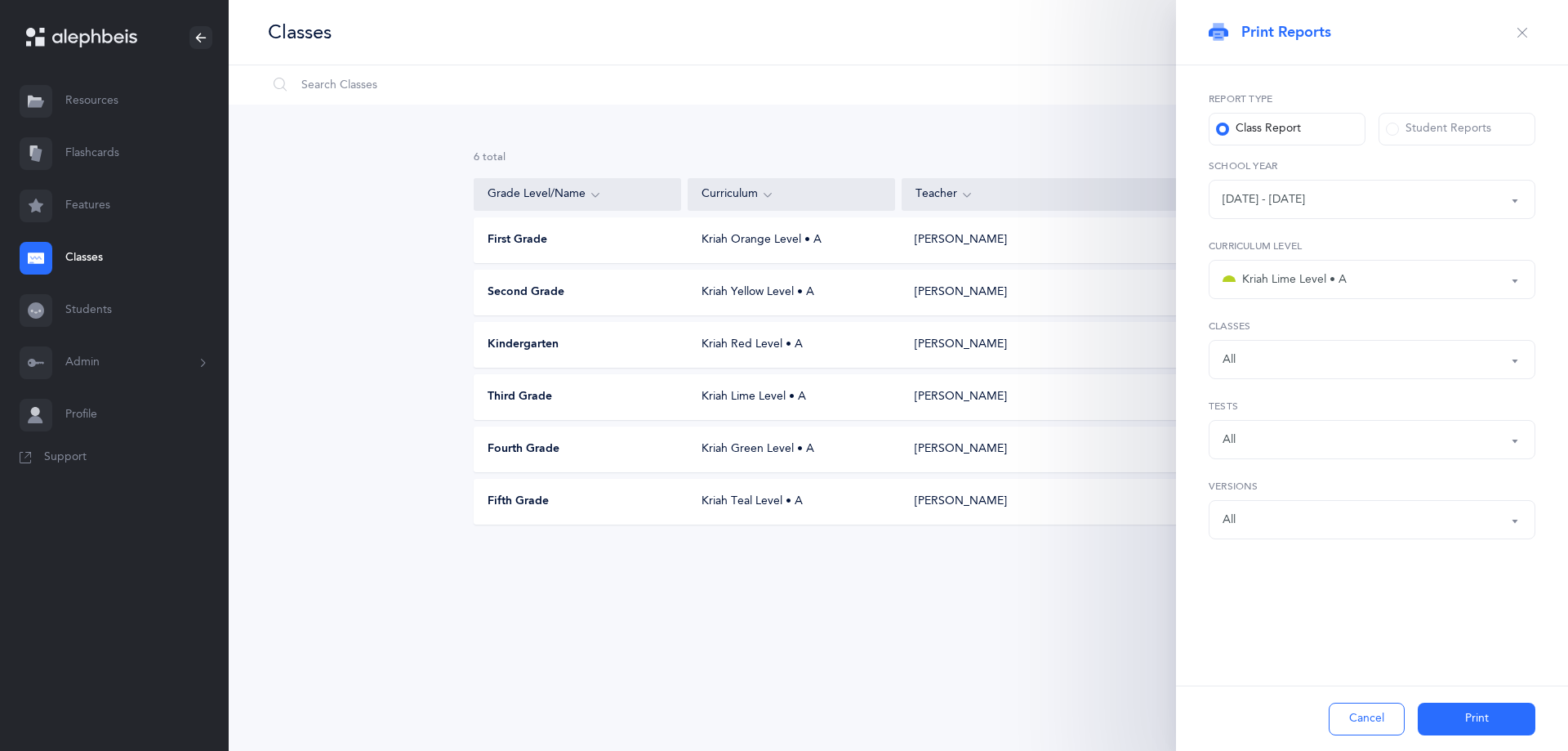
click at [1262, 431] on div "All" at bounding box center [1372, 439] width 299 height 28
click at [1294, 355] on div "All" at bounding box center [1372, 360] width 299 height 28
click at [1294, 359] on div "All" at bounding box center [1372, 360] width 299 height 28
click at [1438, 722] on button "Print" at bounding box center [1476, 719] width 118 height 32
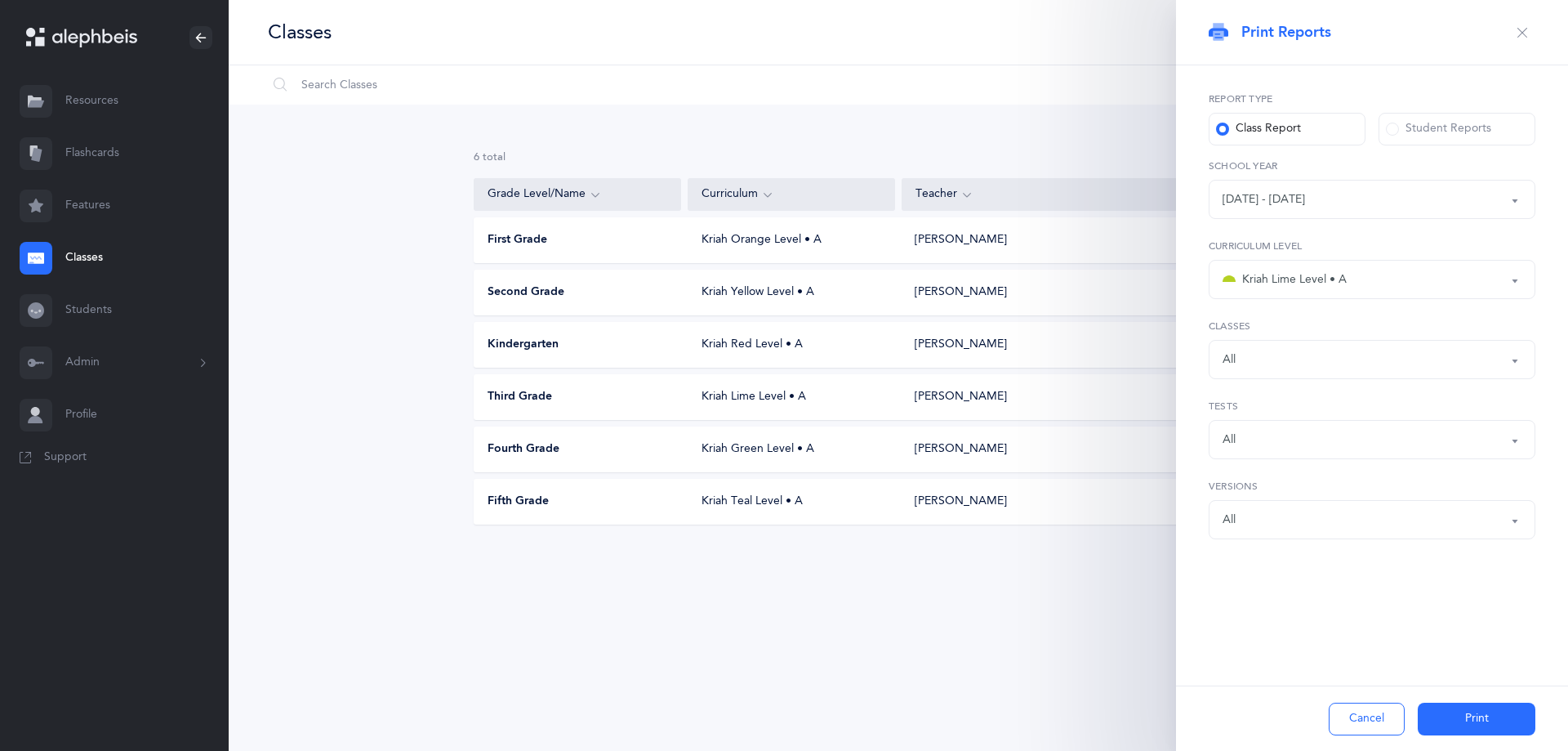
click at [1304, 378] on button "All" at bounding box center [1372, 359] width 327 height 39
click at [1317, 272] on div "Kriah Lime Level • A" at bounding box center [1285, 279] width 124 height 19
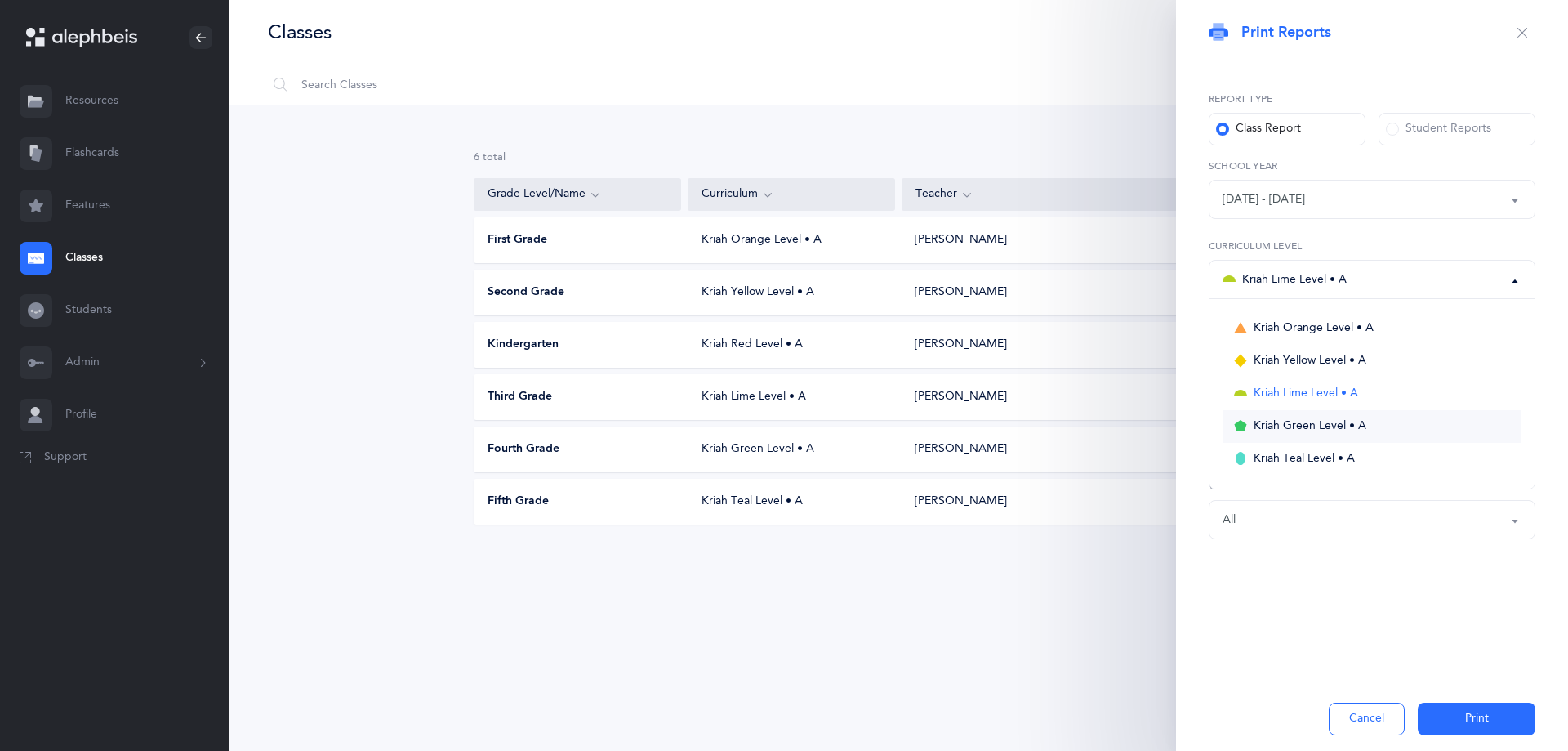
click at [1303, 424] on span "Kriah Green Level • A" at bounding box center [1310, 426] width 113 height 15
select select "12"
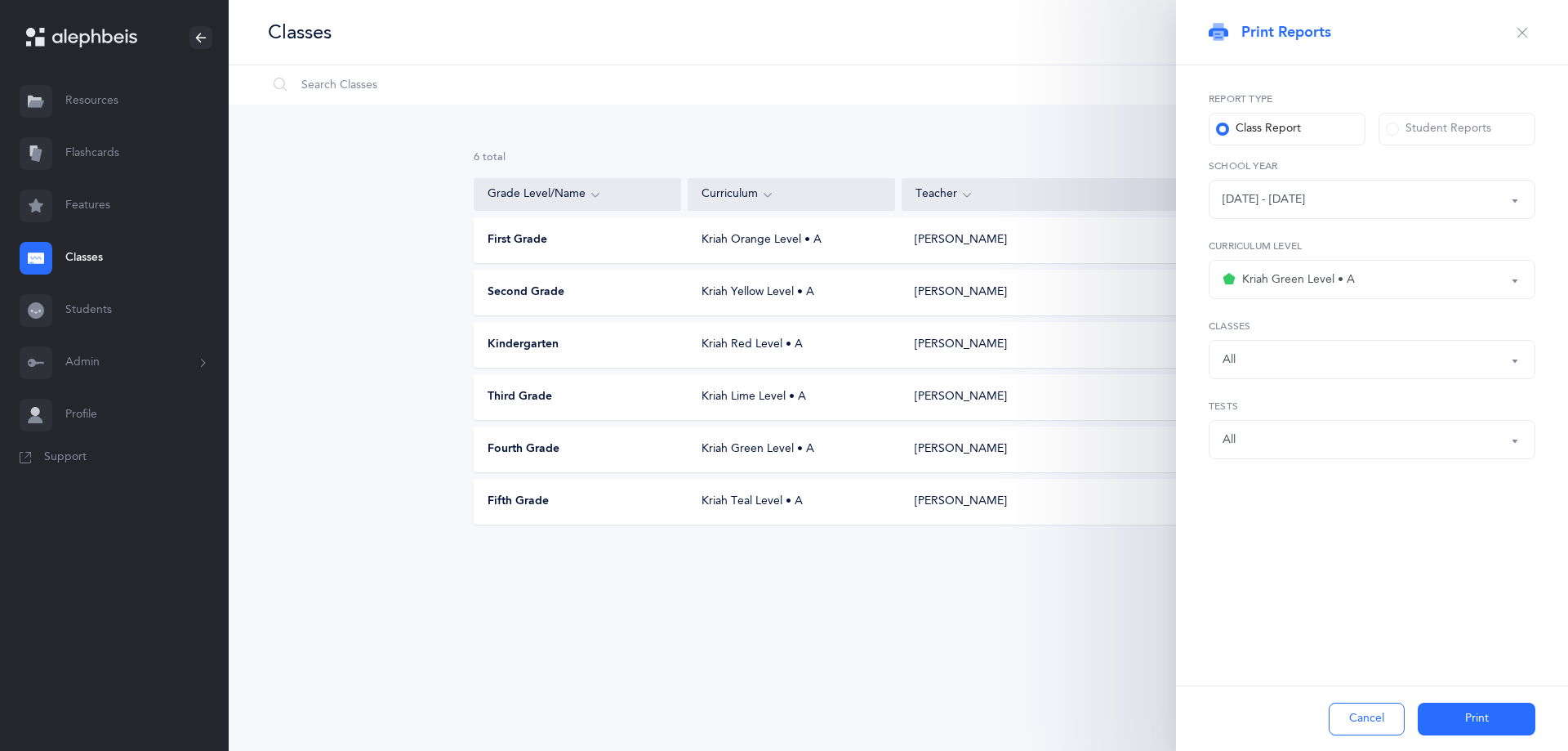
click at [1324, 352] on div "All" at bounding box center [1372, 360] width 299 height 28
click at [1185, 421] on div "Report type Class Report Student Reports [DATE] - [DATE] [DATE] - [DATE] [DATE]…" at bounding box center [1372, 318] width 392 height 505
click at [1455, 718] on button "Print" at bounding box center [1476, 719] width 118 height 32
